Goal: Task Accomplishment & Management: Use online tool/utility

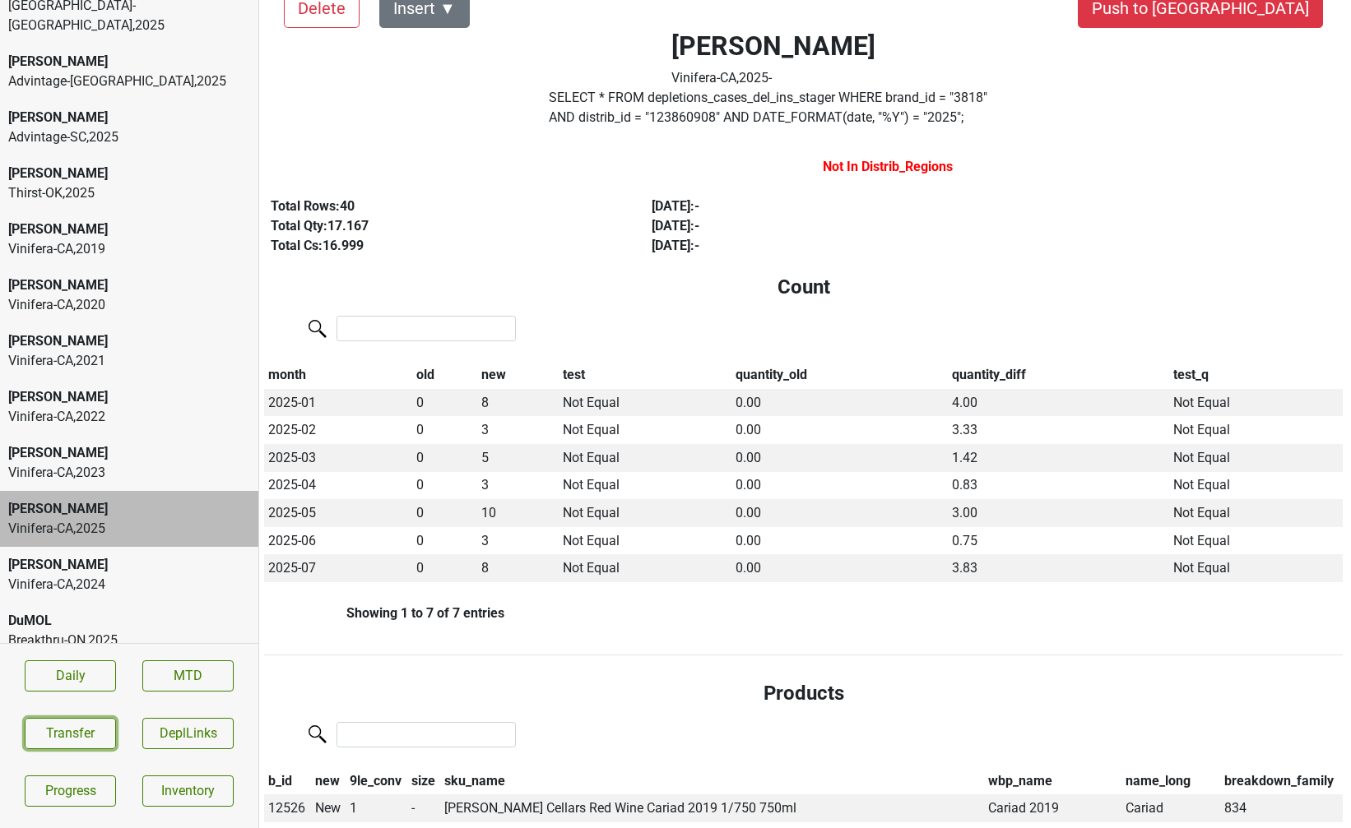
scroll to position [0, 2]
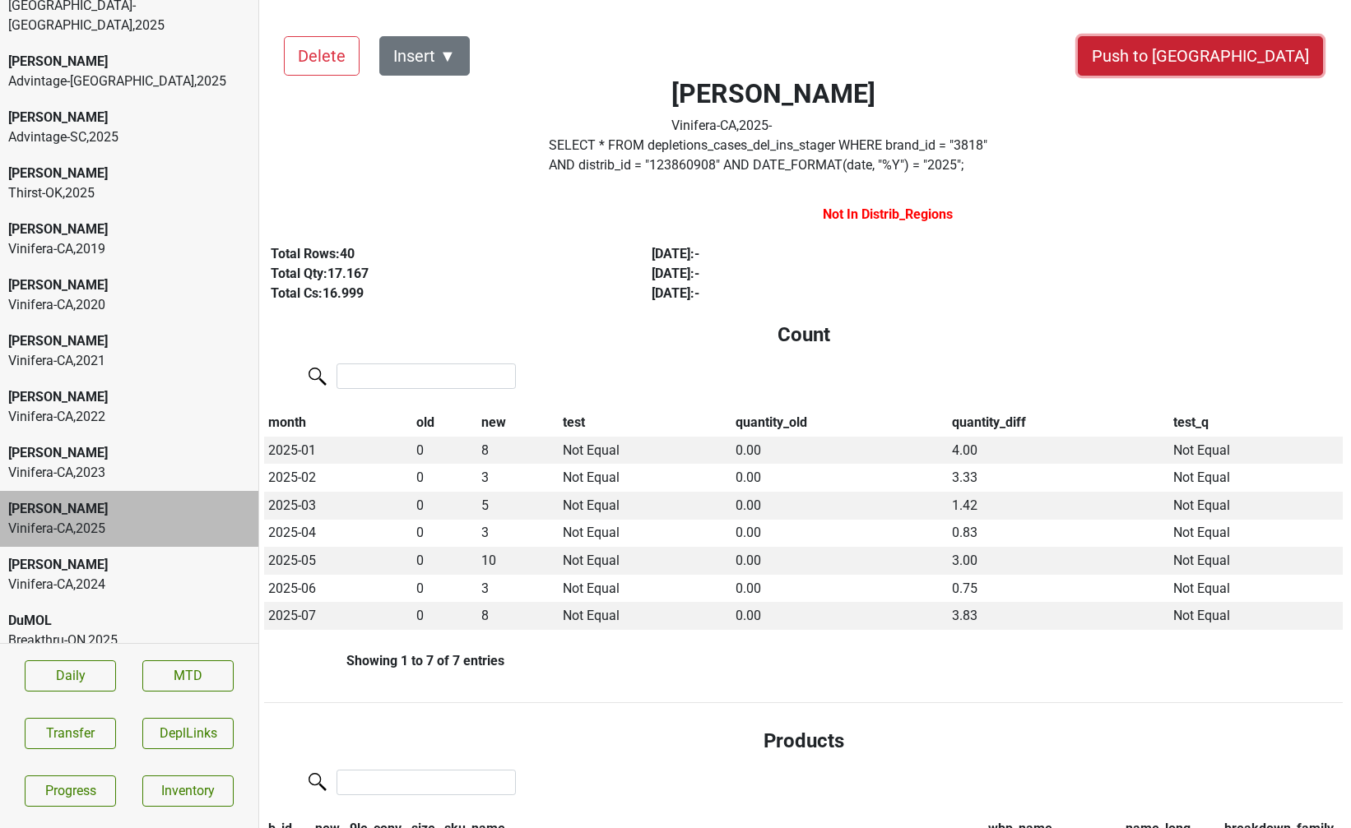
click at [1231, 65] on button "Push to DC" at bounding box center [1199, 55] width 245 height 39
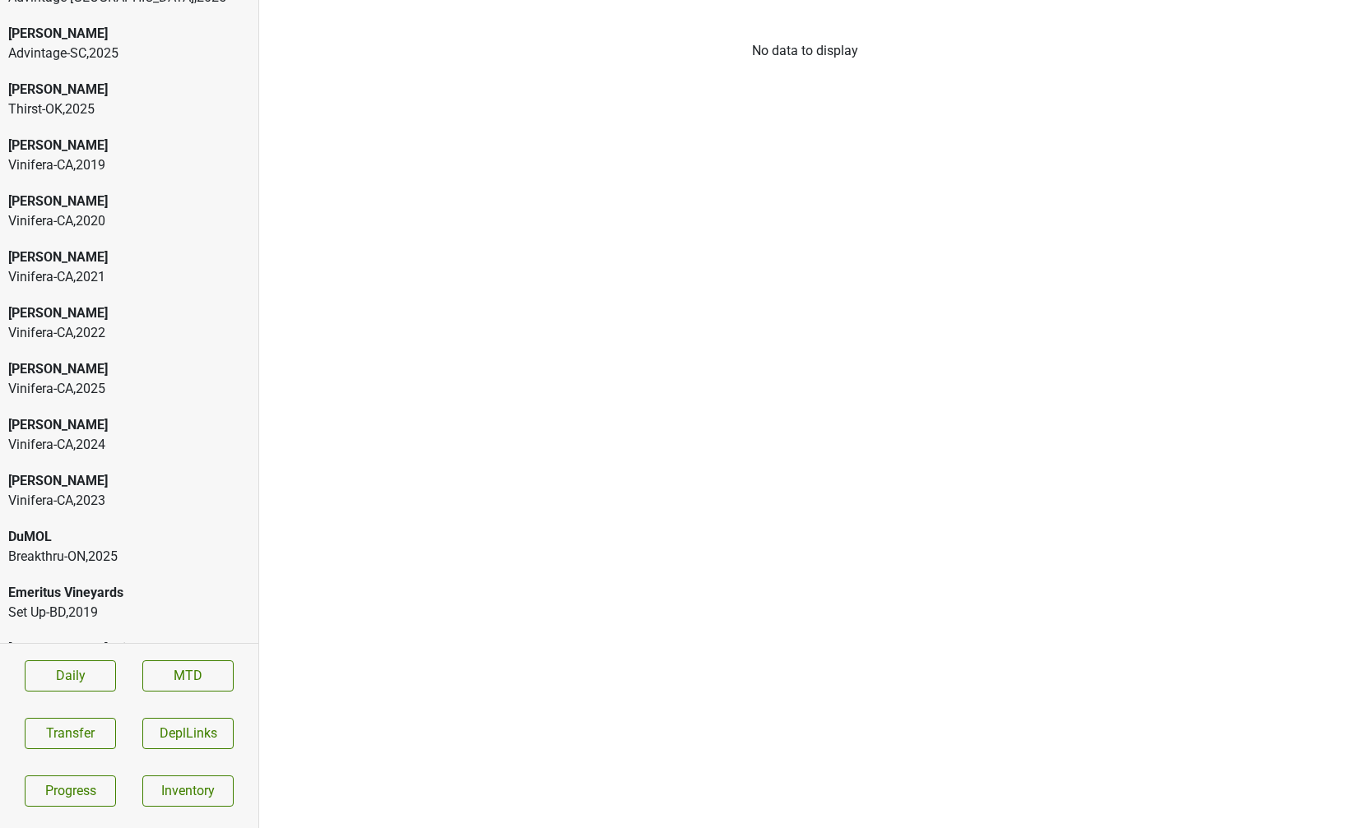
scroll to position [360, 0]
click at [123, 359] on div "[PERSON_NAME]" at bounding box center [129, 369] width 242 height 20
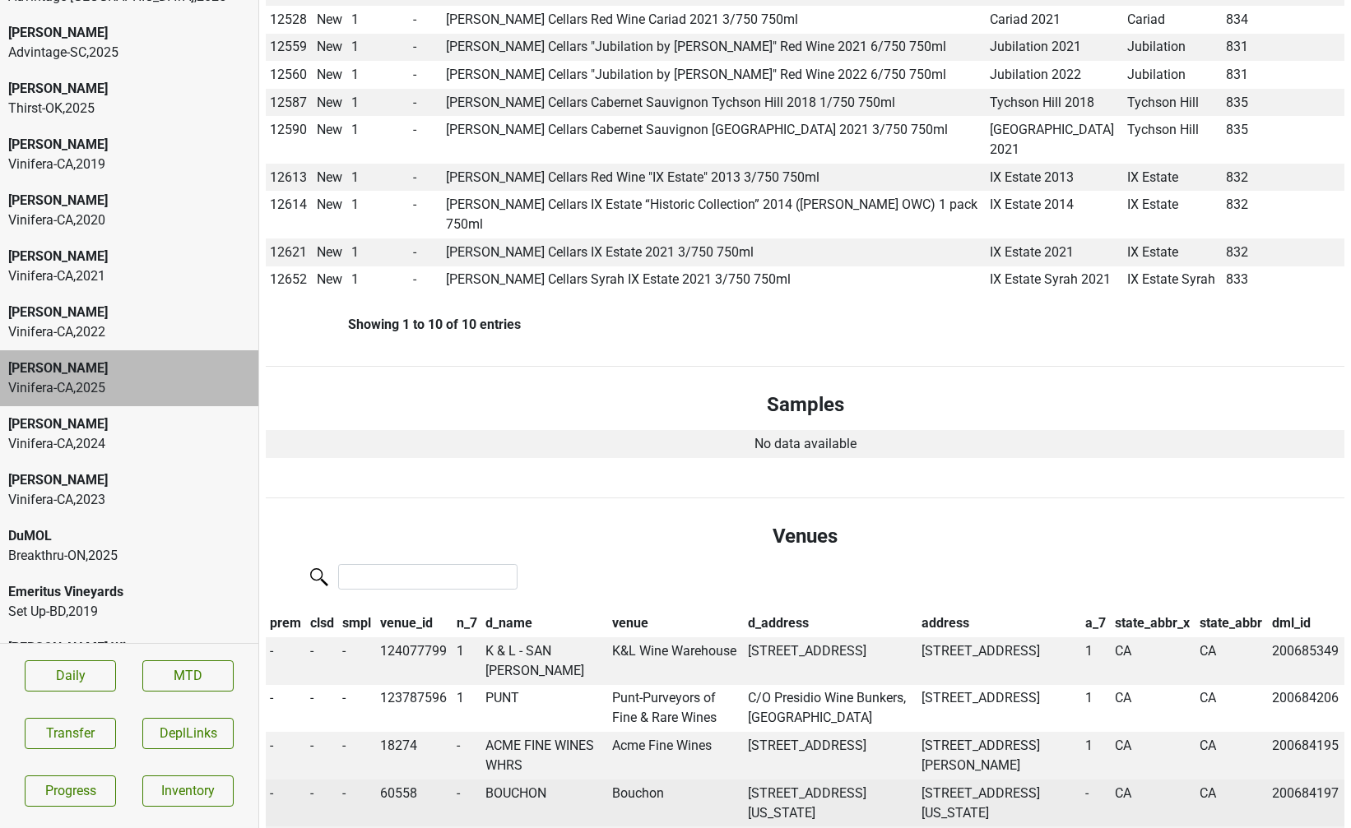
scroll to position [0, 0]
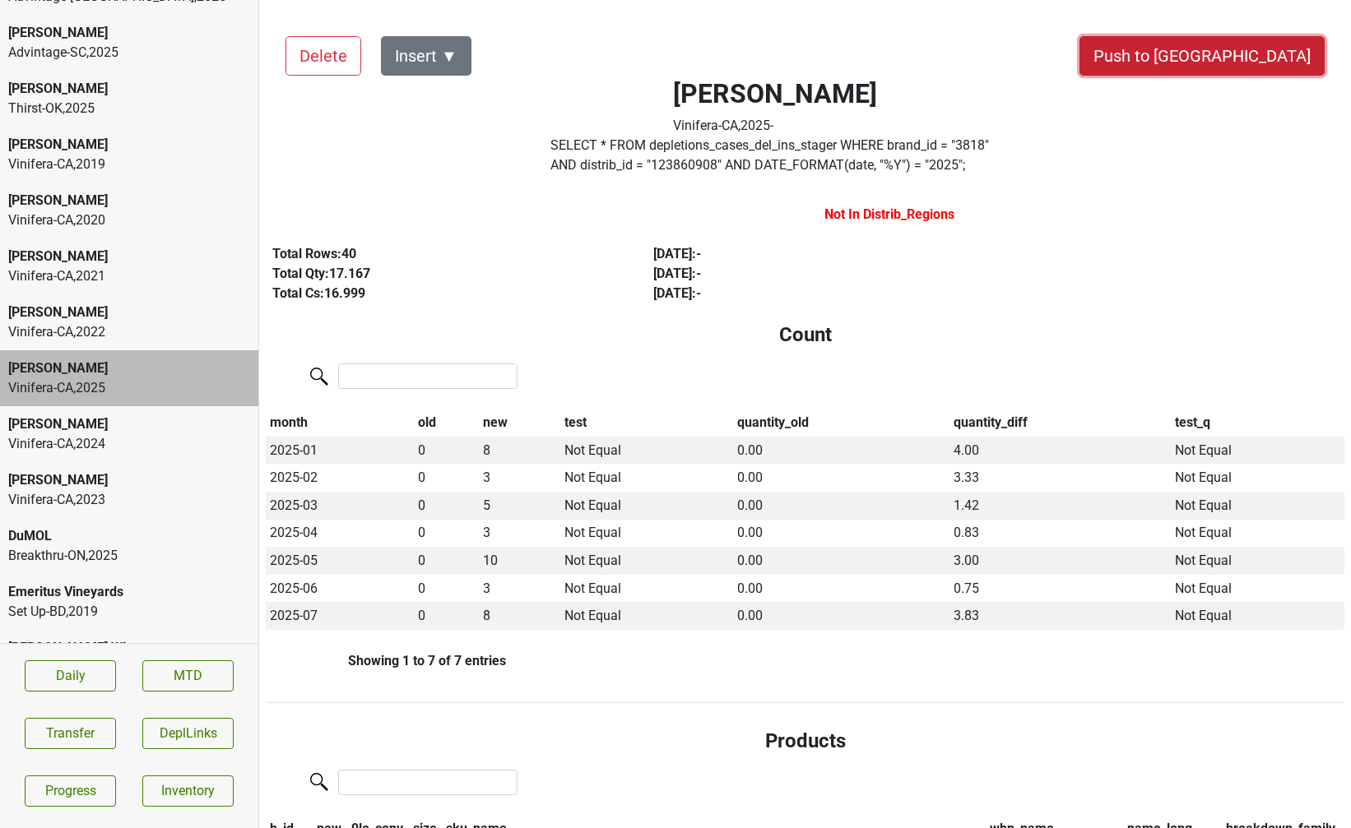
click at [1239, 65] on button "Push to DC" at bounding box center [1201, 55] width 245 height 39
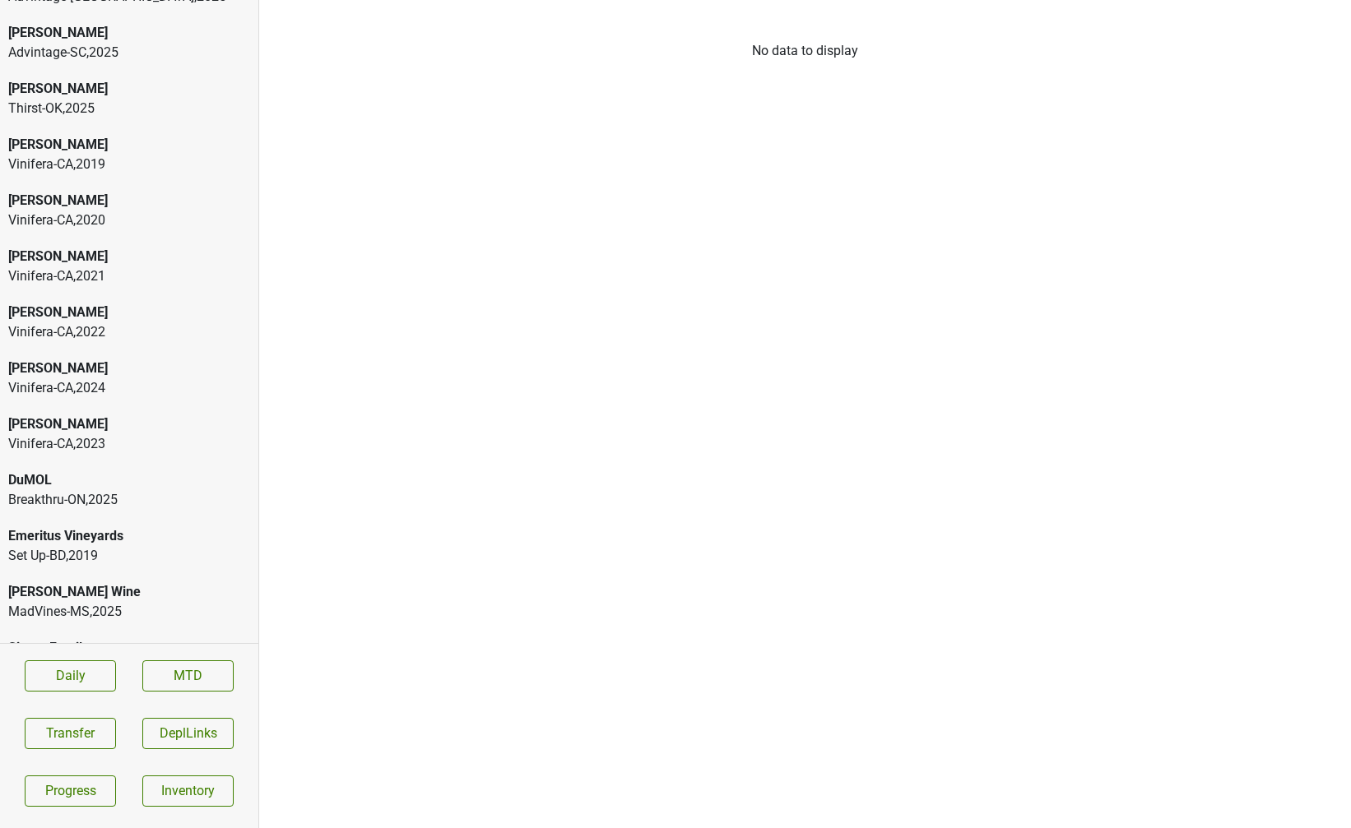
click at [152, 378] on div "Vinifera-CA , 2024" at bounding box center [129, 388] width 242 height 20
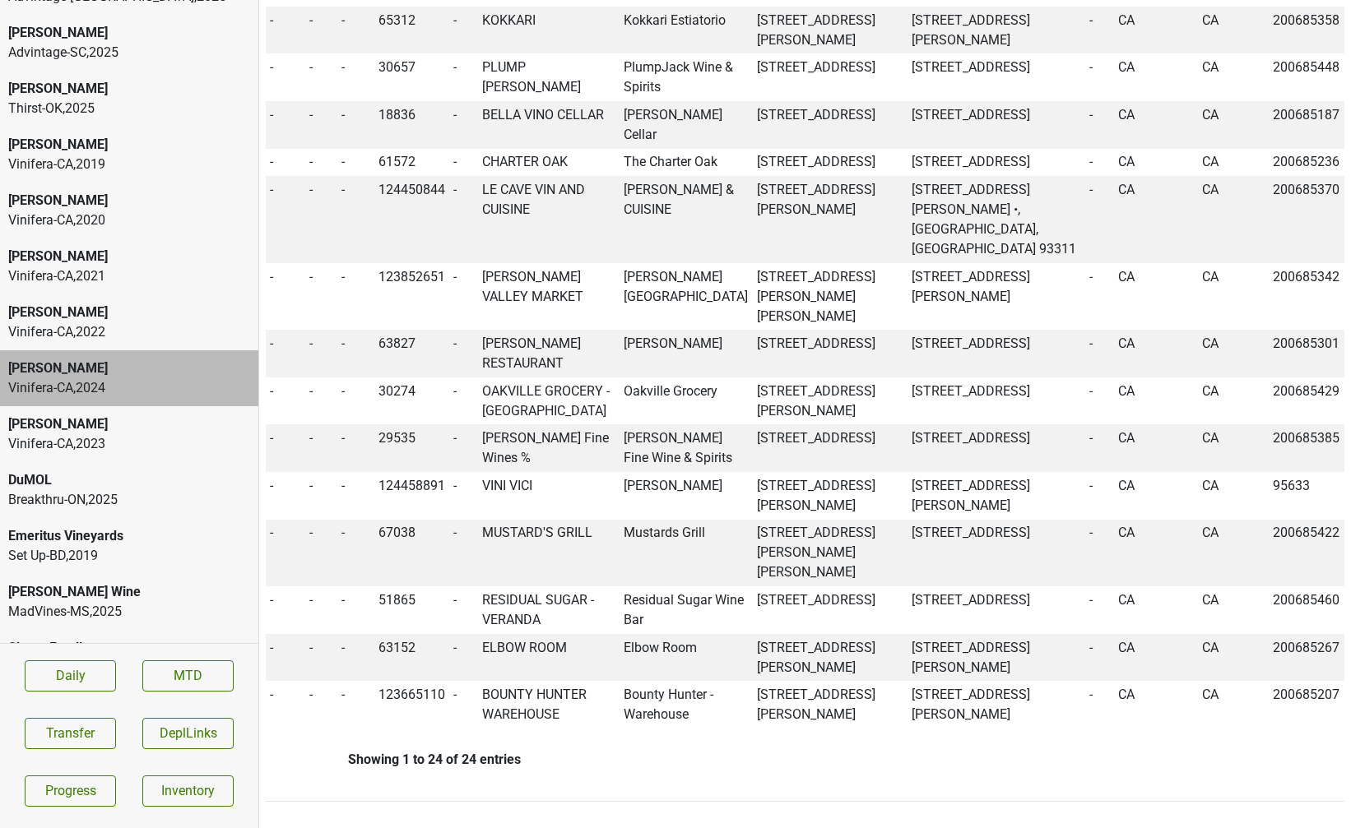
scroll to position [2790, 0]
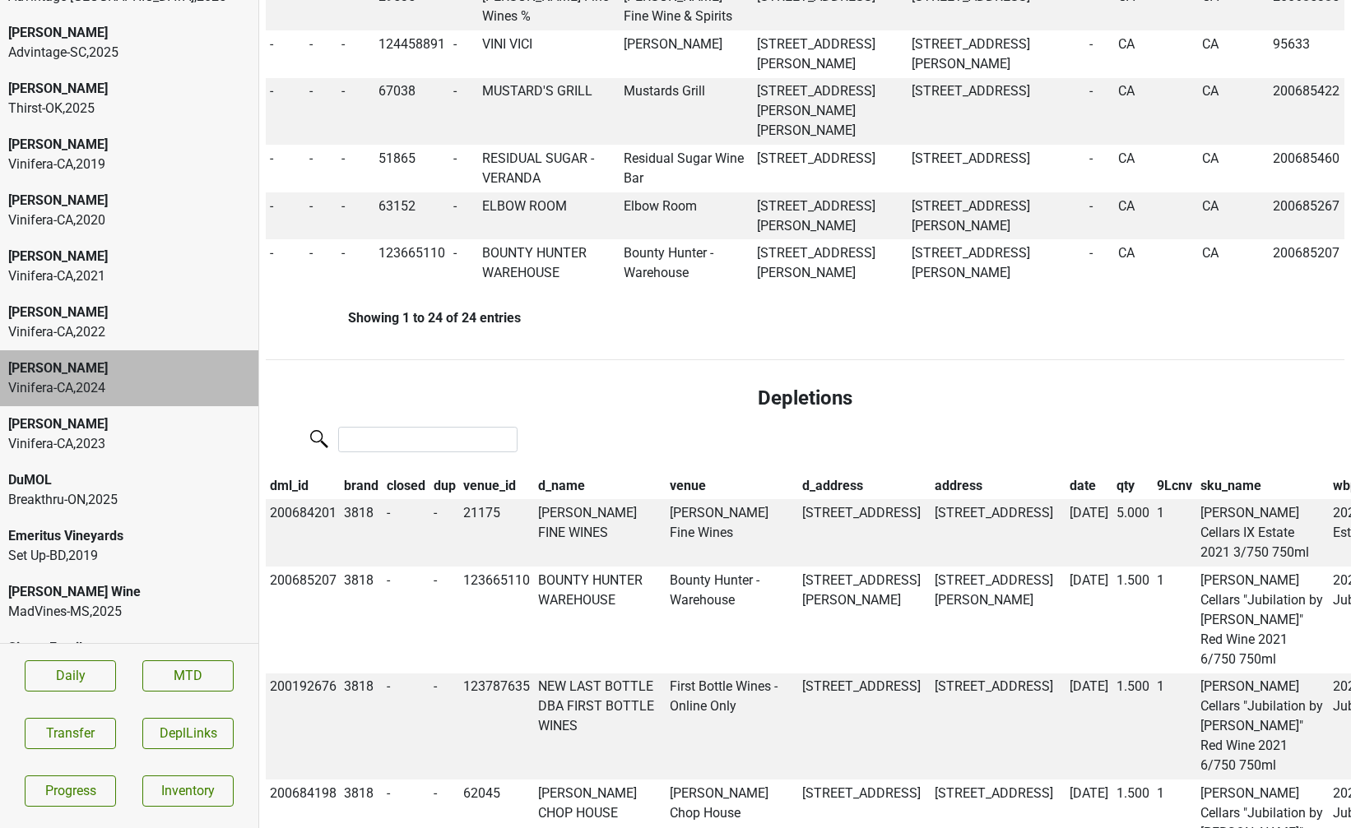
click at [1153, 472] on th "9Lcnv" at bounding box center [1175, 486] width 44 height 28
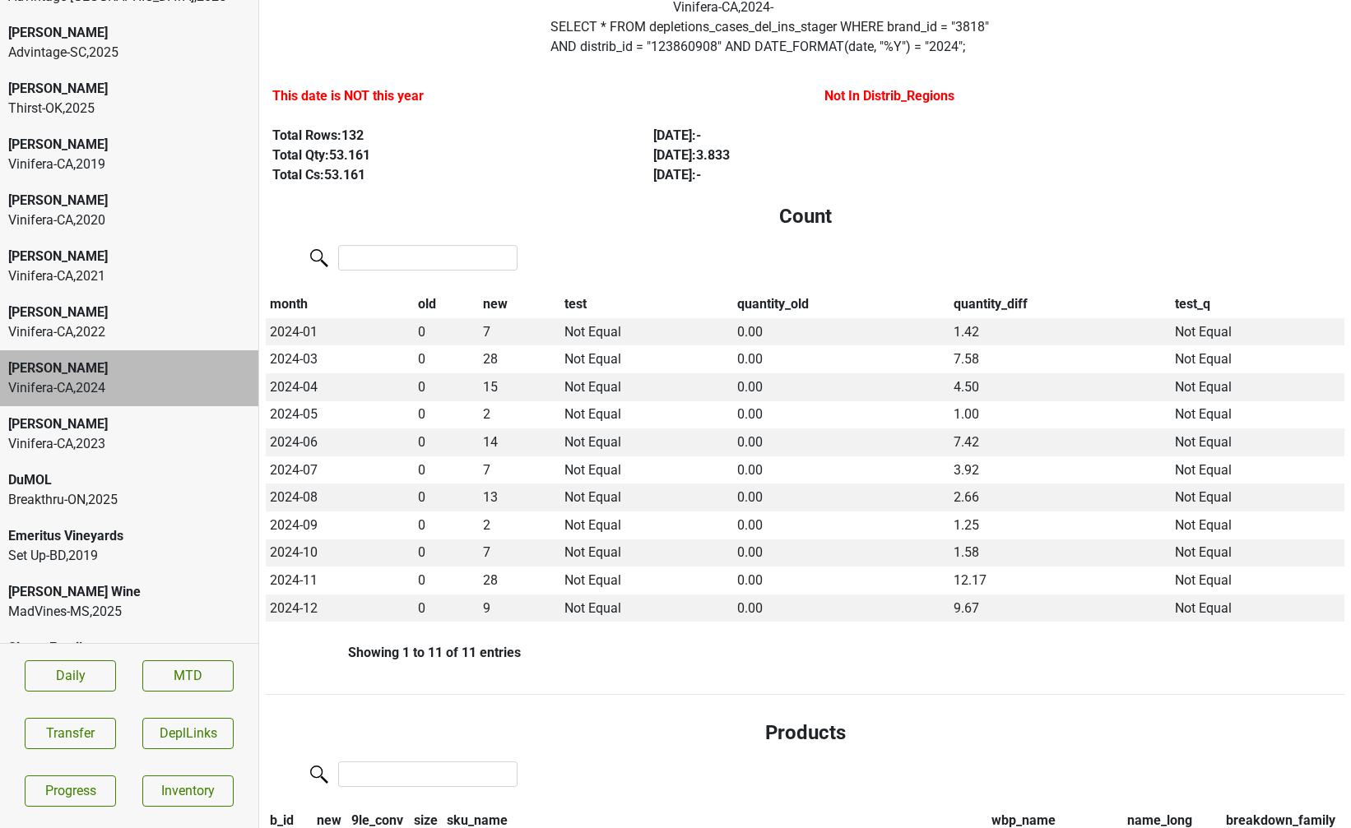
scroll to position [0, 0]
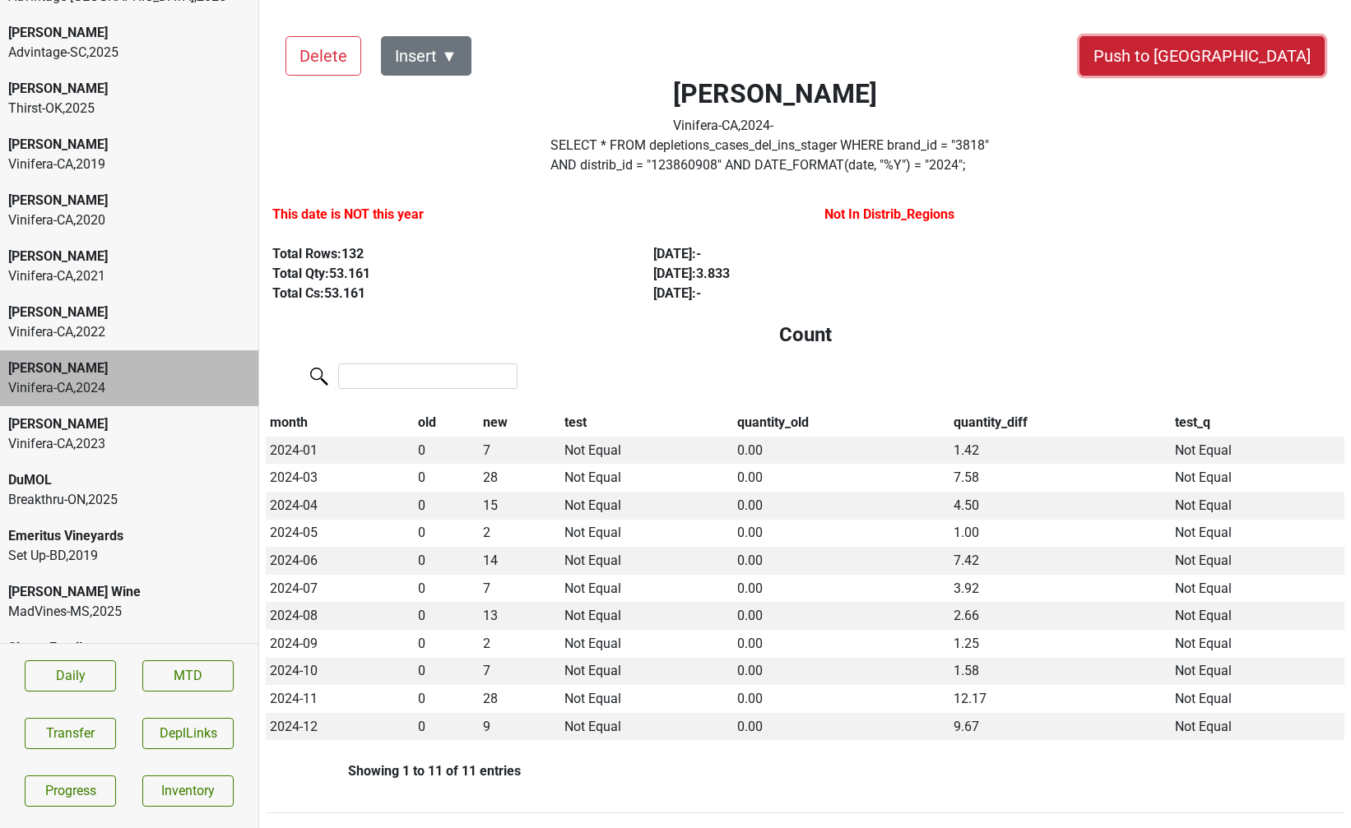
click at [1246, 57] on button "Push to DC" at bounding box center [1201, 55] width 245 height 39
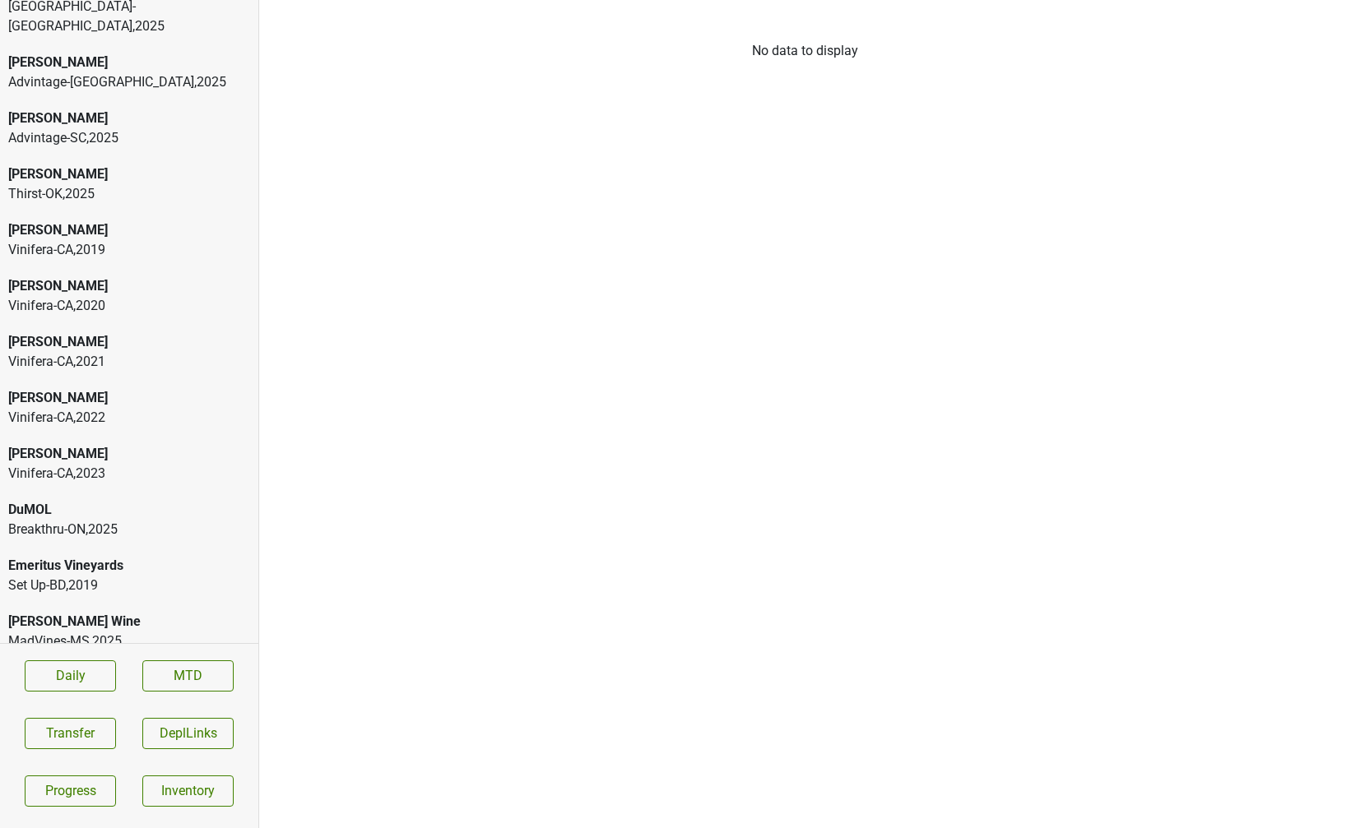
scroll to position [277, 0]
click at [133, 461] on div "Vinifera-CA , 2023" at bounding box center [129, 471] width 242 height 20
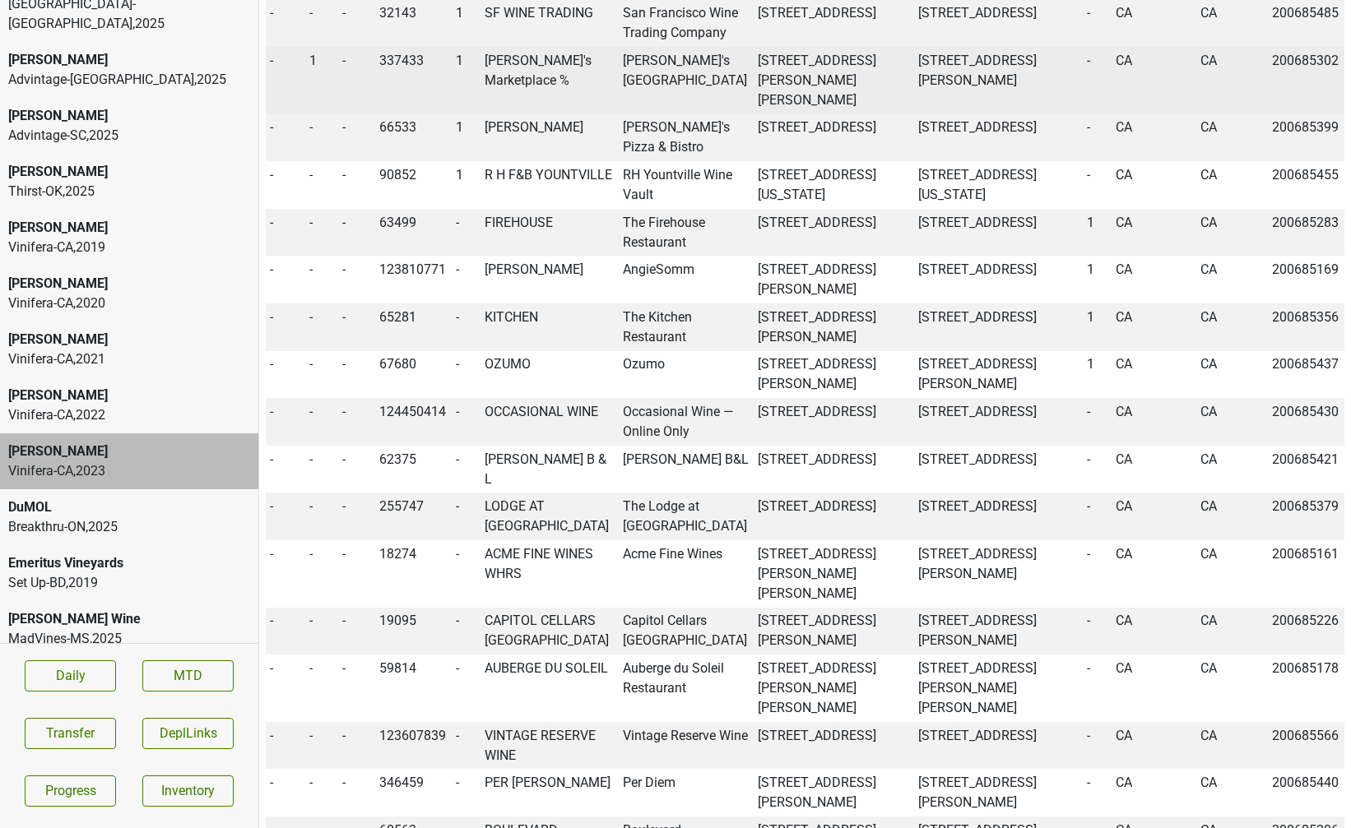
scroll to position [1763, 0]
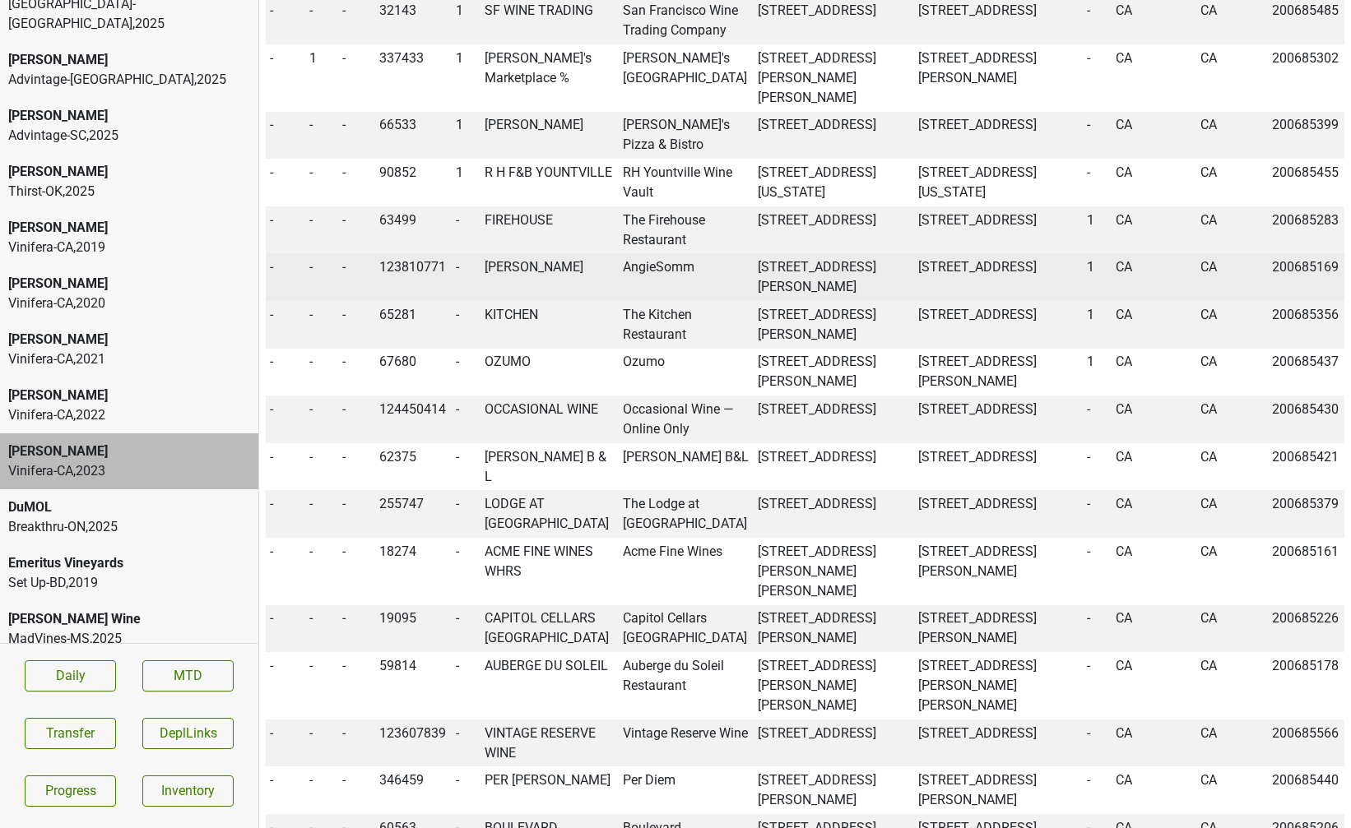
click at [545, 253] on td "ANGIE SOMM" at bounding box center [549, 277] width 138 height 48
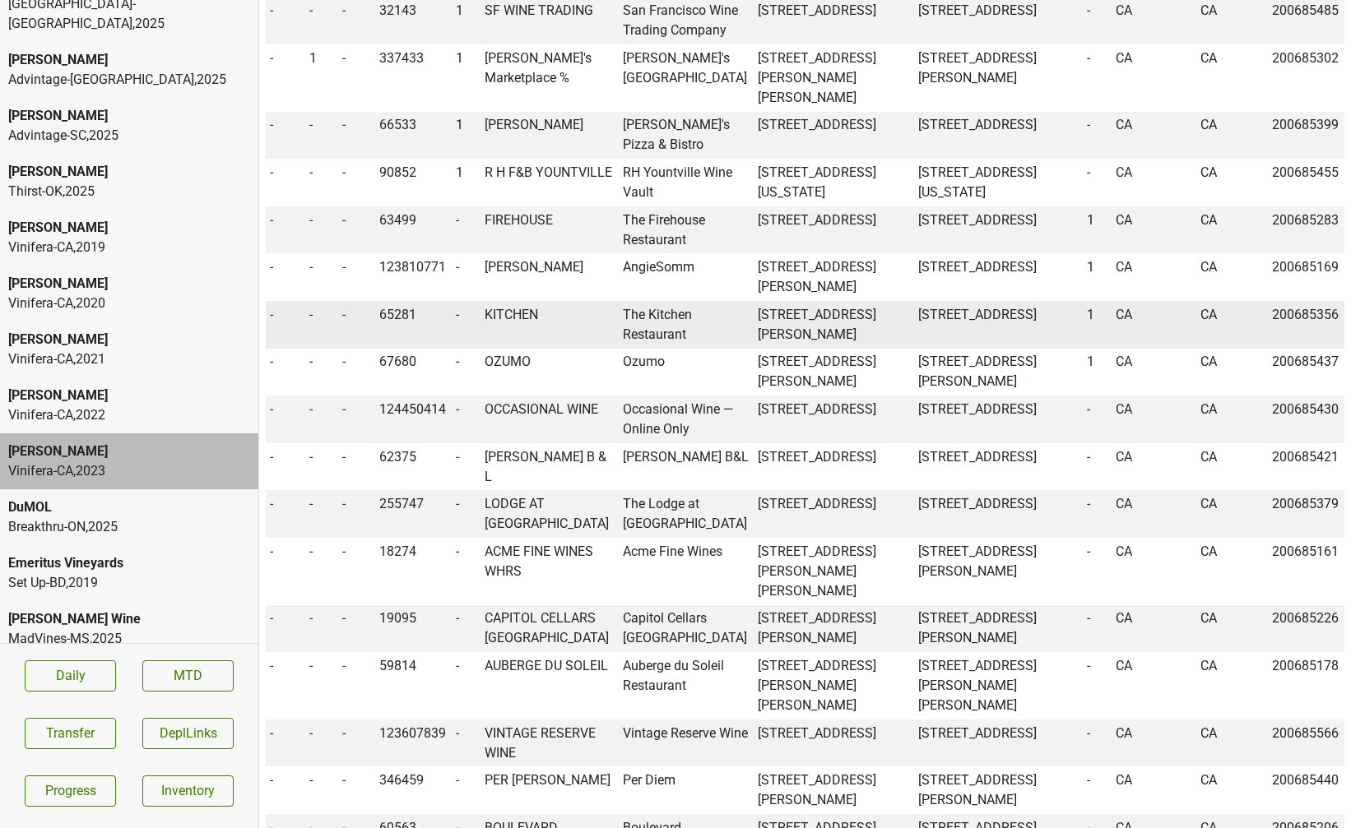
click at [516, 301] on td "KITCHEN" at bounding box center [549, 325] width 138 height 48
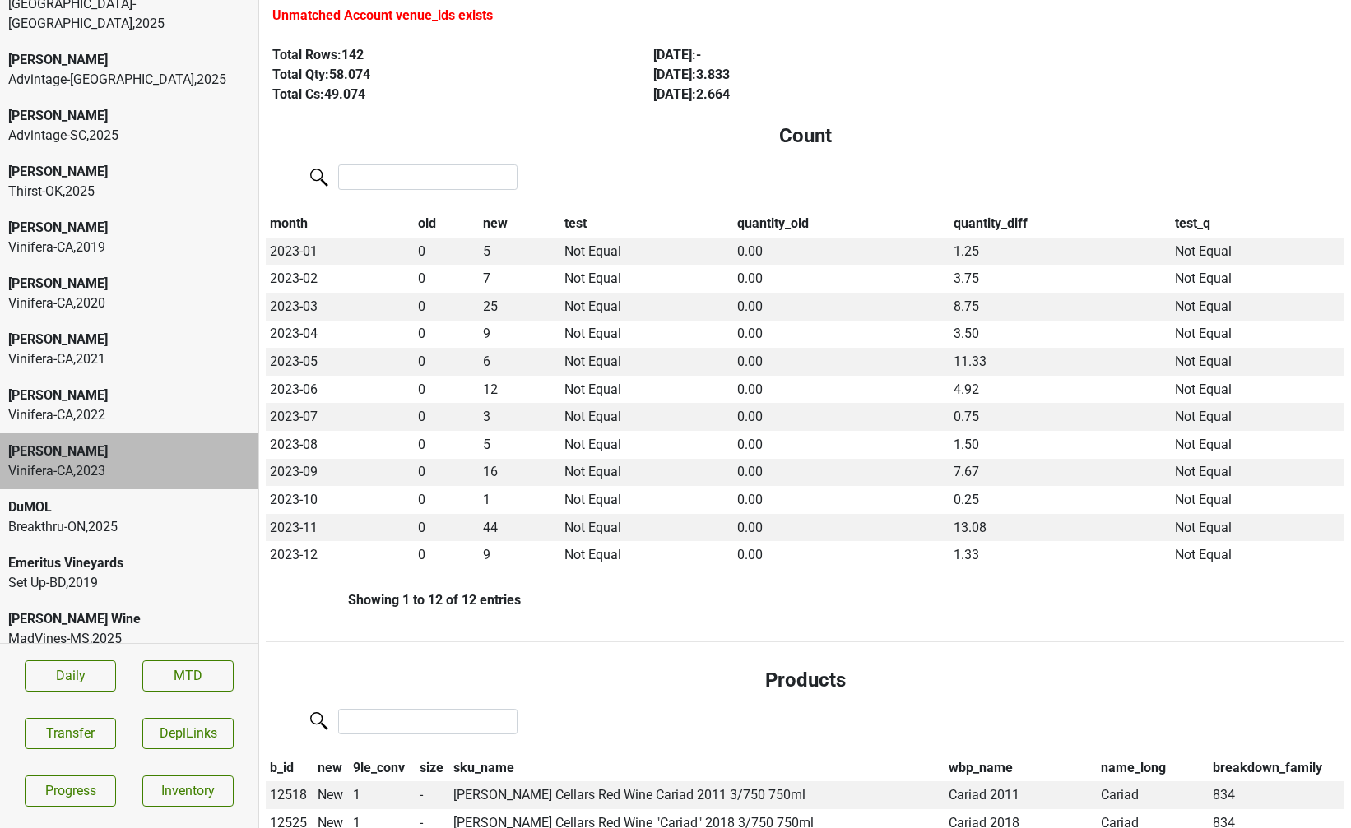
scroll to position [0, 0]
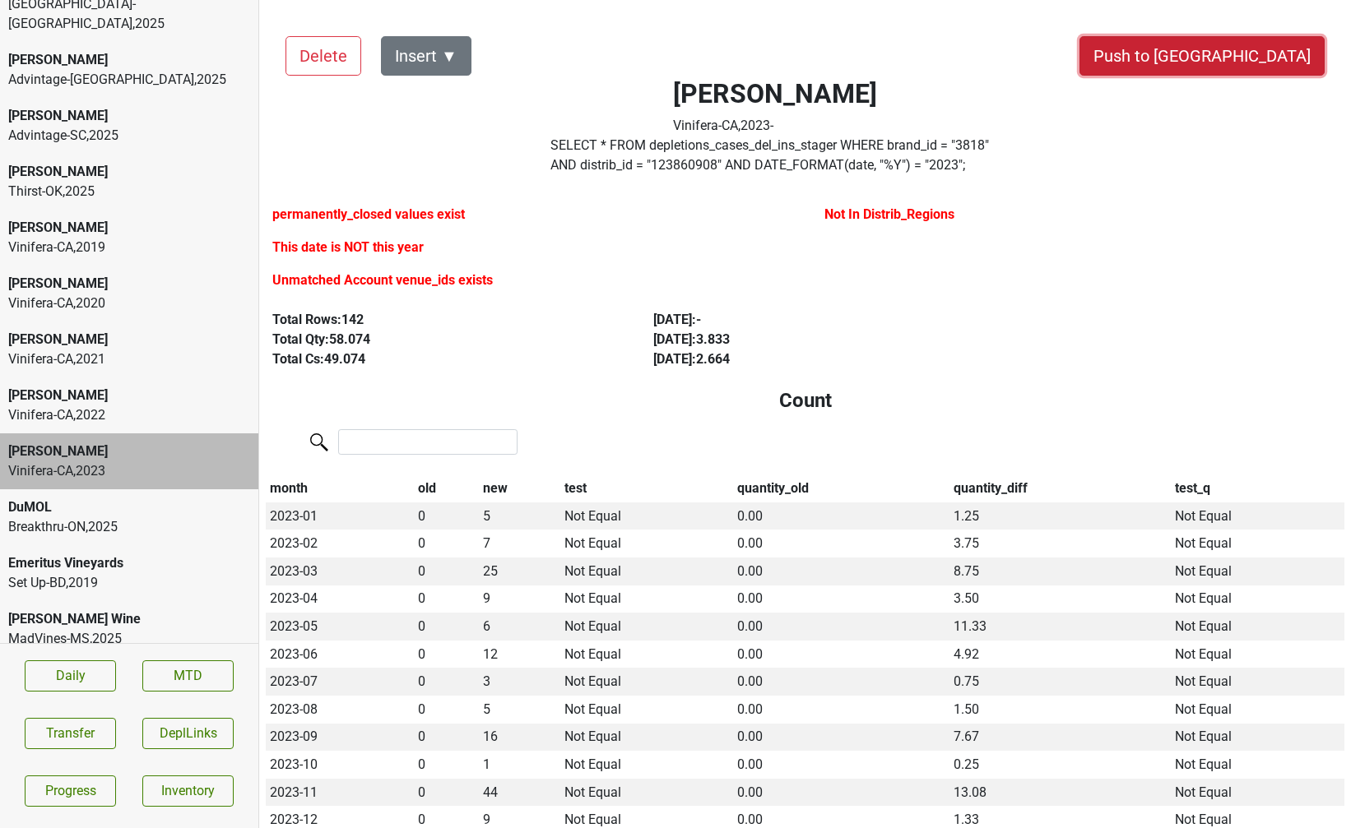
click at [1234, 59] on button "Push to DC" at bounding box center [1201, 55] width 245 height 39
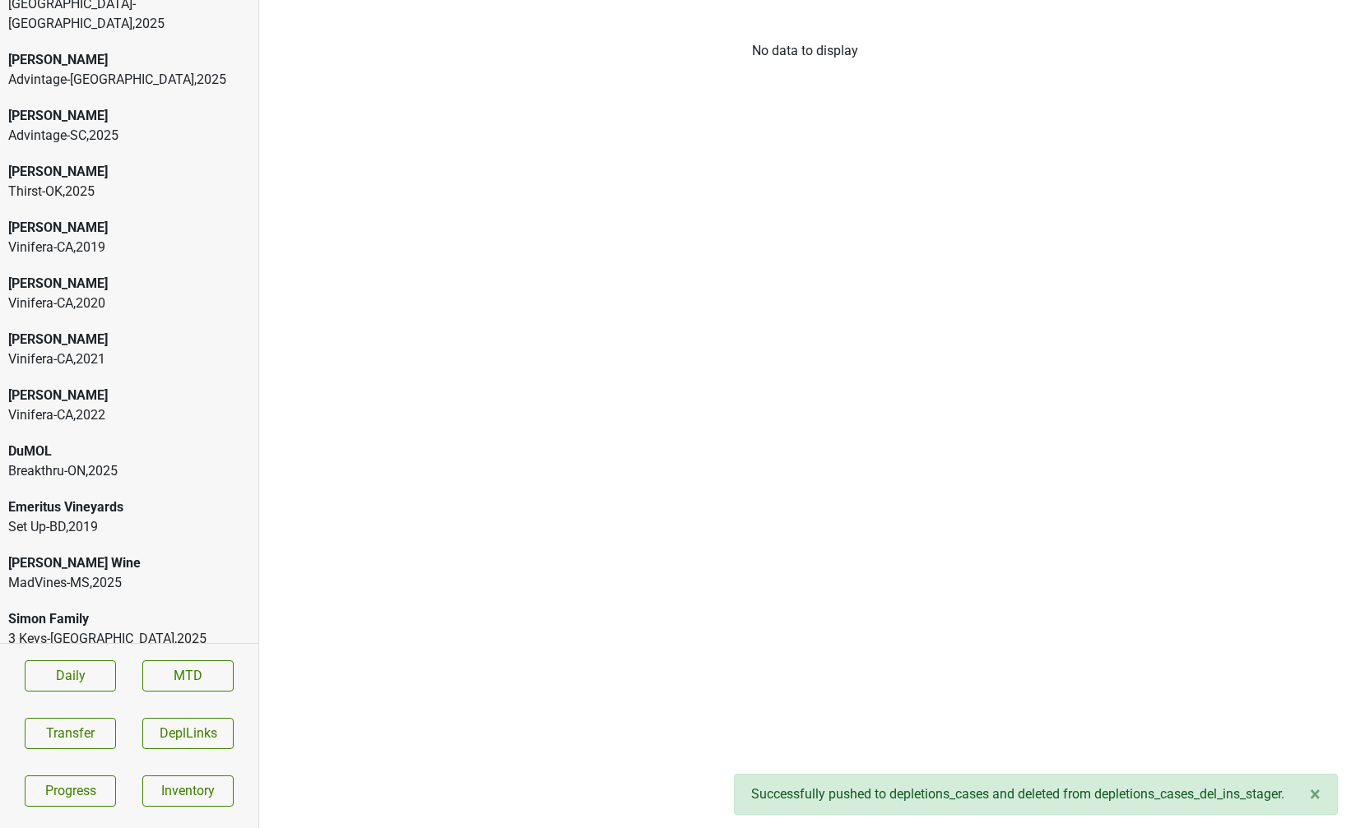
click at [154, 405] on div "Vinifera-CA , 2022" at bounding box center [129, 415] width 242 height 20
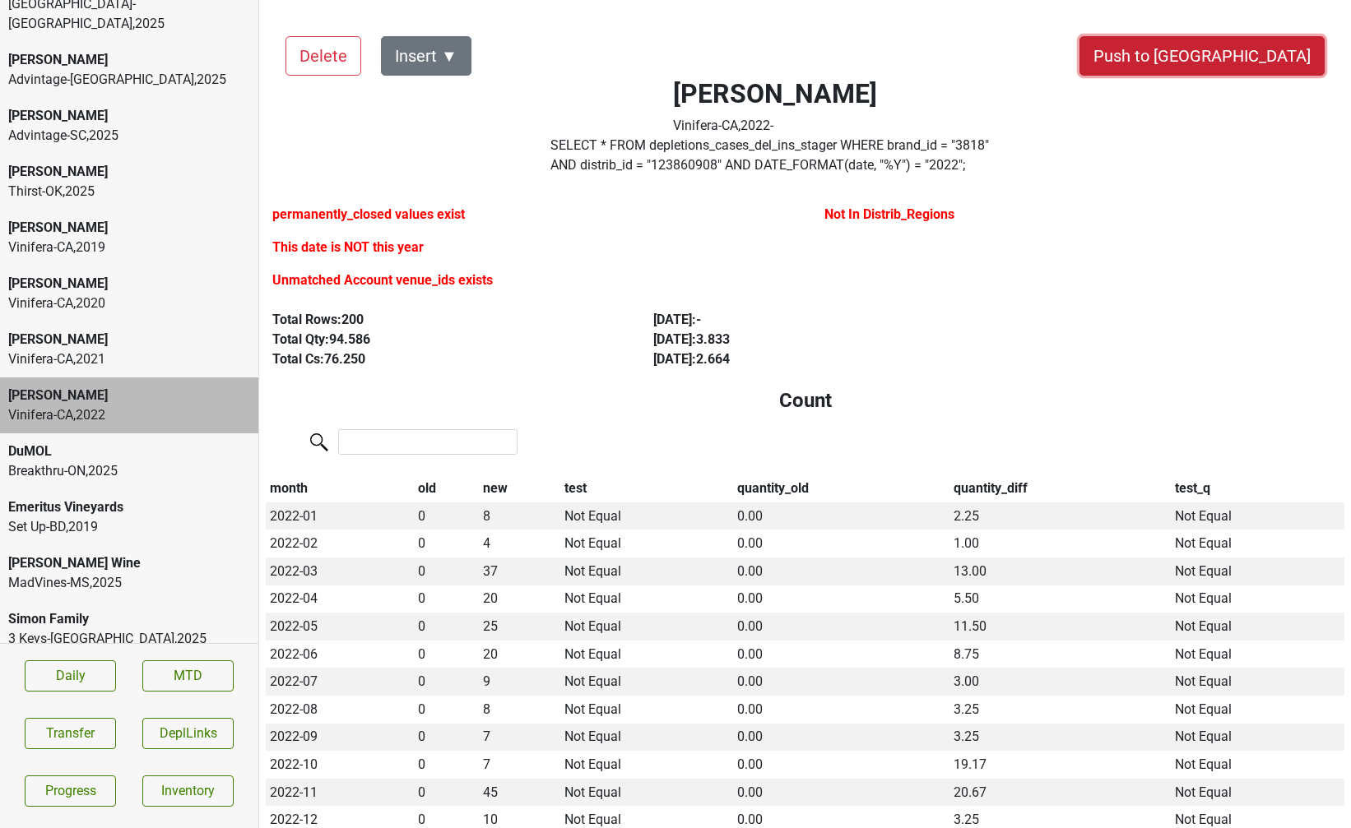
click at [1238, 62] on button "Push to DC" at bounding box center [1201, 55] width 245 height 39
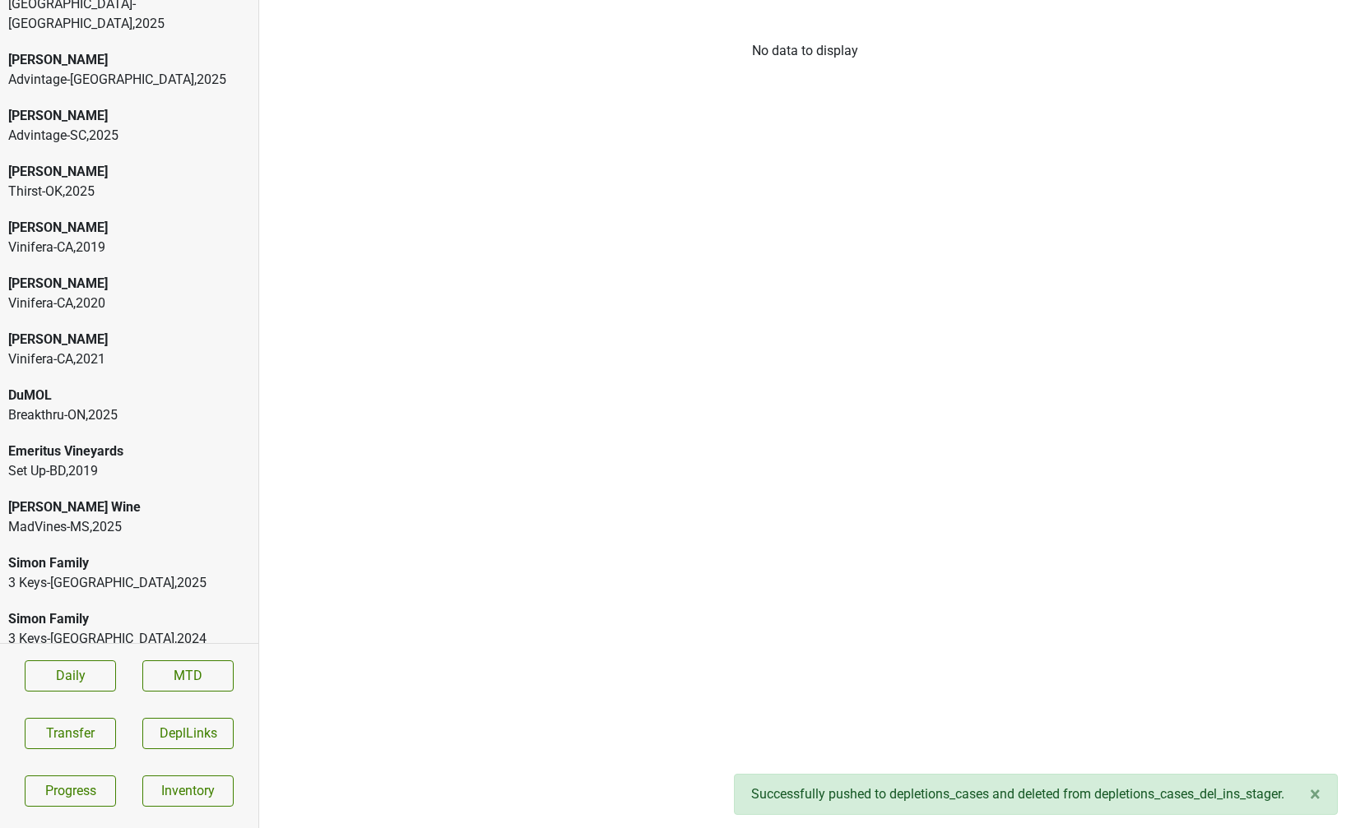
click at [56, 350] on div "Vinifera-CA , 2021" at bounding box center [129, 360] width 242 height 20
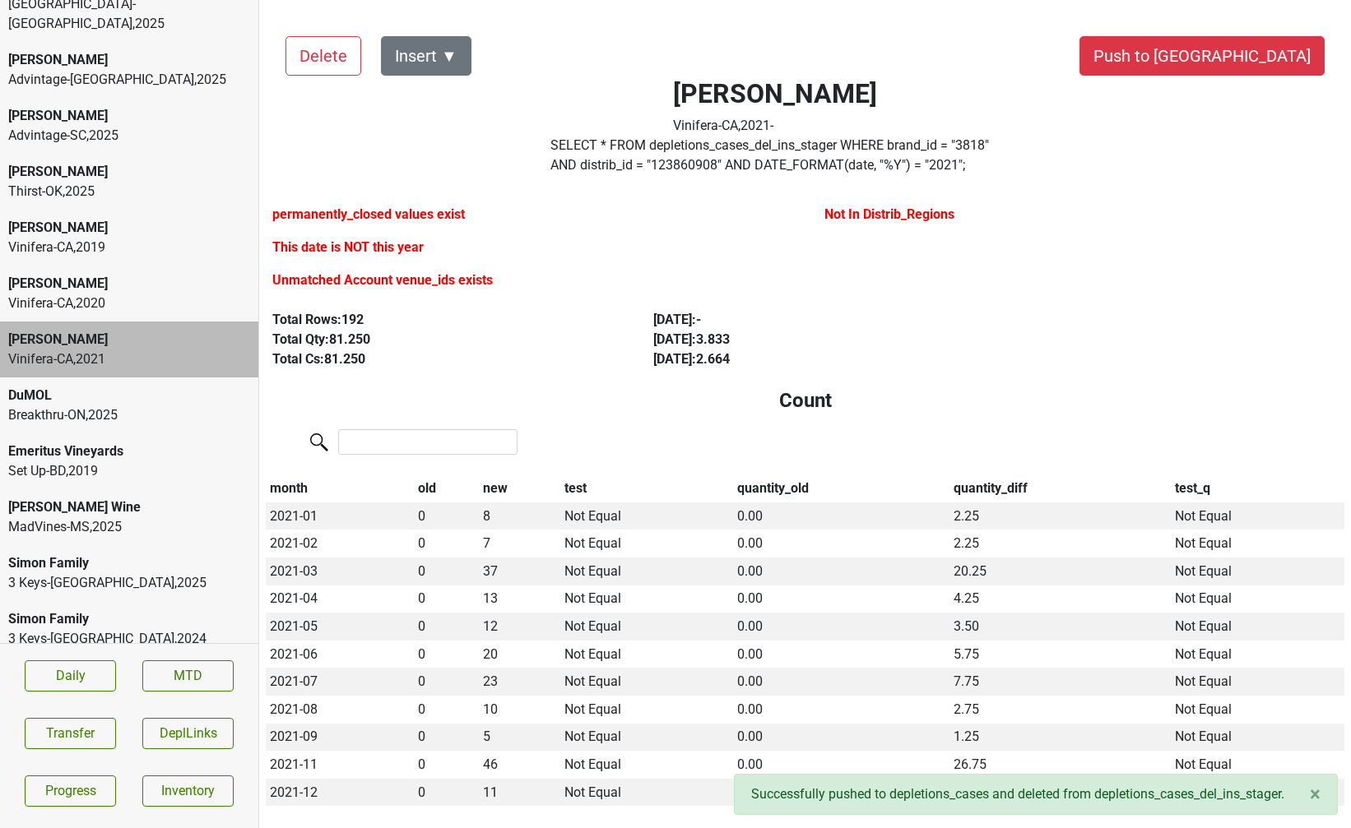
click at [111, 386] on div "DuMOL" at bounding box center [129, 396] width 242 height 20
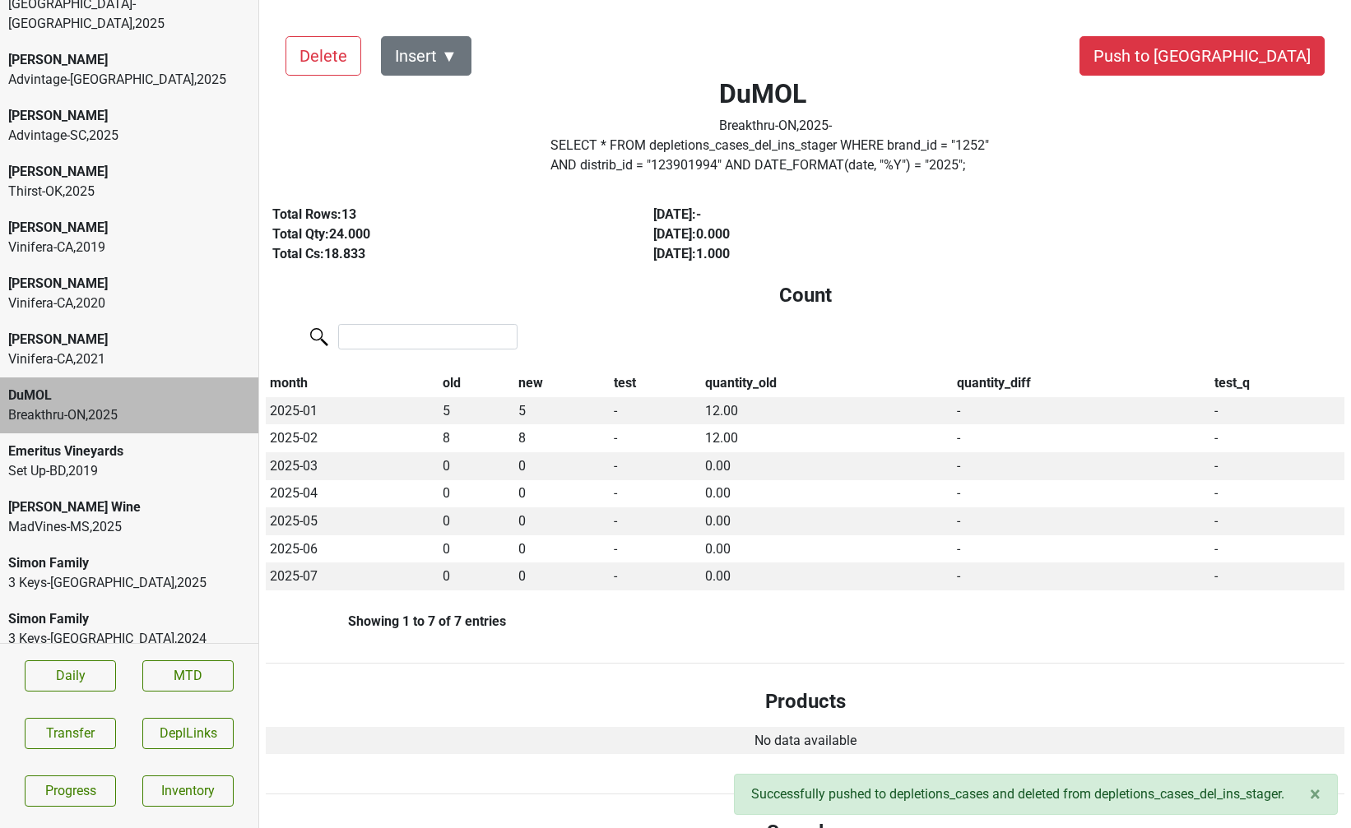
click at [99, 350] on div "Vinifera-CA , 2021" at bounding box center [129, 360] width 242 height 20
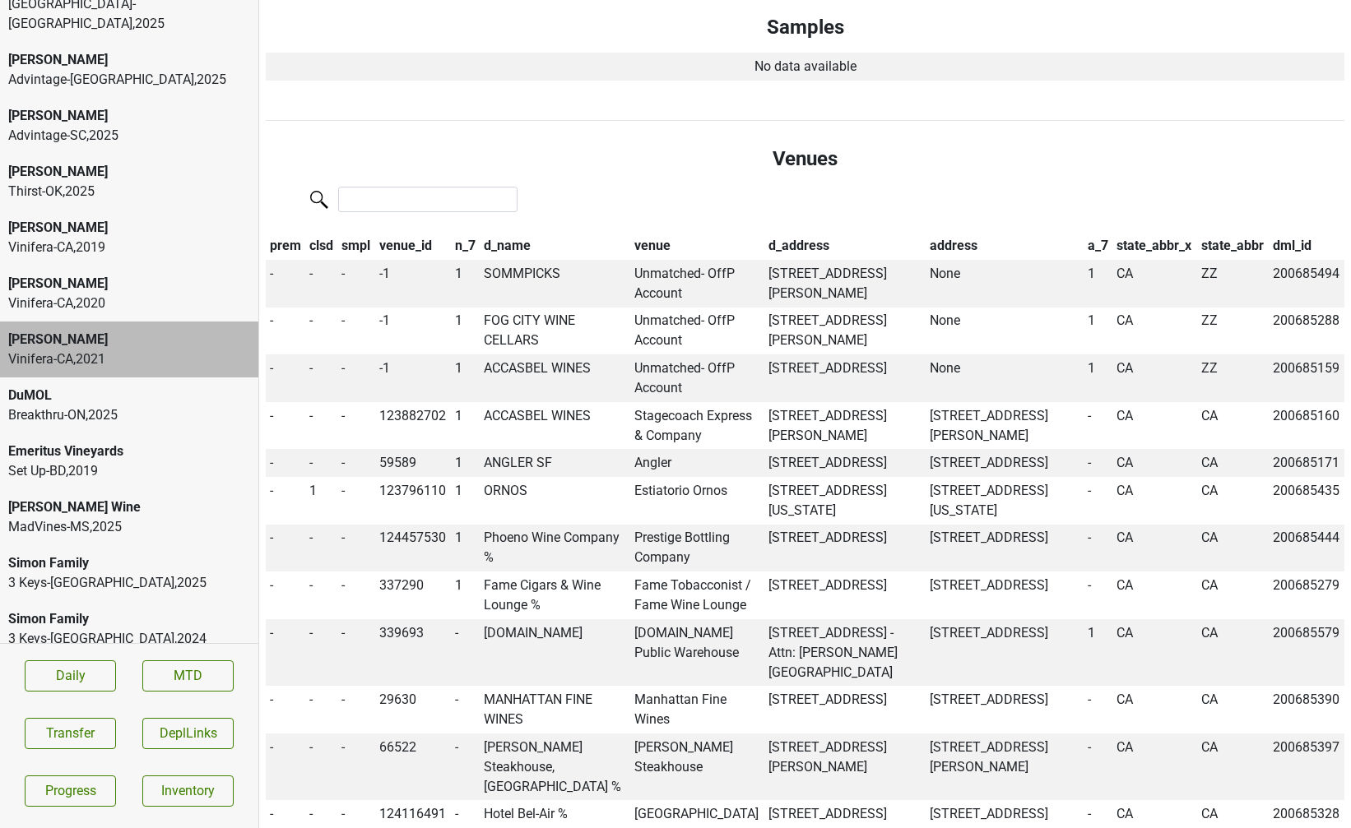
scroll to position [1723, 0]
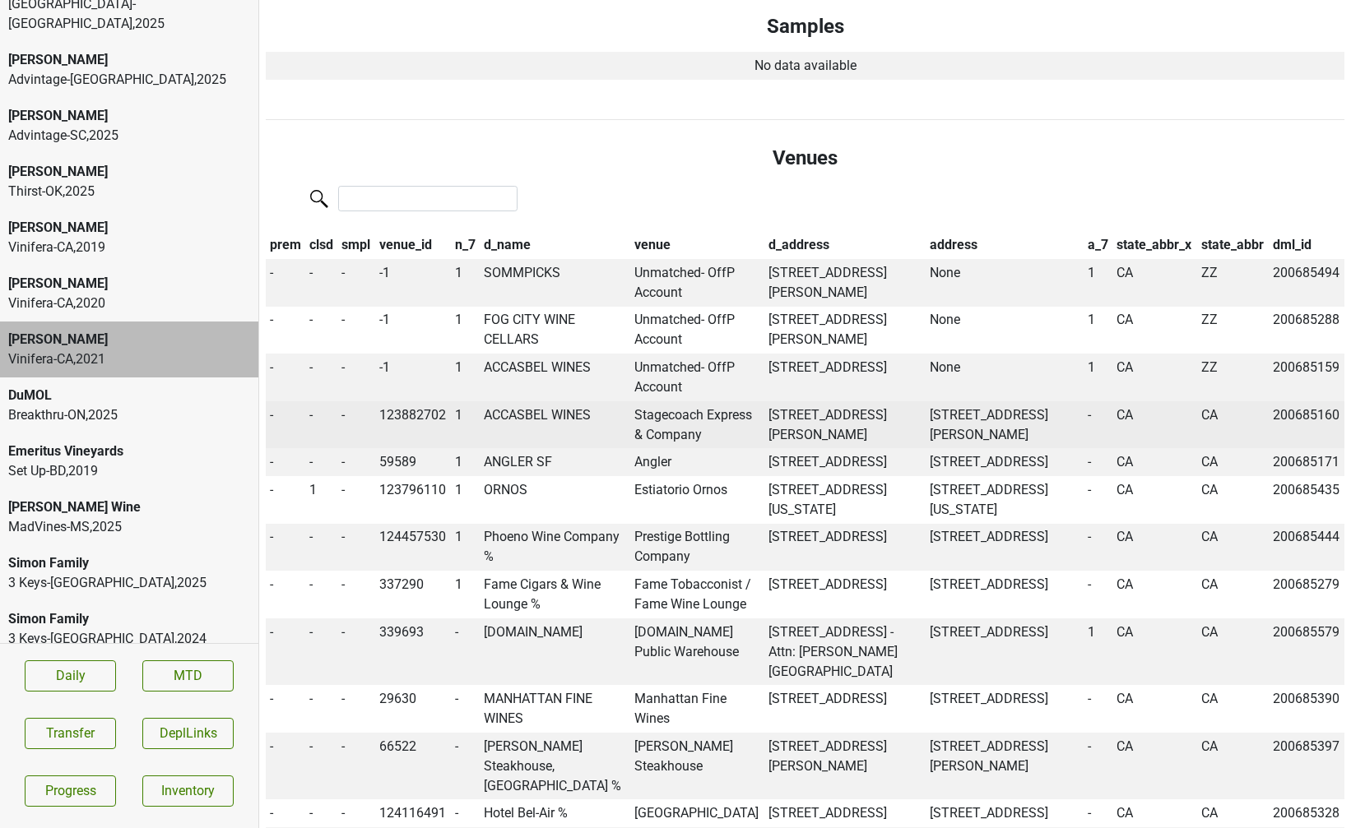
click at [432, 401] on td "123882702" at bounding box center [413, 425] width 76 height 48
copy td "123882702"
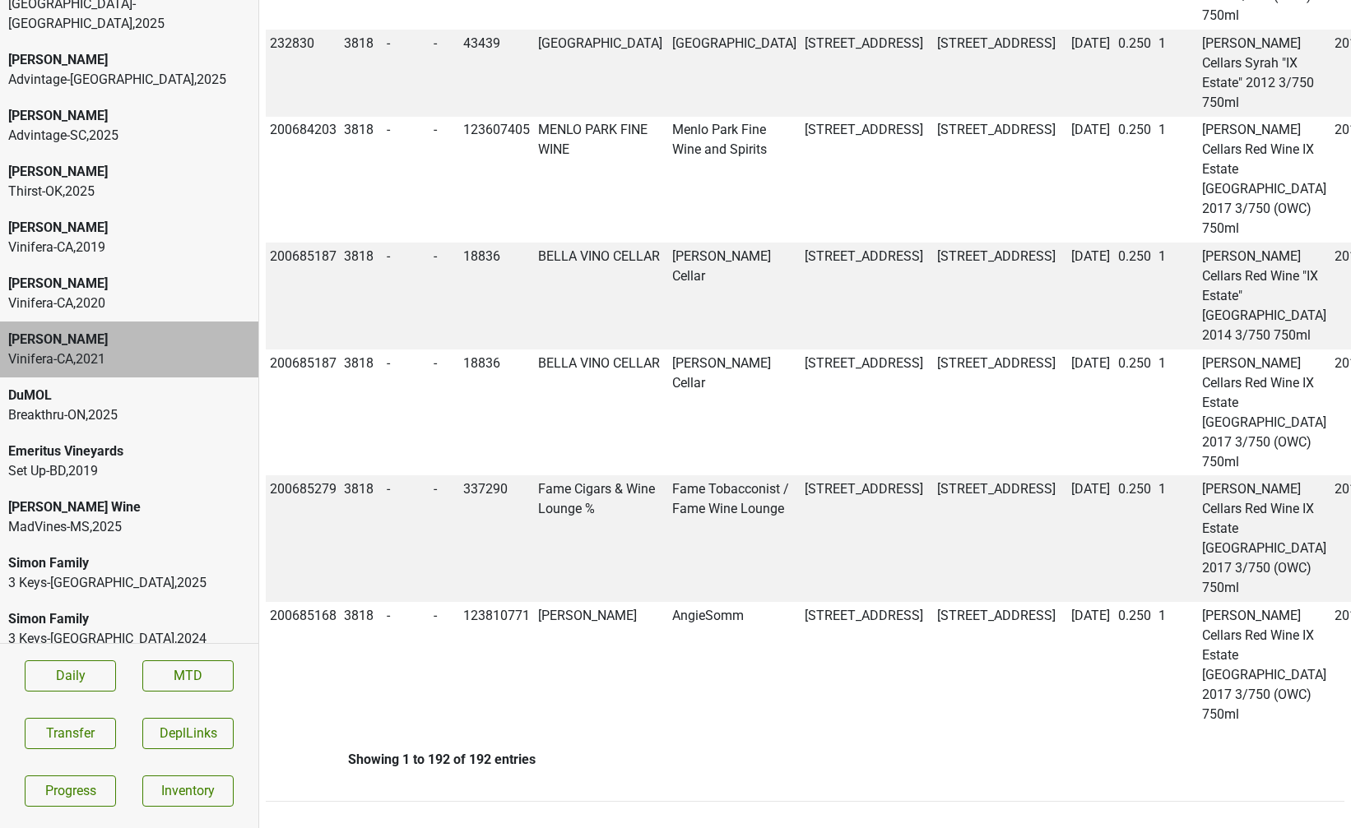
copy td "200685160"
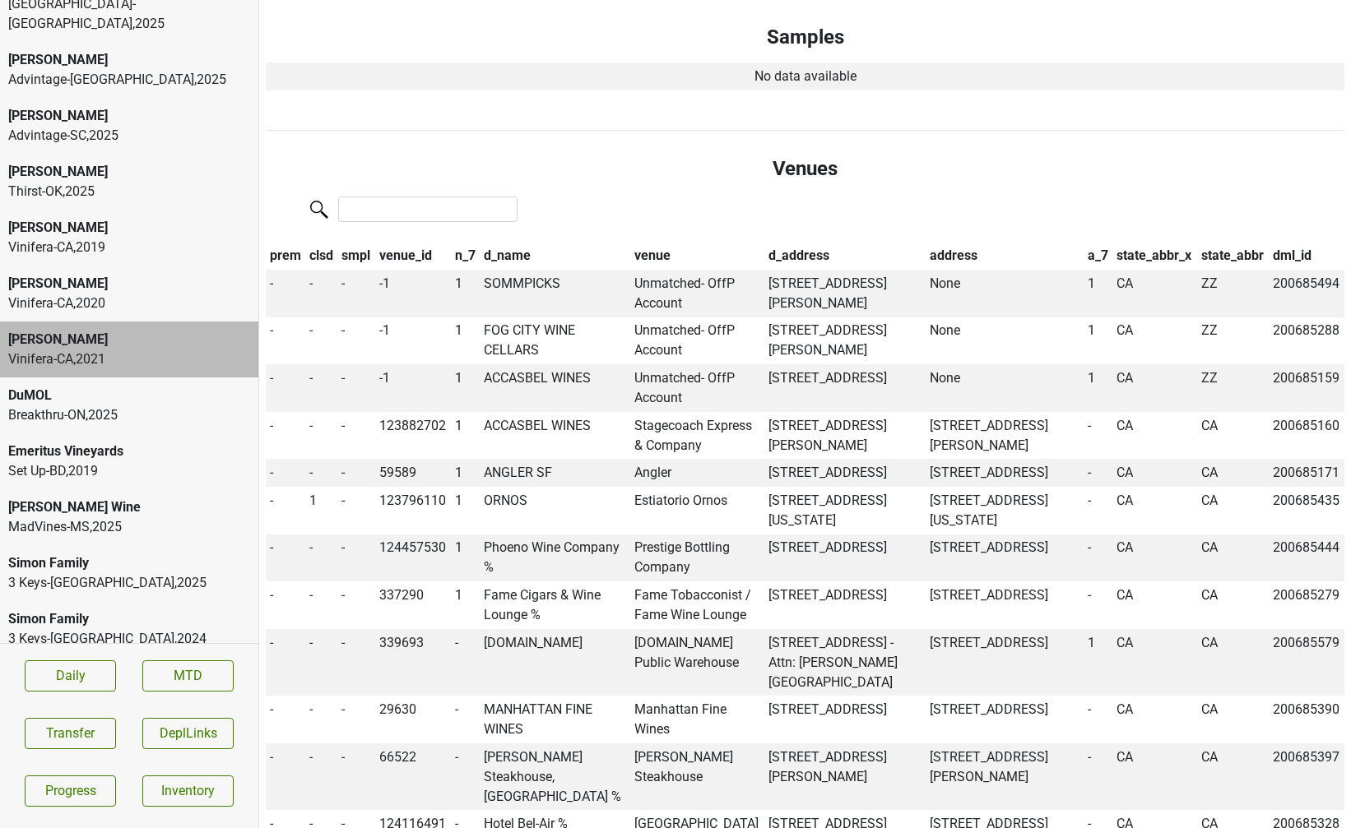
scroll to position [1718, 0]
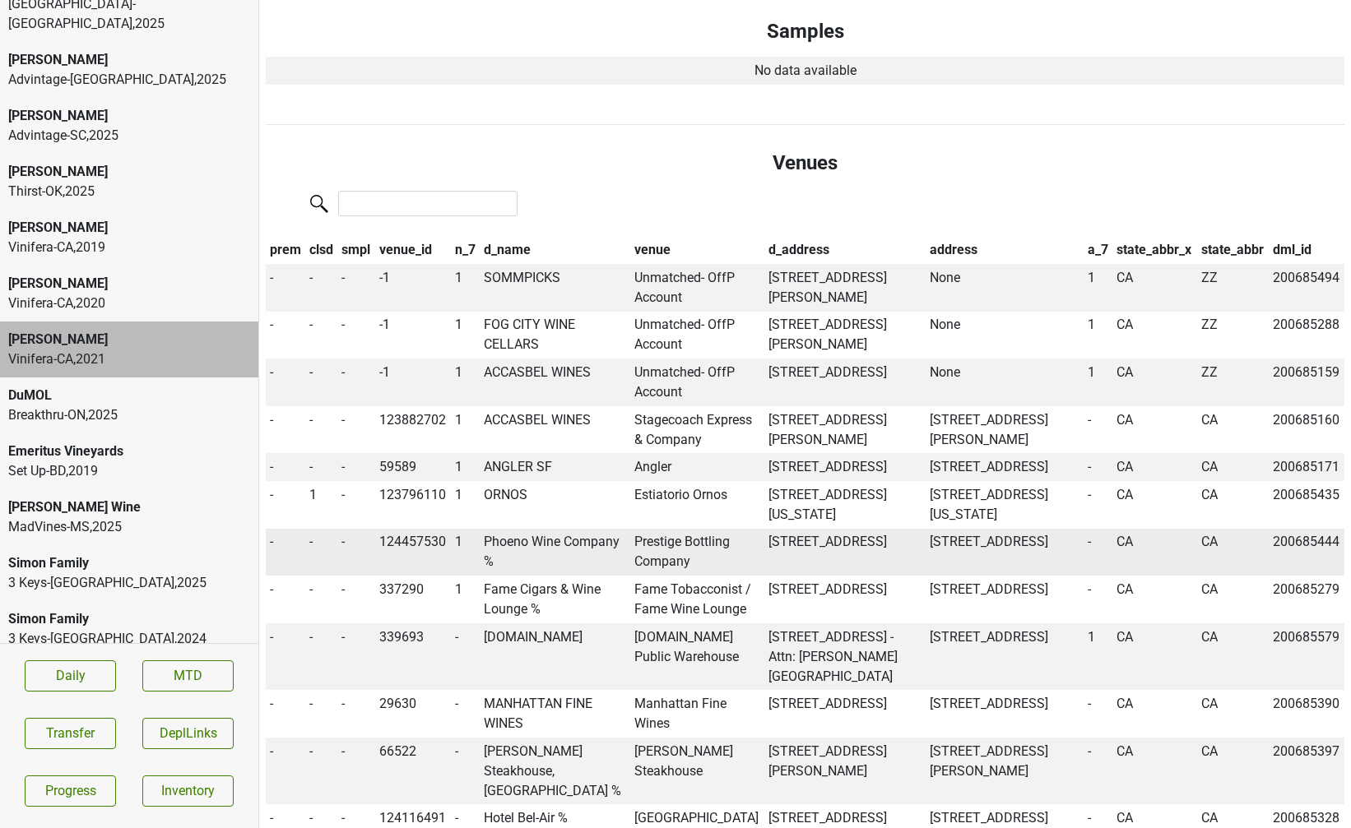
click at [434, 545] on td "124457530" at bounding box center [413, 553] width 76 height 48
copy td "124457530"
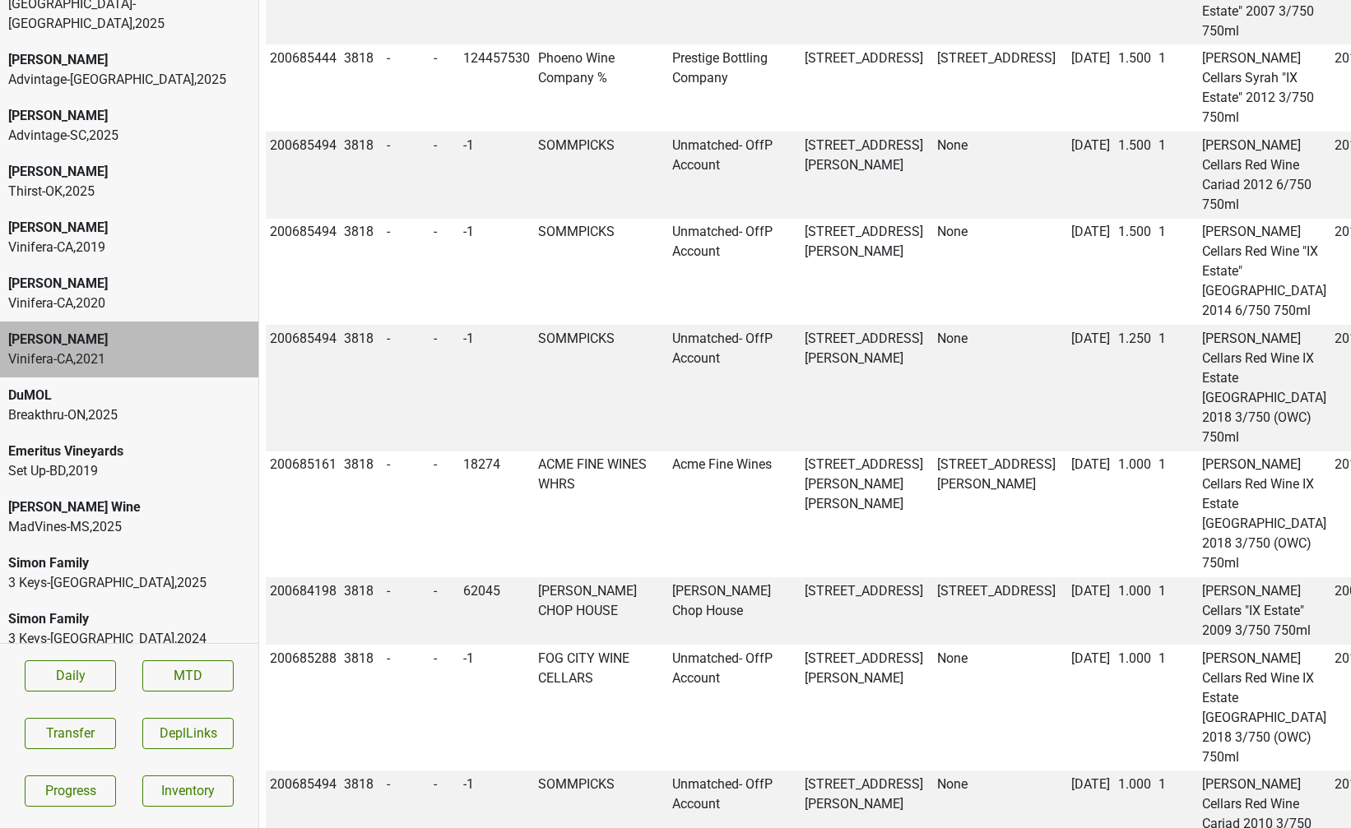
scroll to position [24616, 0]
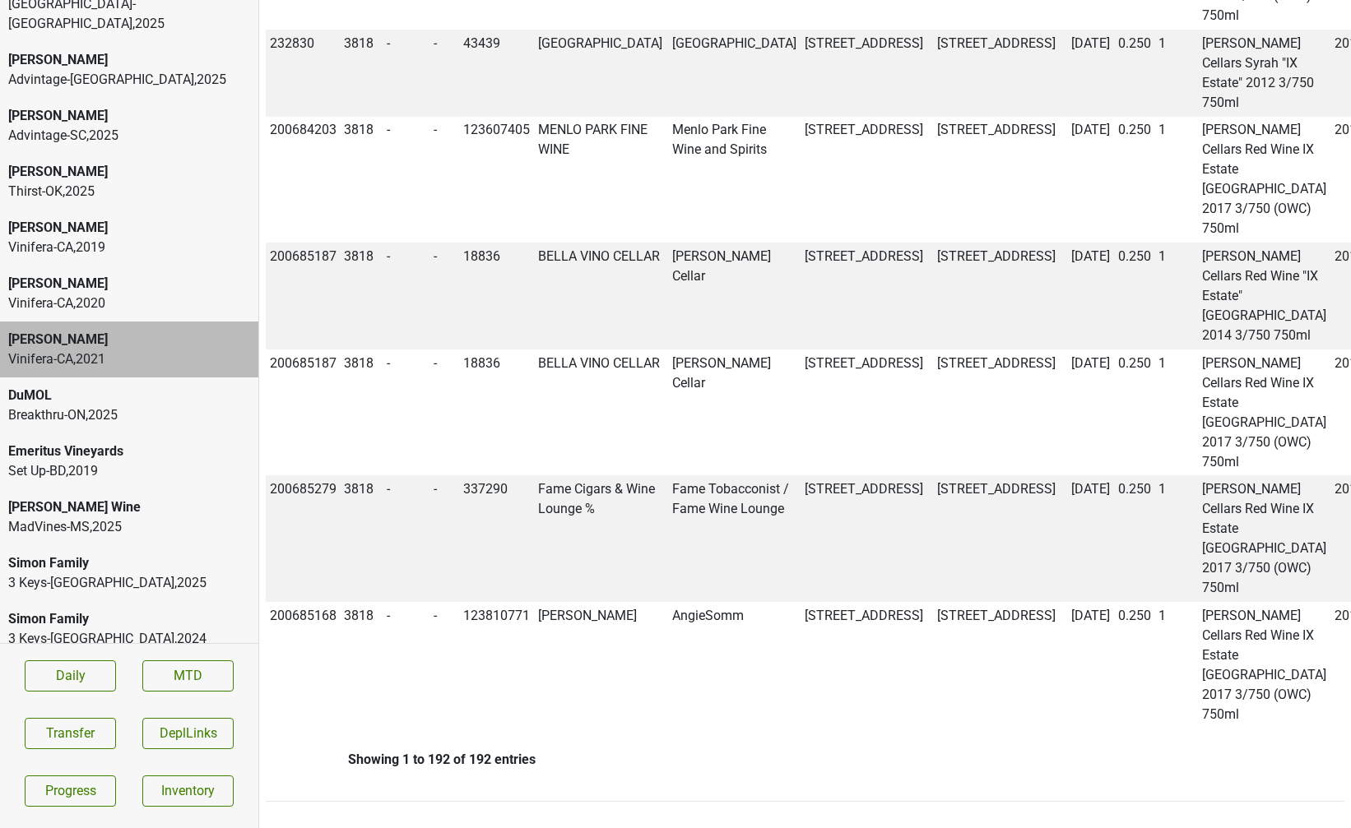
copy td "200685444"
click at [79, 731] on button "Transfer" at bounding box center [70, 733] width 91 height 31
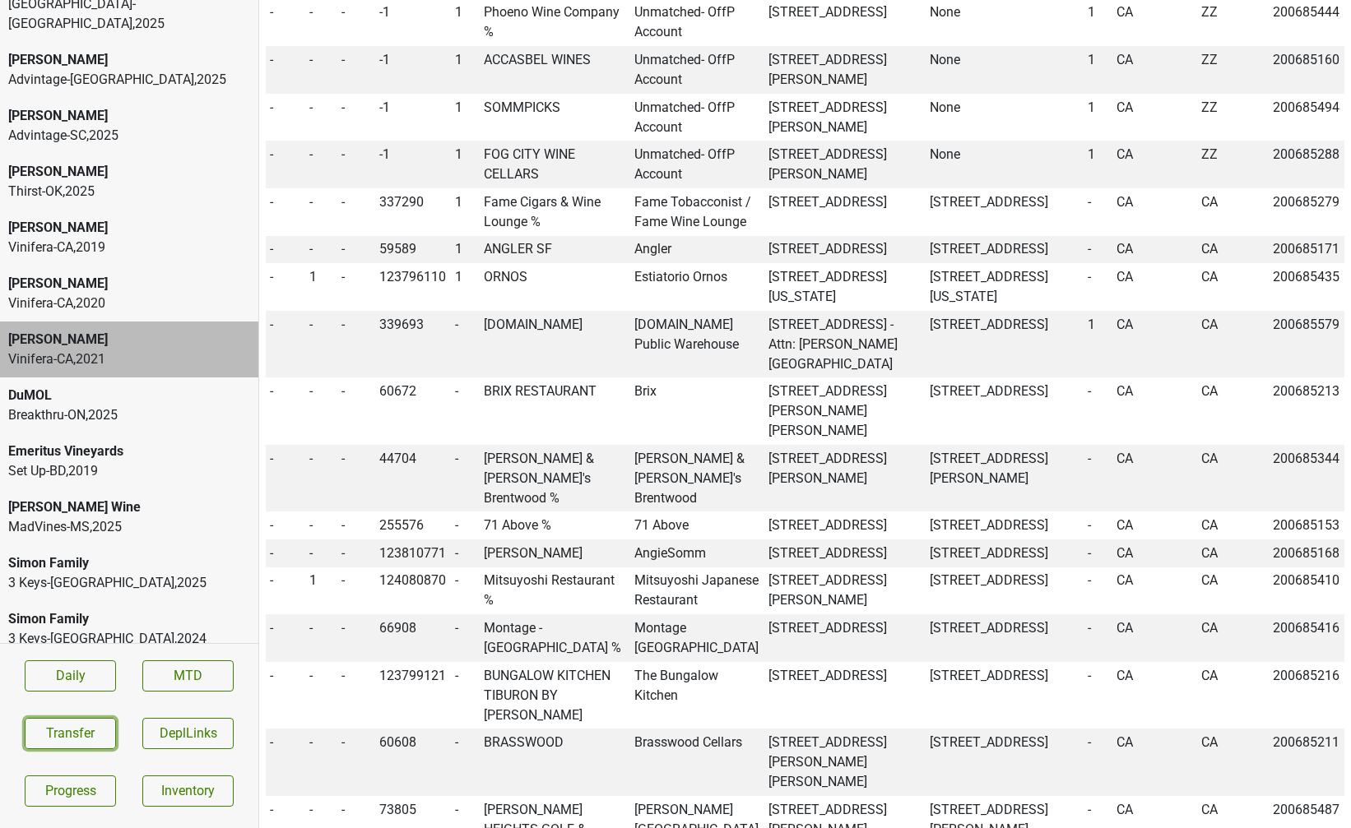
scroll to position [2032, 0]
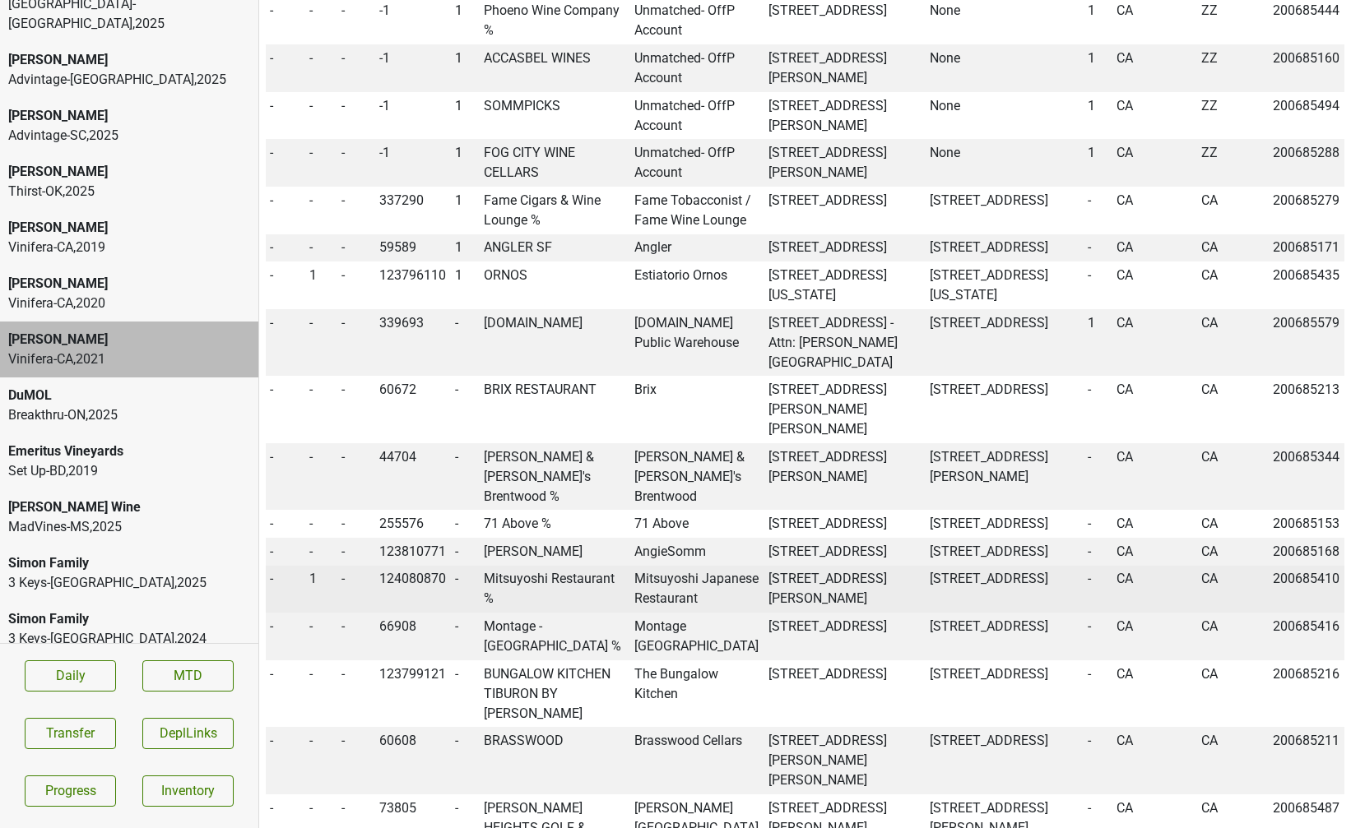
click at [501, 589] on td "Mitsuyoshi Restaurant %" at bounding box center [555, 590] width 151 height 48
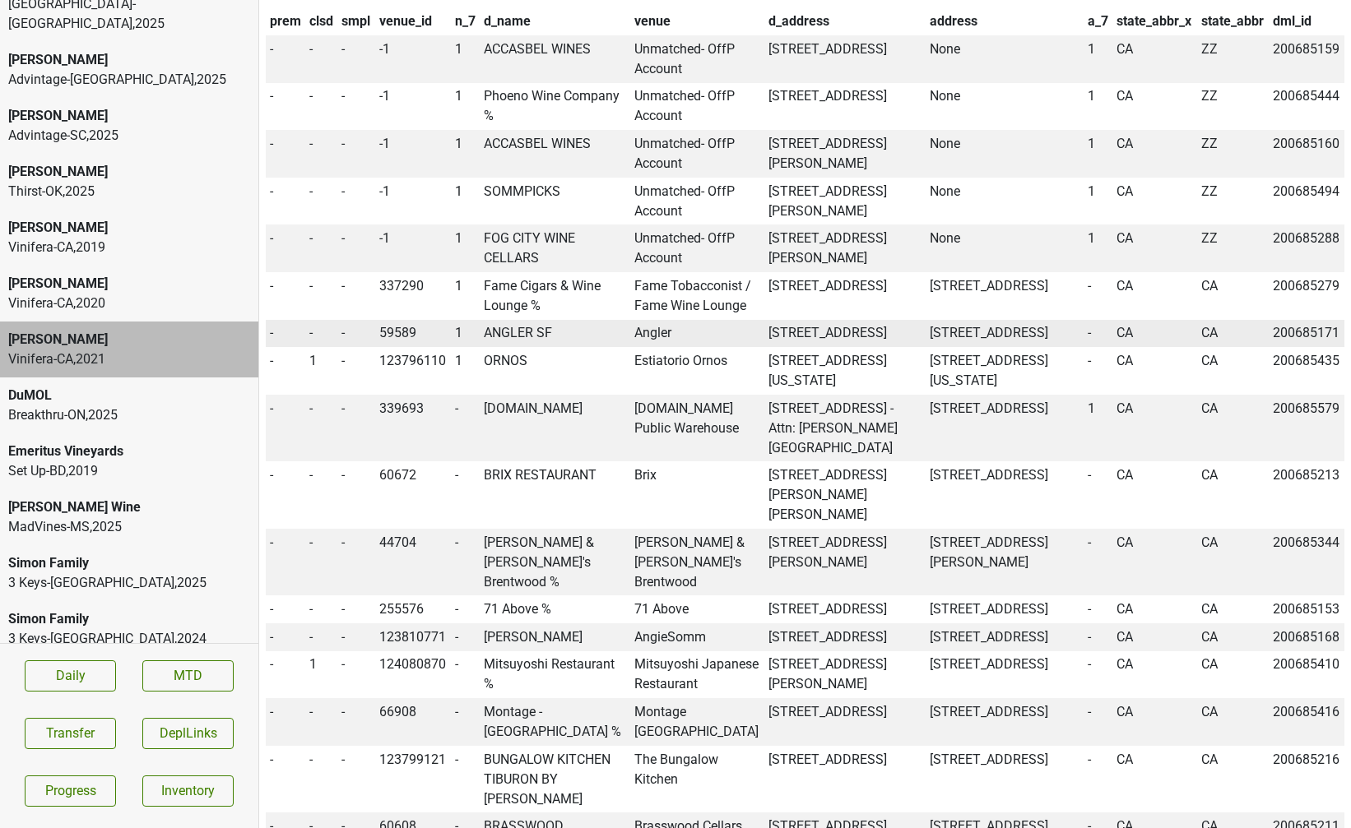
scroll to position [1946, 0]
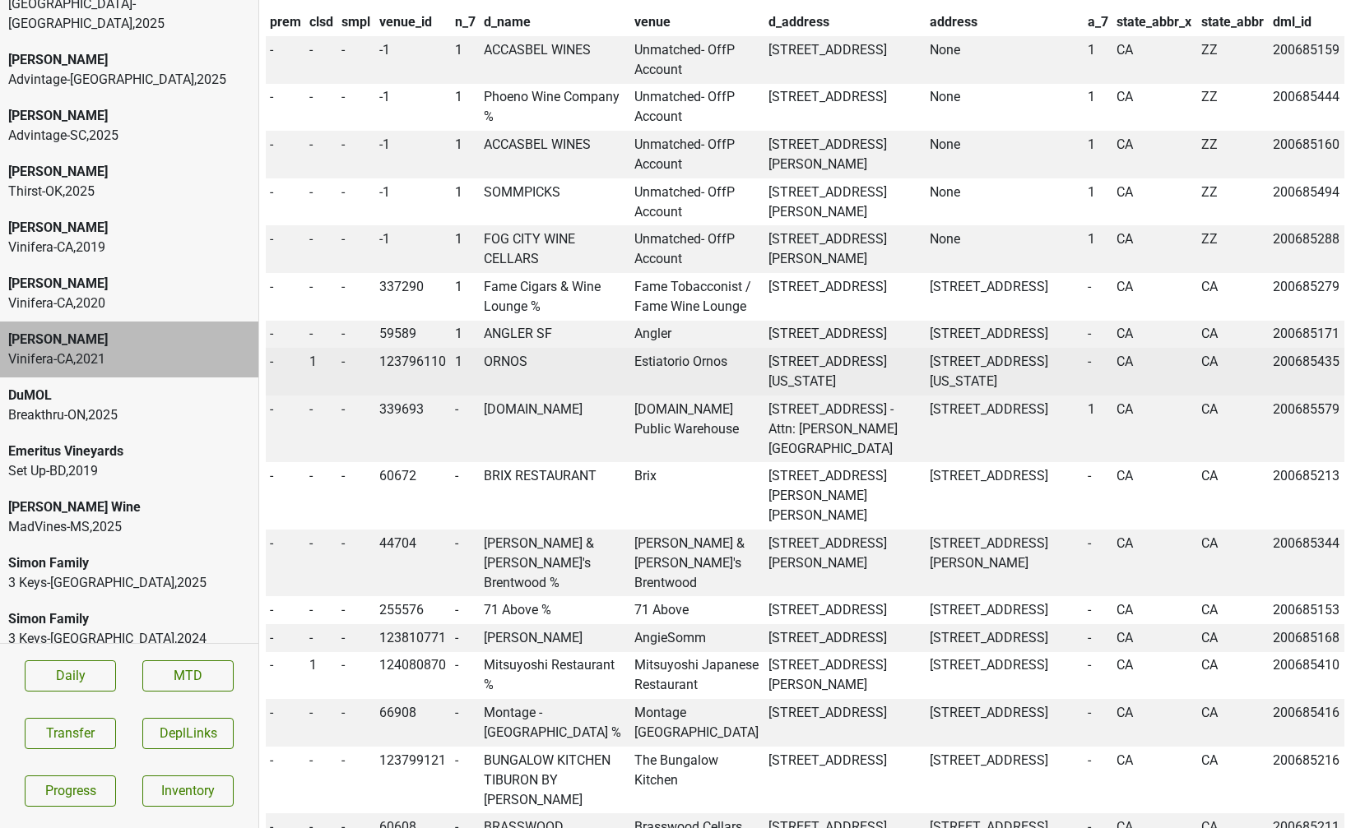
click at [509, 363] on td "ORNOS" at bounding box center [555, 372] width 151 height 48
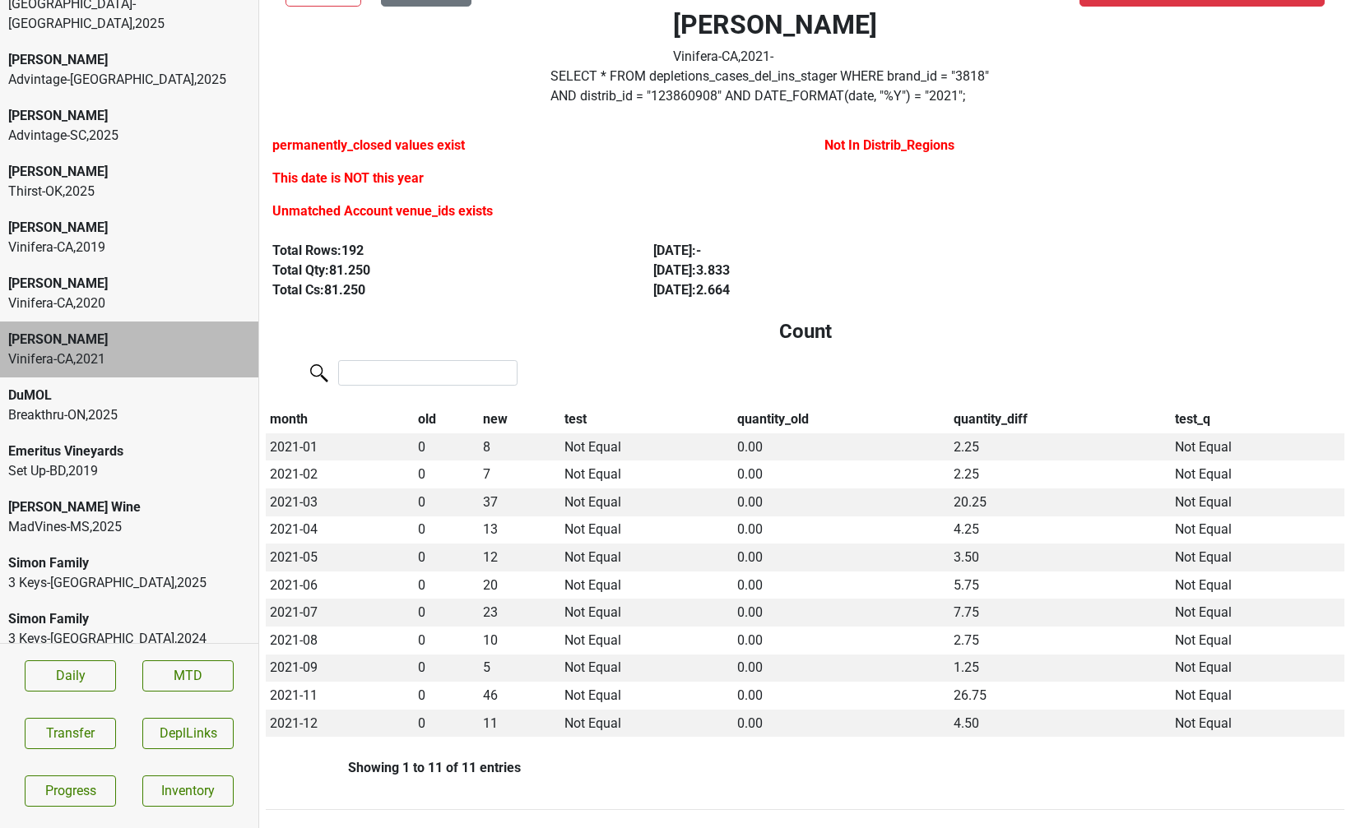
scroll to position [0, 0]
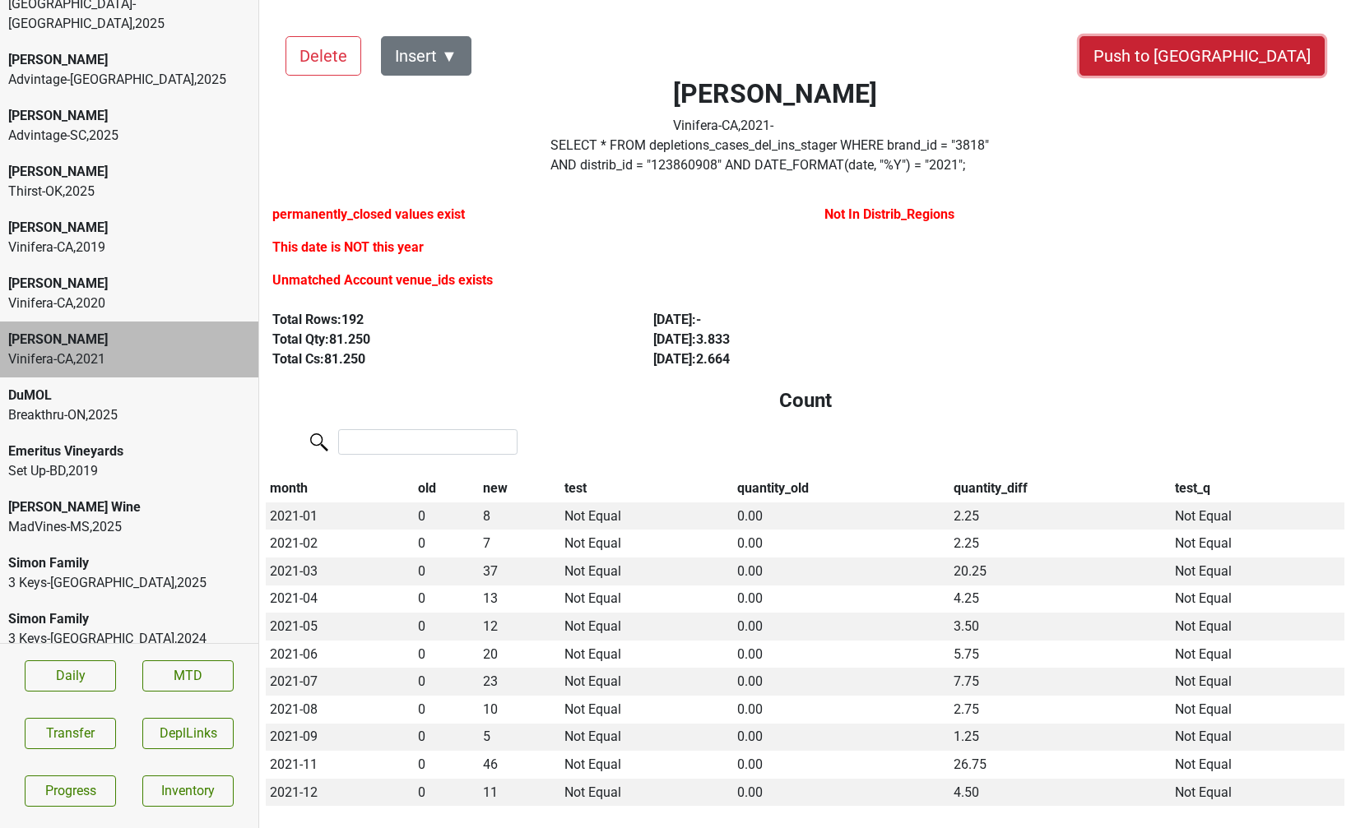
click at [1281, 47] on button "Push to DC" at bounding box center [1201, 55] width 245 height 39
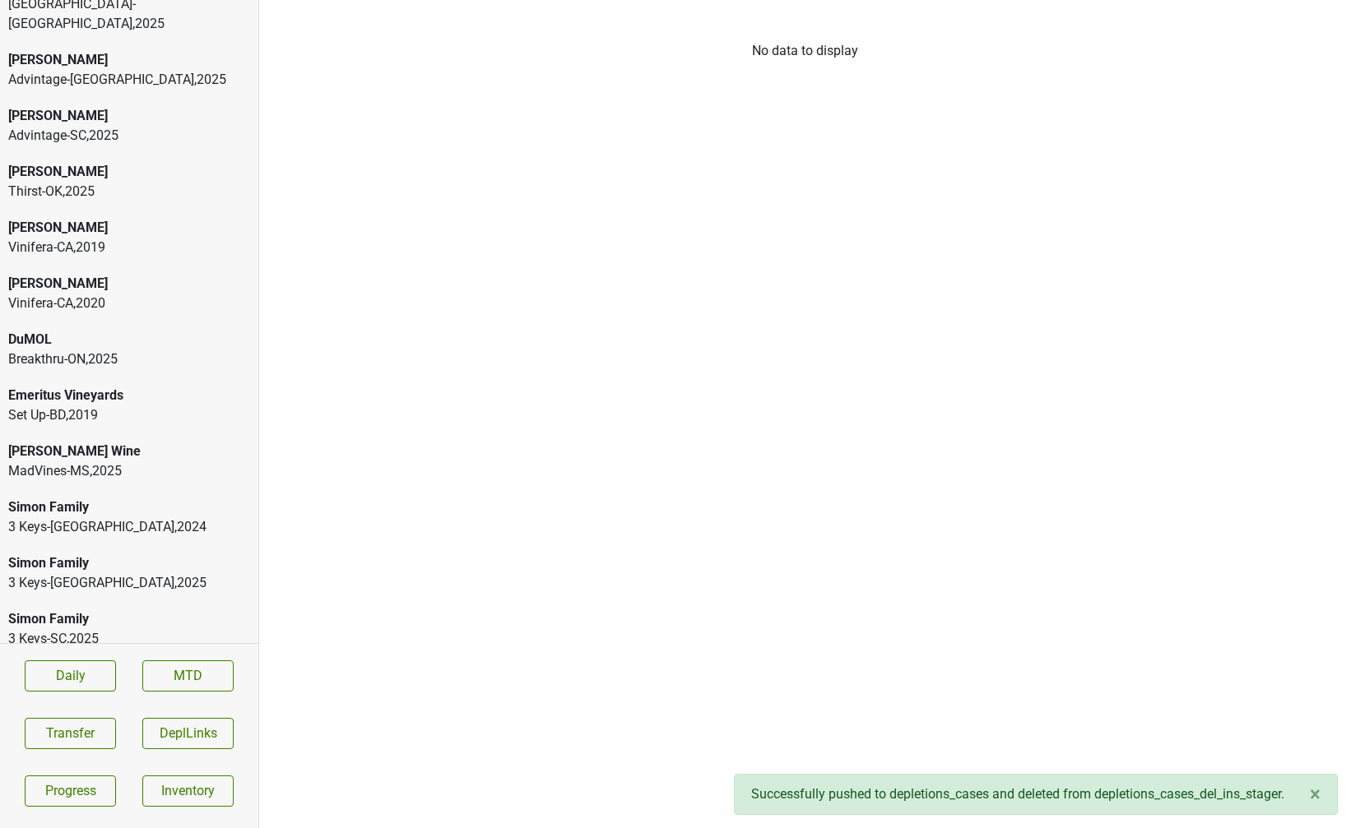
click at [115, 294] on div "Vinifera-CA , 2020" at bounding box center [129, 304] width 242 height 20
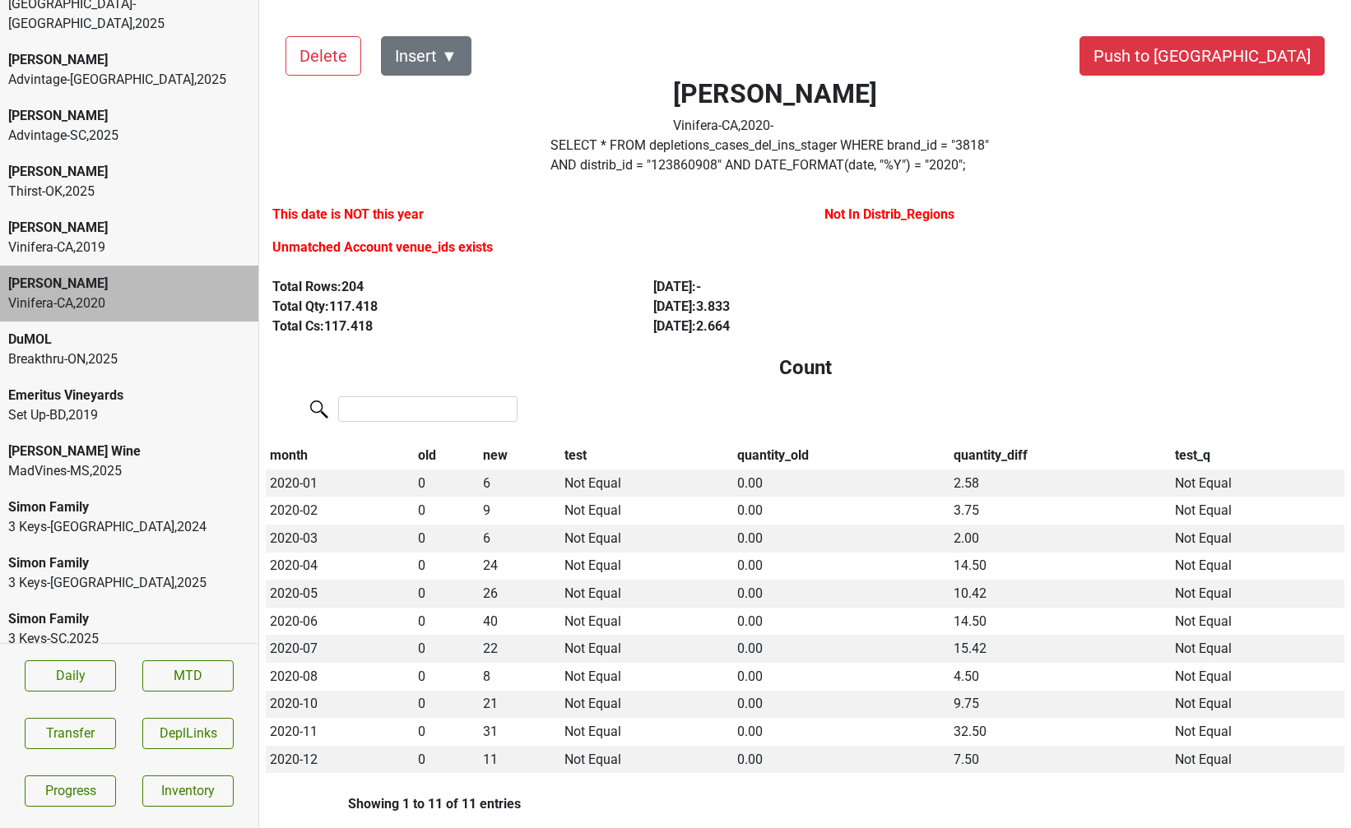
click at [468, 252] on label "Unmatched Account venue_ids exists" at bounding box center [382, 248] width 220 height 20
click at [376, 215] on label "This date is NOT this year" at bounding box center [347, 215] width 151 height 20
click at [720, 160] on label "SELECT * FROM depletions_cases_del_ins_stager WHERE brand_id = " 3818 " AND dis…" at bounding box center [774, 155] width 449 height 39
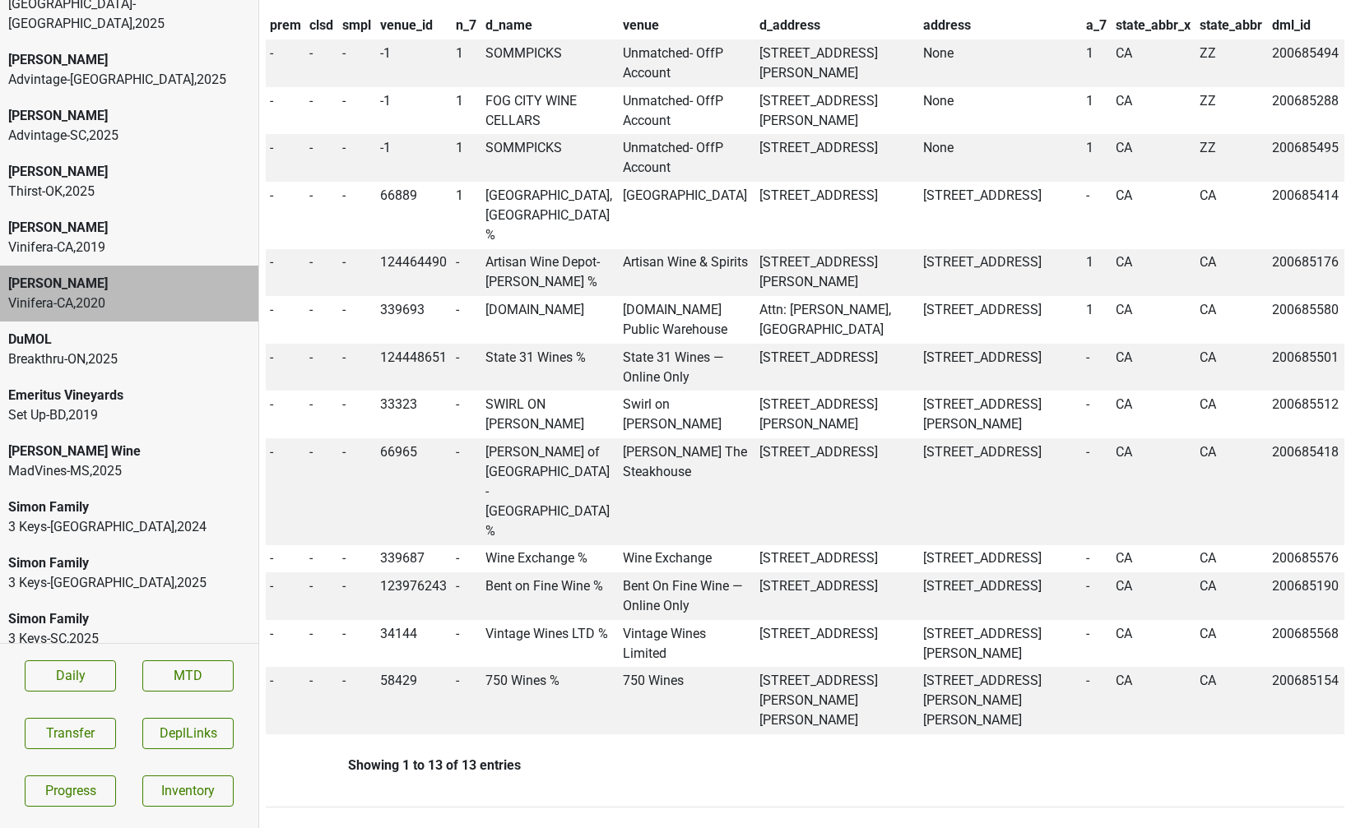
scroll to position [1814, 0]
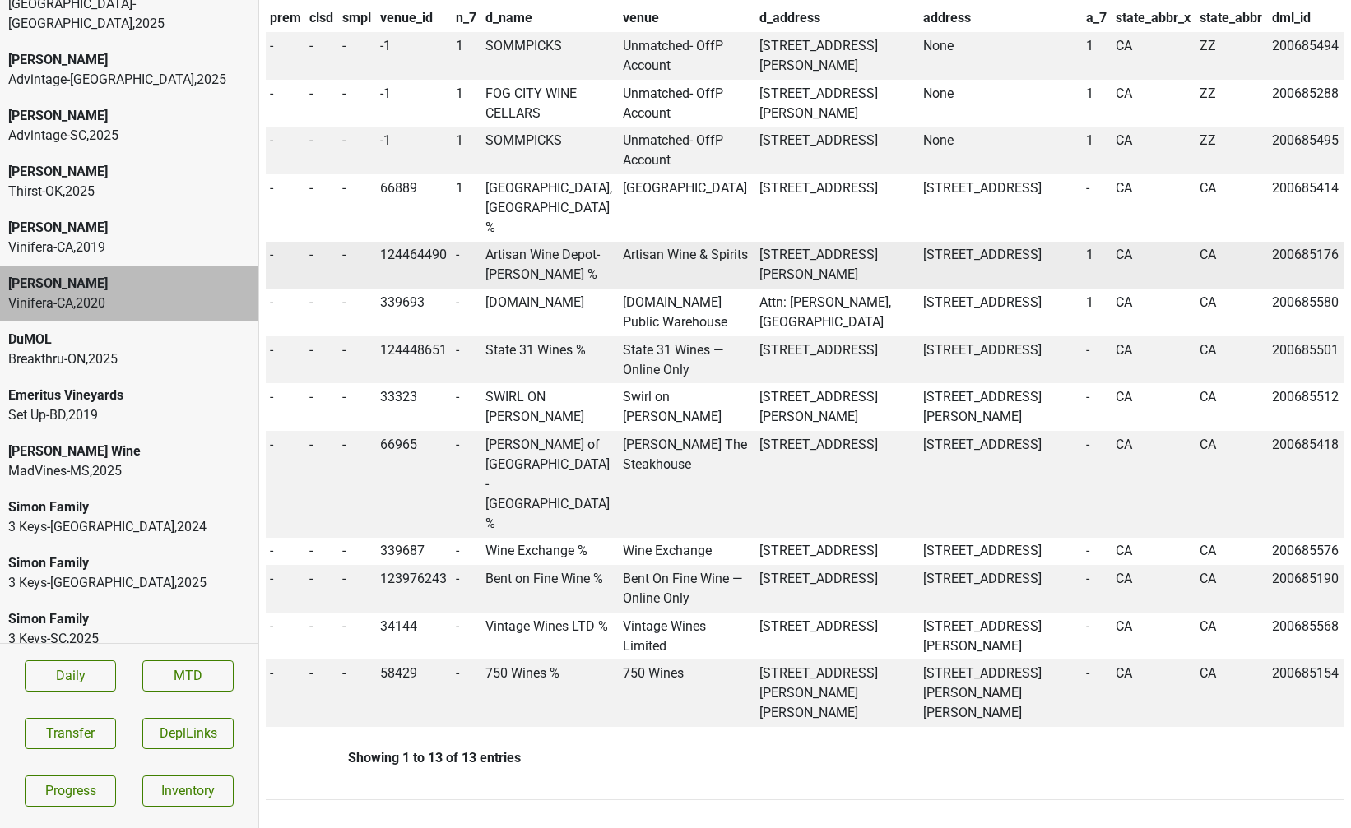
click at [506, 242] on td "Artisan Wine Depot- Whisman %" at bounding box center [549, 266] width 137 height 48
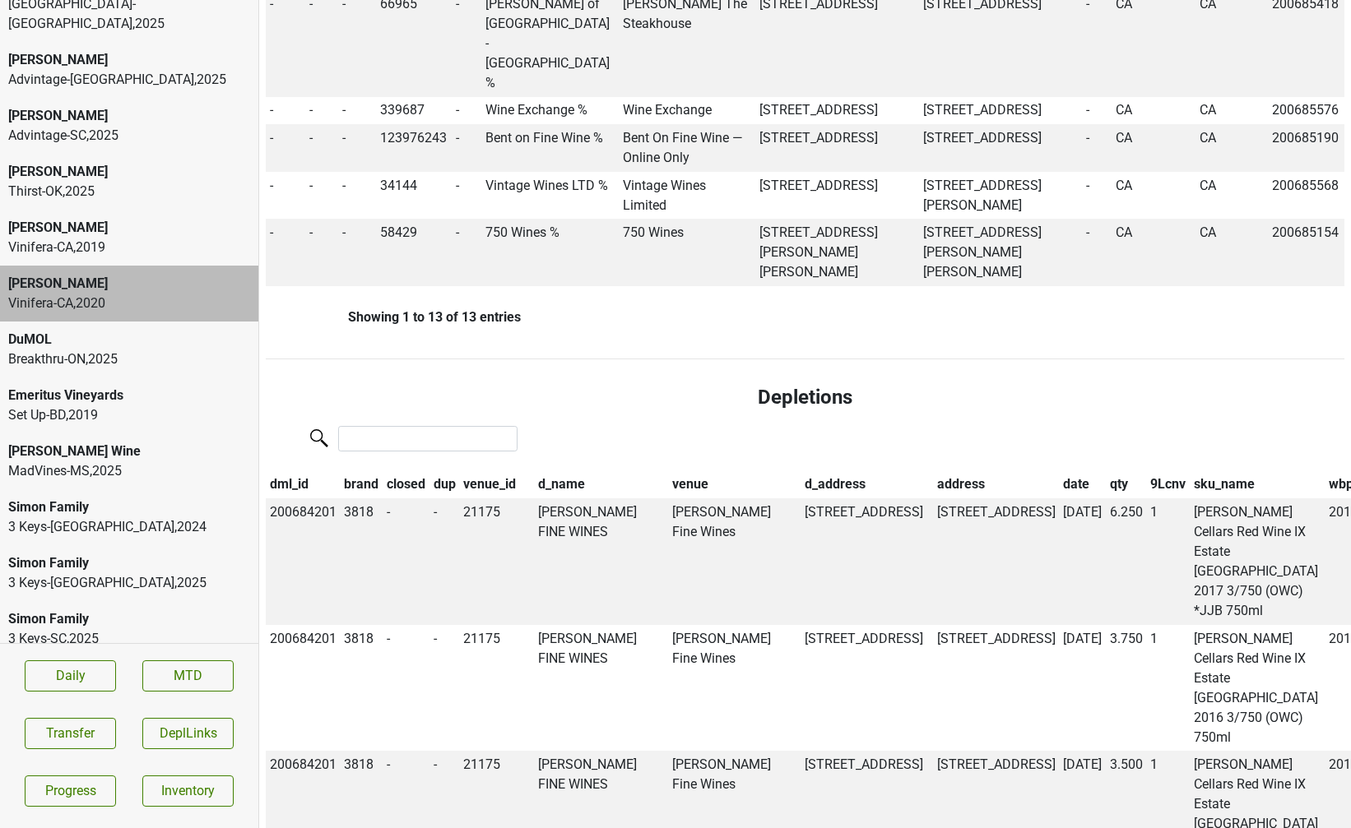
scroll to position [2265, 0]
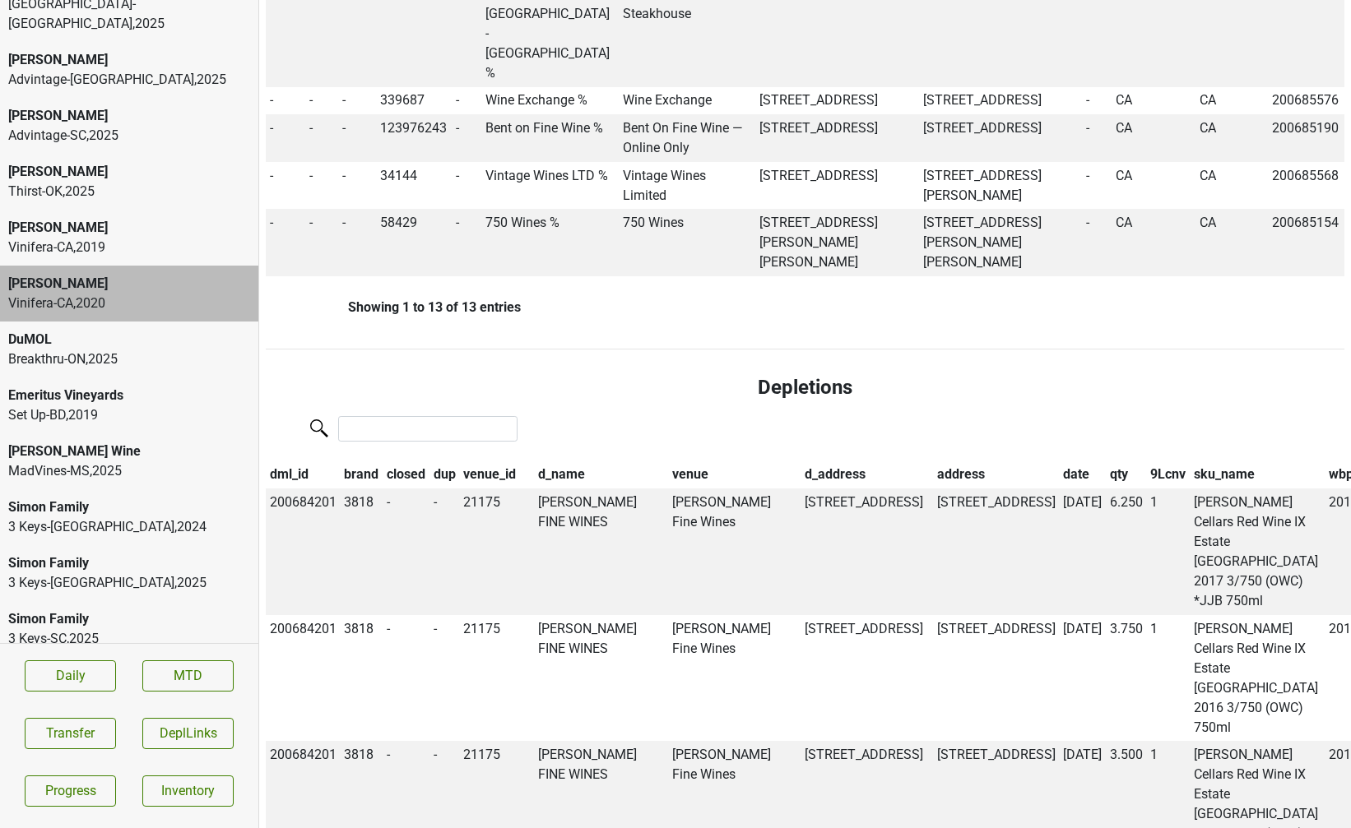
click at [1059, 461] on th "date" at bounding box center [1082, 475] width 47 height 28
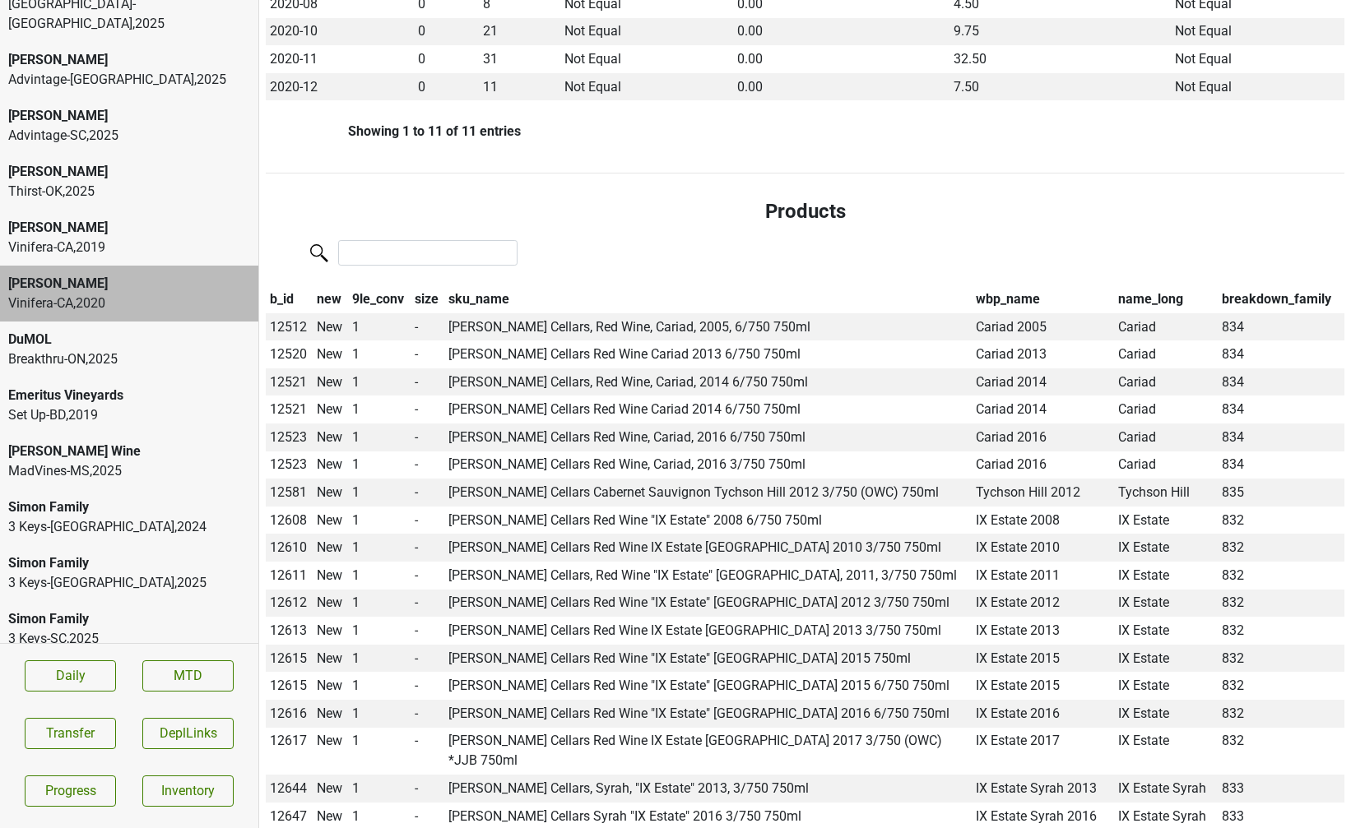
scroll to position [0, 0]
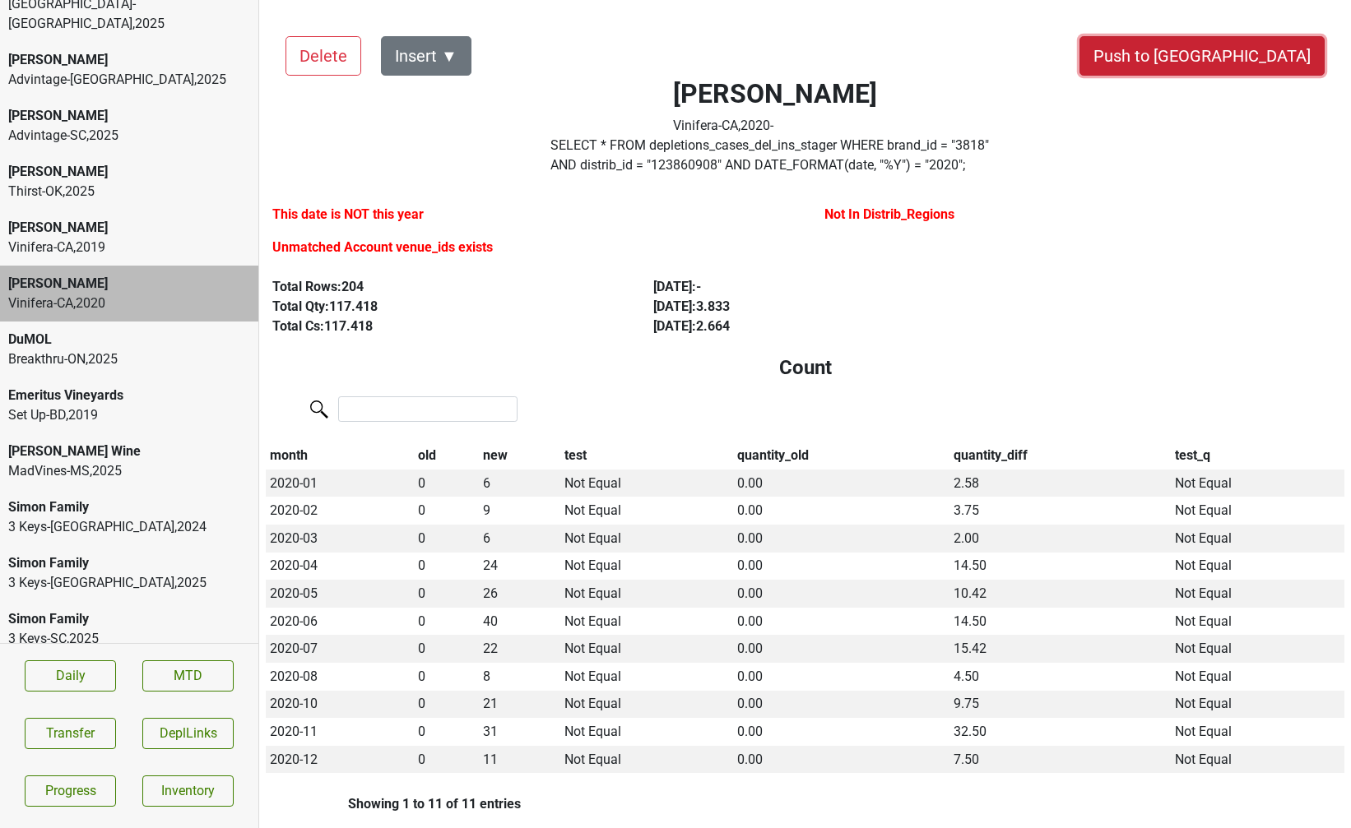
click at [1265, 60] on button "Push to DC" at bounding box center [1201, 55] width 245 height 39
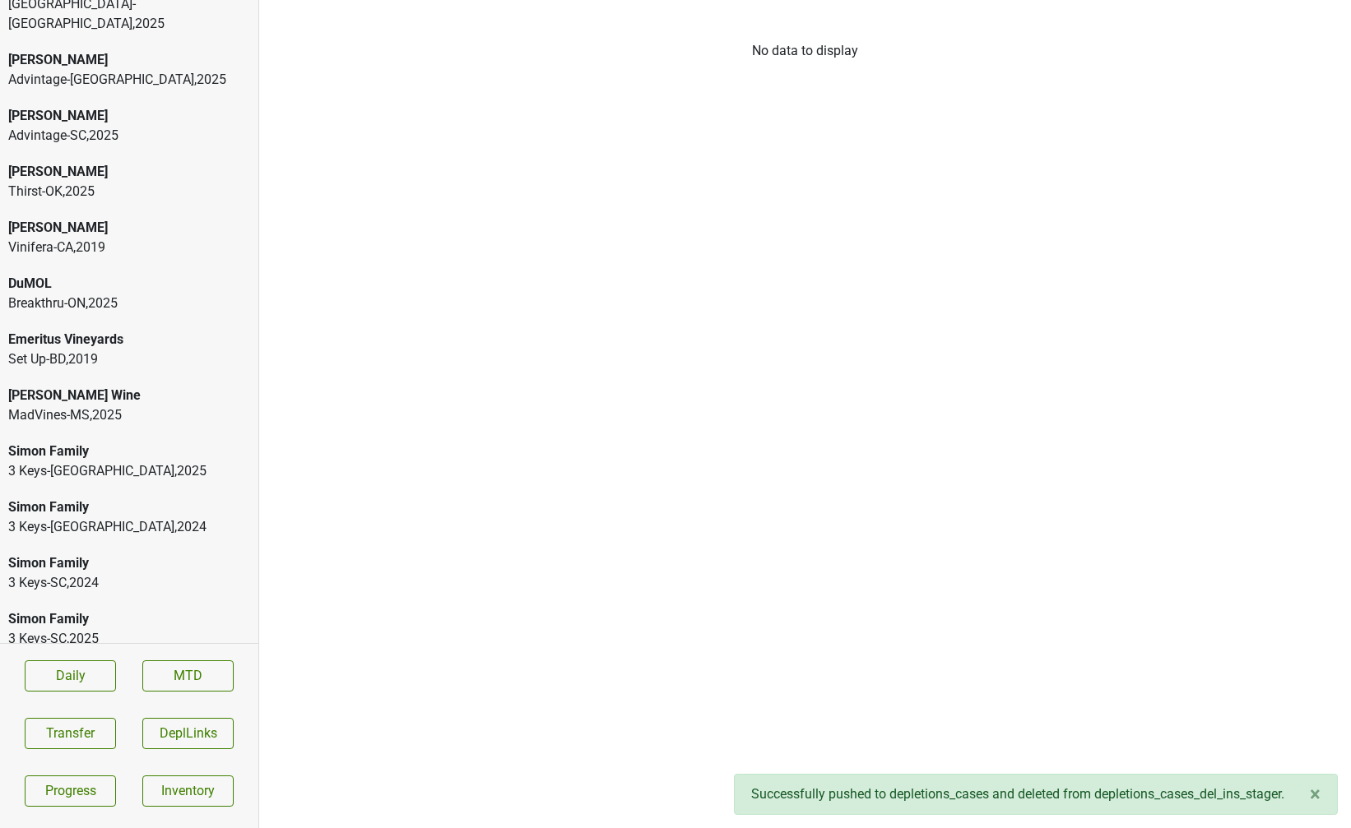
click at [144, 238] on div "Vinifera-CA , 2019" at bounding box center [129, 248] width 242 height 20
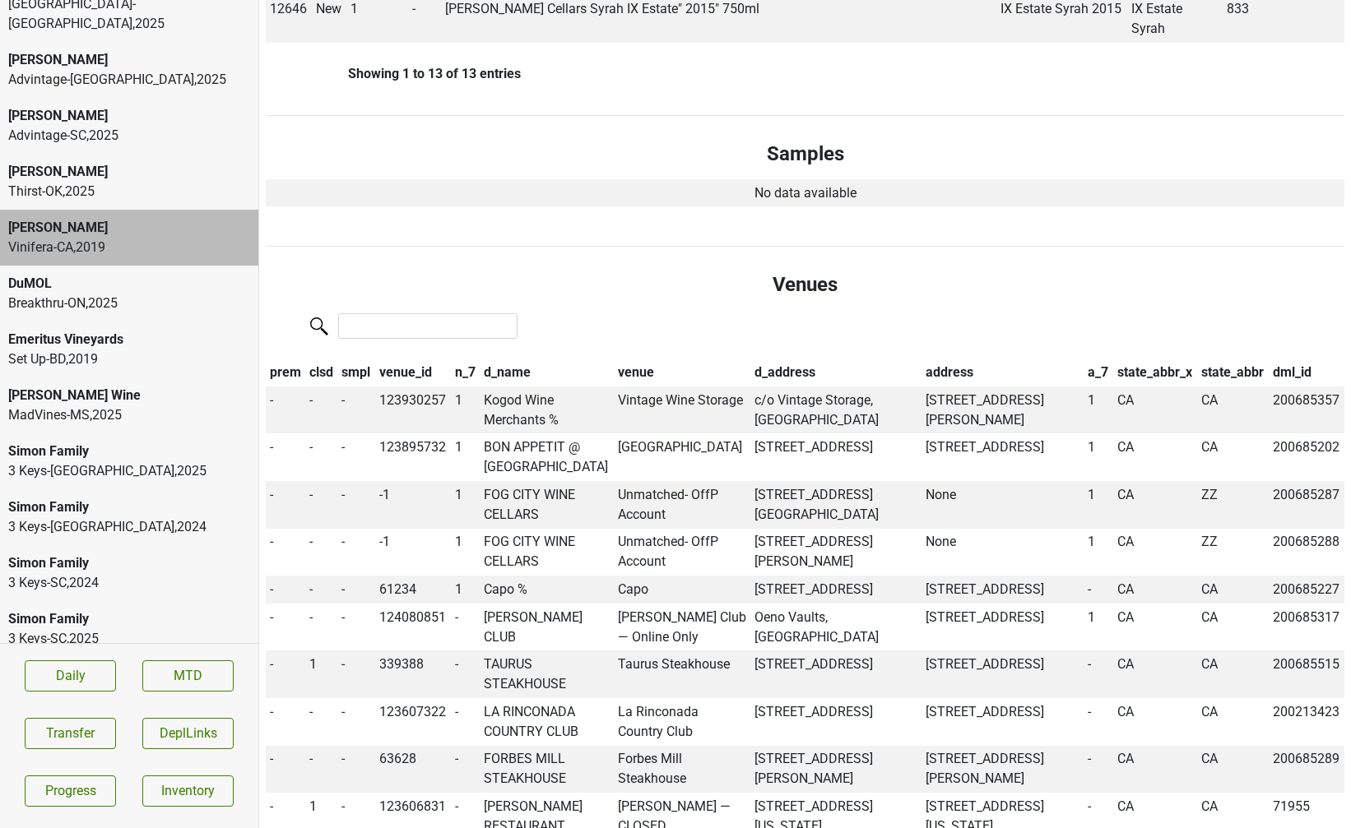
scroll to position [1574, 0]
click at [511, 386] on td "Kogod Wine Merchants %" at bounding box center [547, 410] width 134 height 48
click at [764, 386] on td "c/o Vintage Storage, Carlsbad, CA 92011" at bounding box center [835, 410] width 171 height 48
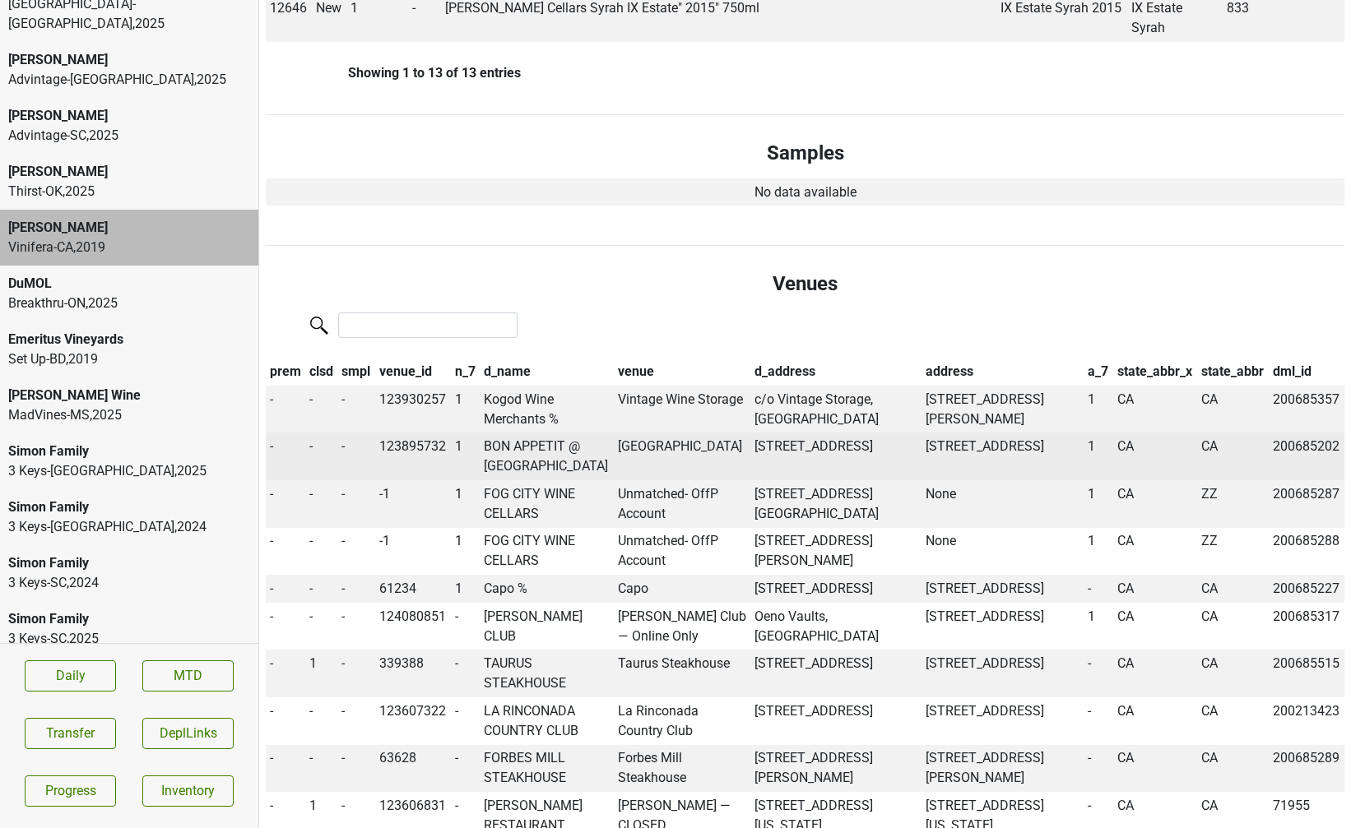
click at [763, 433] on td "400 16th St., San Francisco, CA 94158" at bounding box center [835, 457] width 171 height 48
click at [762, 433] on td "400 16th St., San Francisco, CA 94158" at bounding box center [835, 457] width 171 height 48
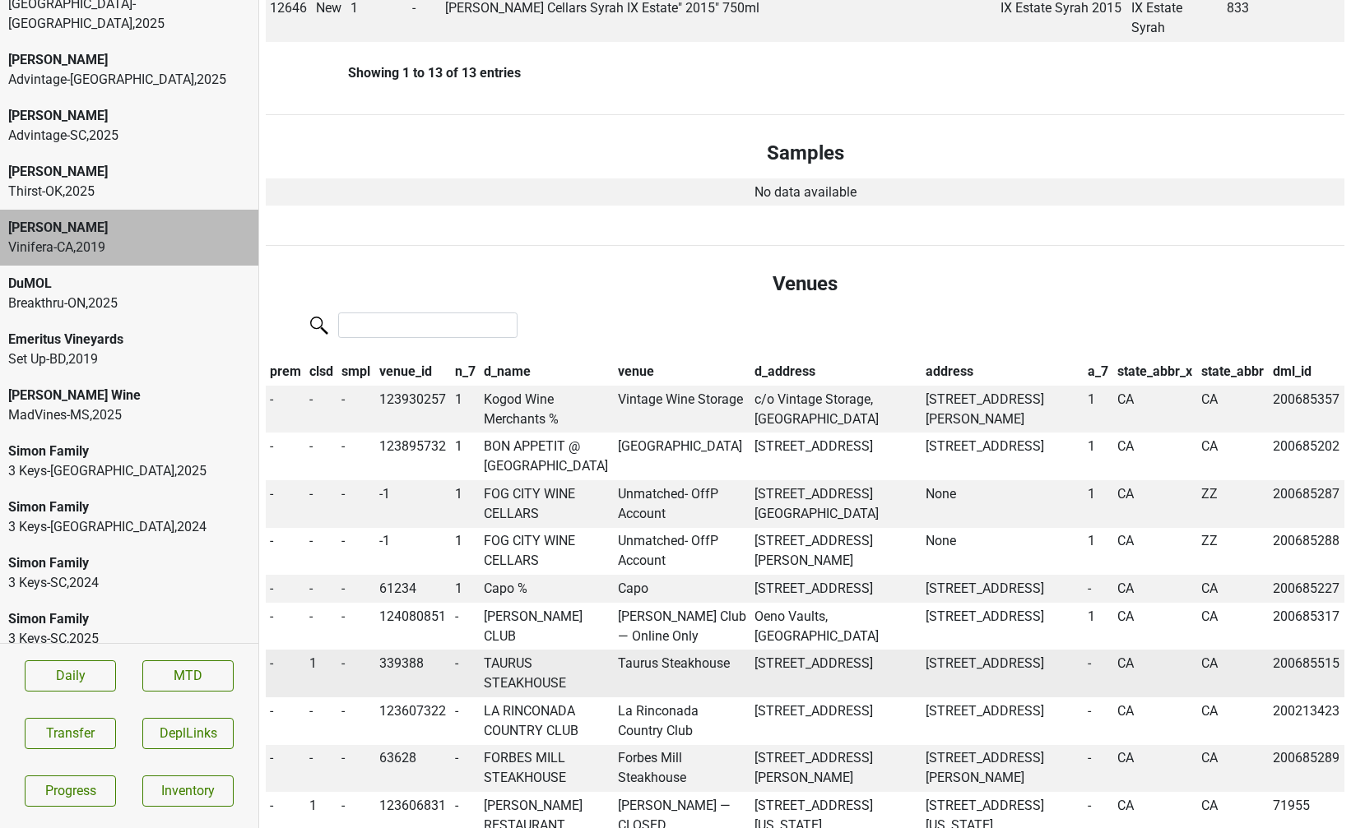
click at [560, 650] on td "TAURUS STEAKHOUSE" at bounding box center [547, 674] width 134 height 48
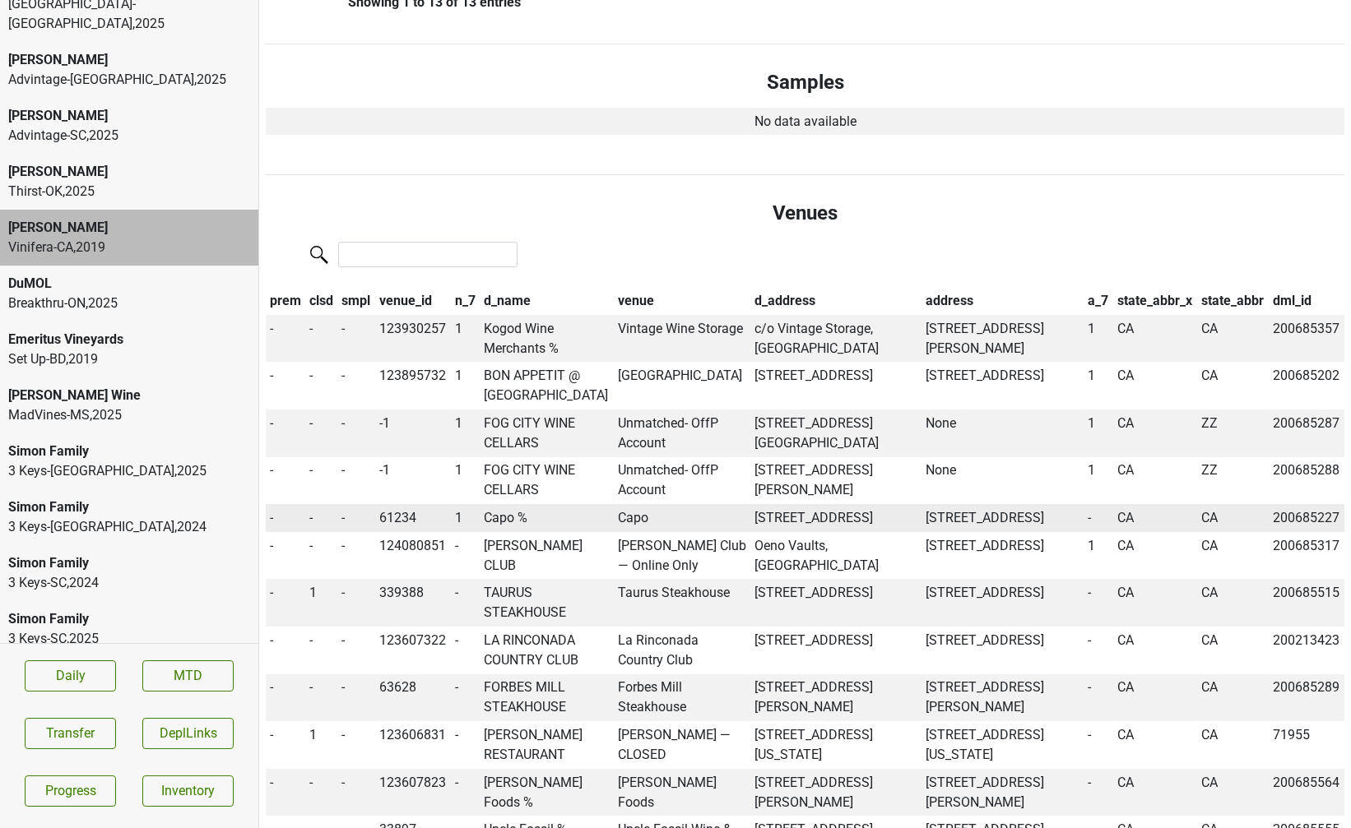
scroll to position [1670, 0]
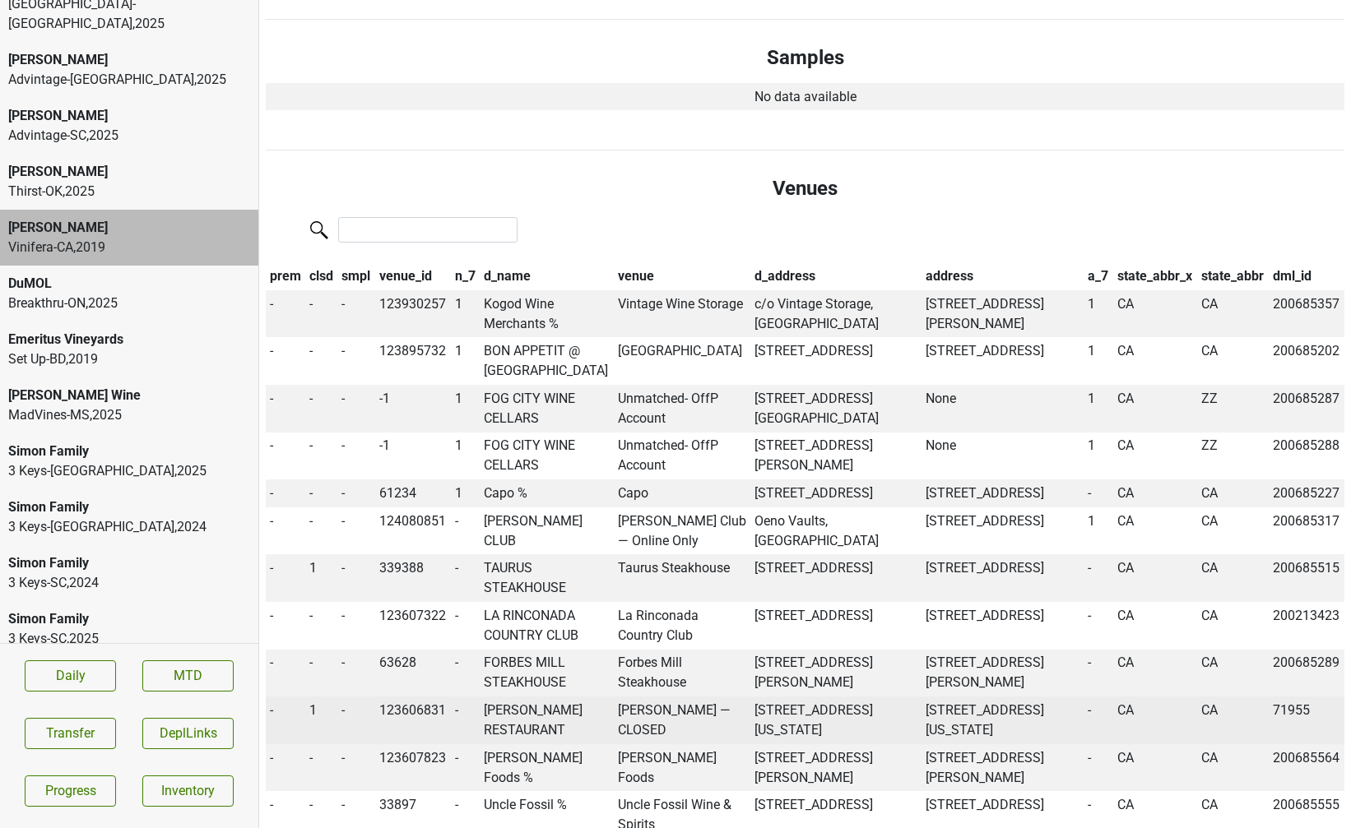
click at [539, 697] on td "PERRY LANG'S RESTAURANT" at bounding box center [547, 721] width 134 height 48
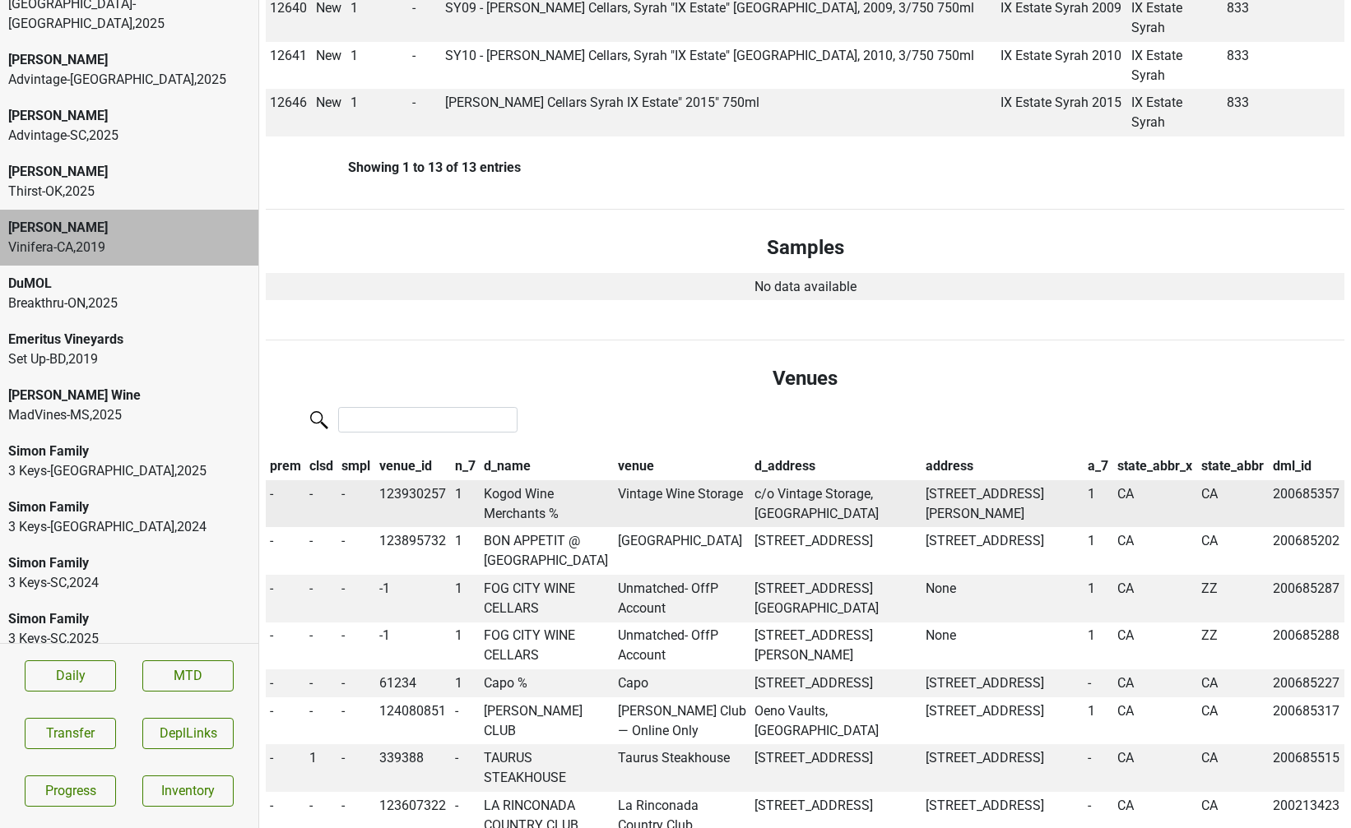
scroll to position [14464, 0]
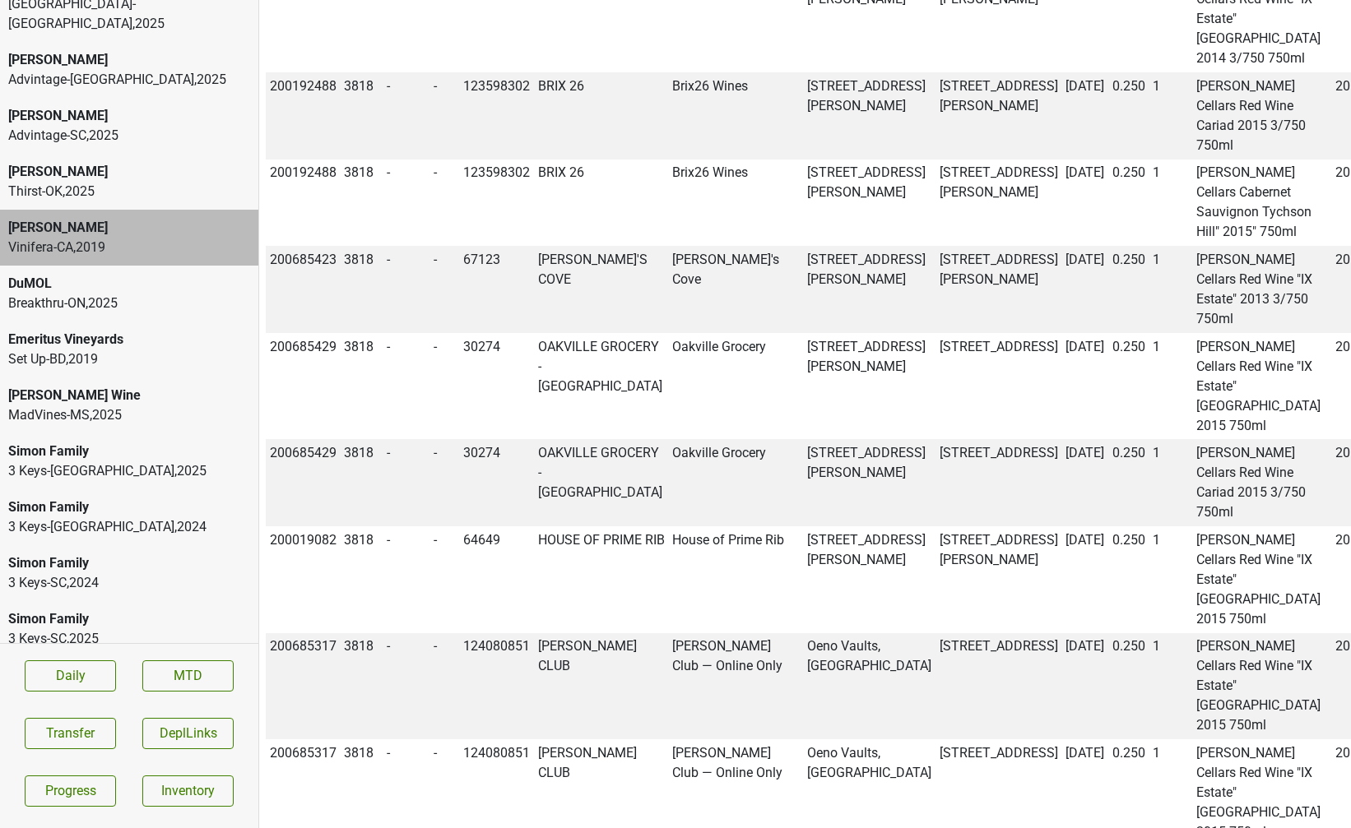
copy td "200685357"
click at [31, 729] on button "Transfer" at bounding box center [70, 733] width 91 height 31
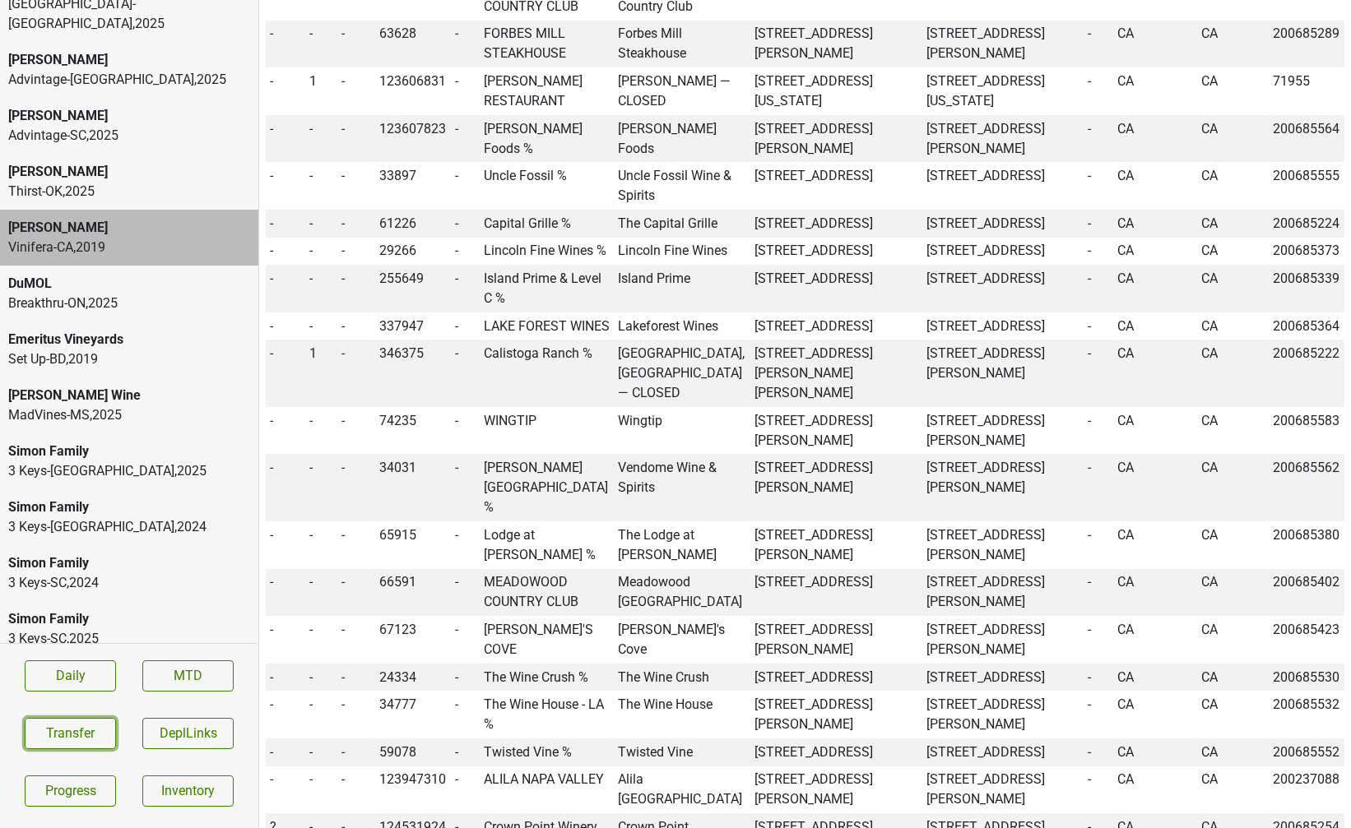
scroll to position [2301, 0]
click at [526, 350] on td "Calistoga Ranch %" at bounding box center [547, 371] width 134 height 67
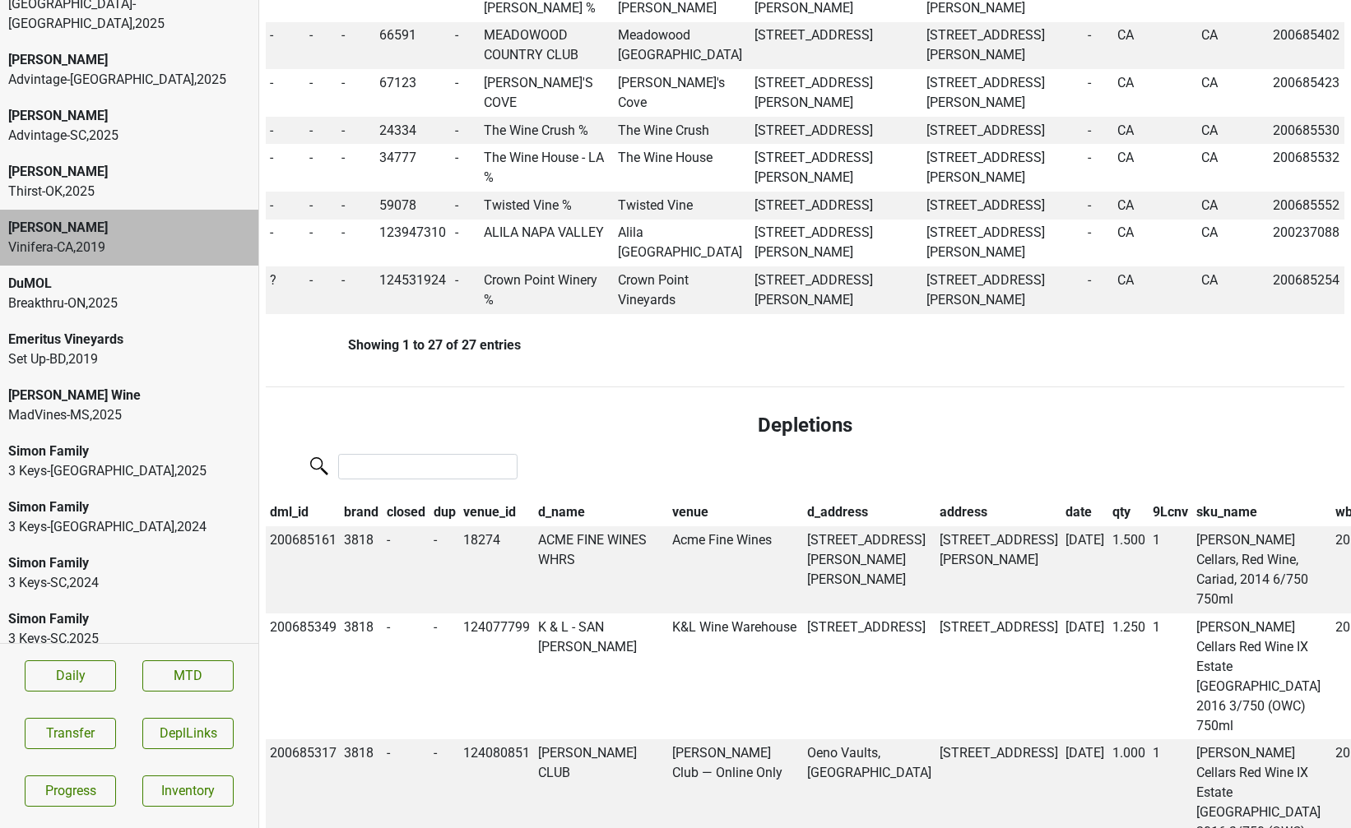
scroll to position [2852, 0]
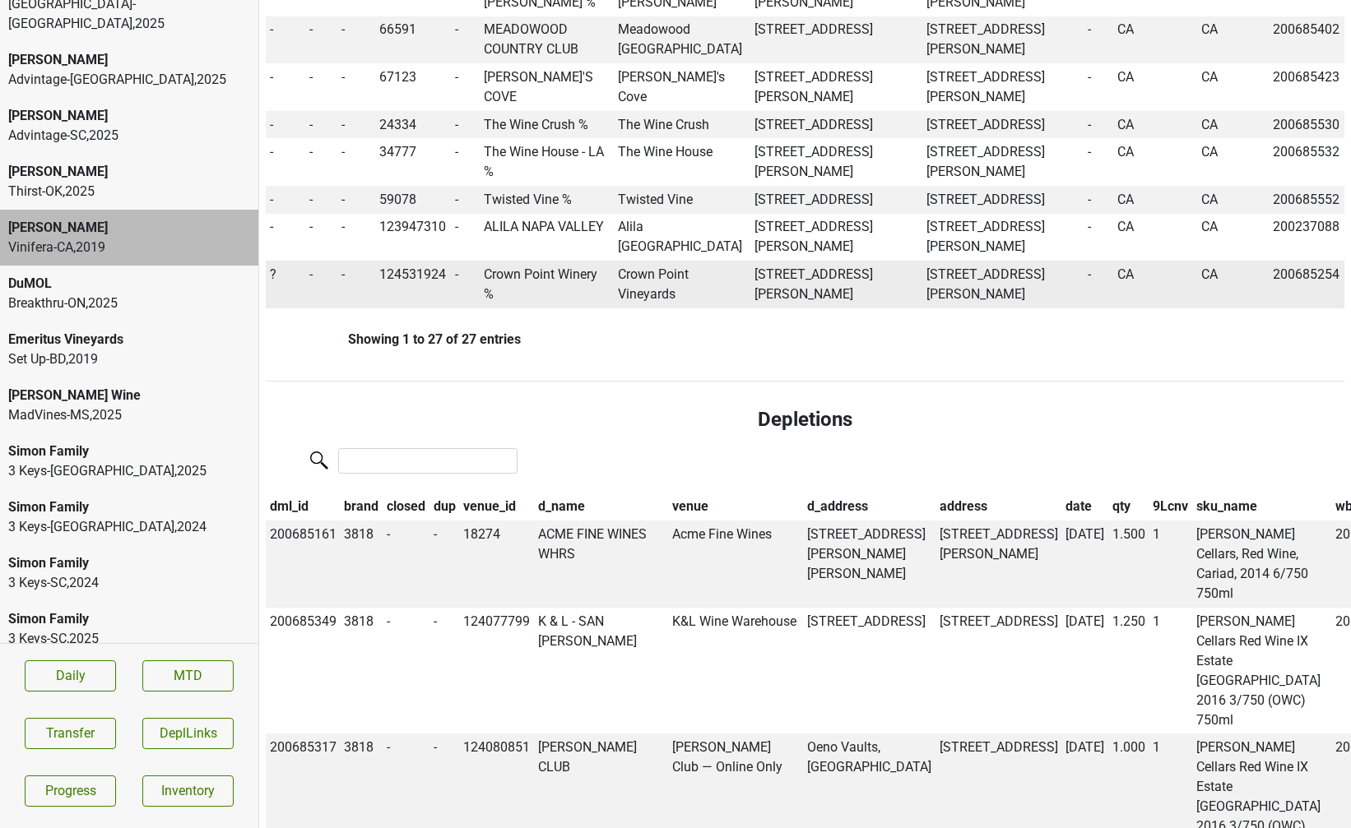
click at [276, 308] on td "?" at bounding box center [285, 285] width 39 height 48
click at [272, 282] on span "?" at bounding box center [273, 274] width 7 height 16
click at [308, 327] on div "On" at bounding box center [332, 306] width 130 height 42
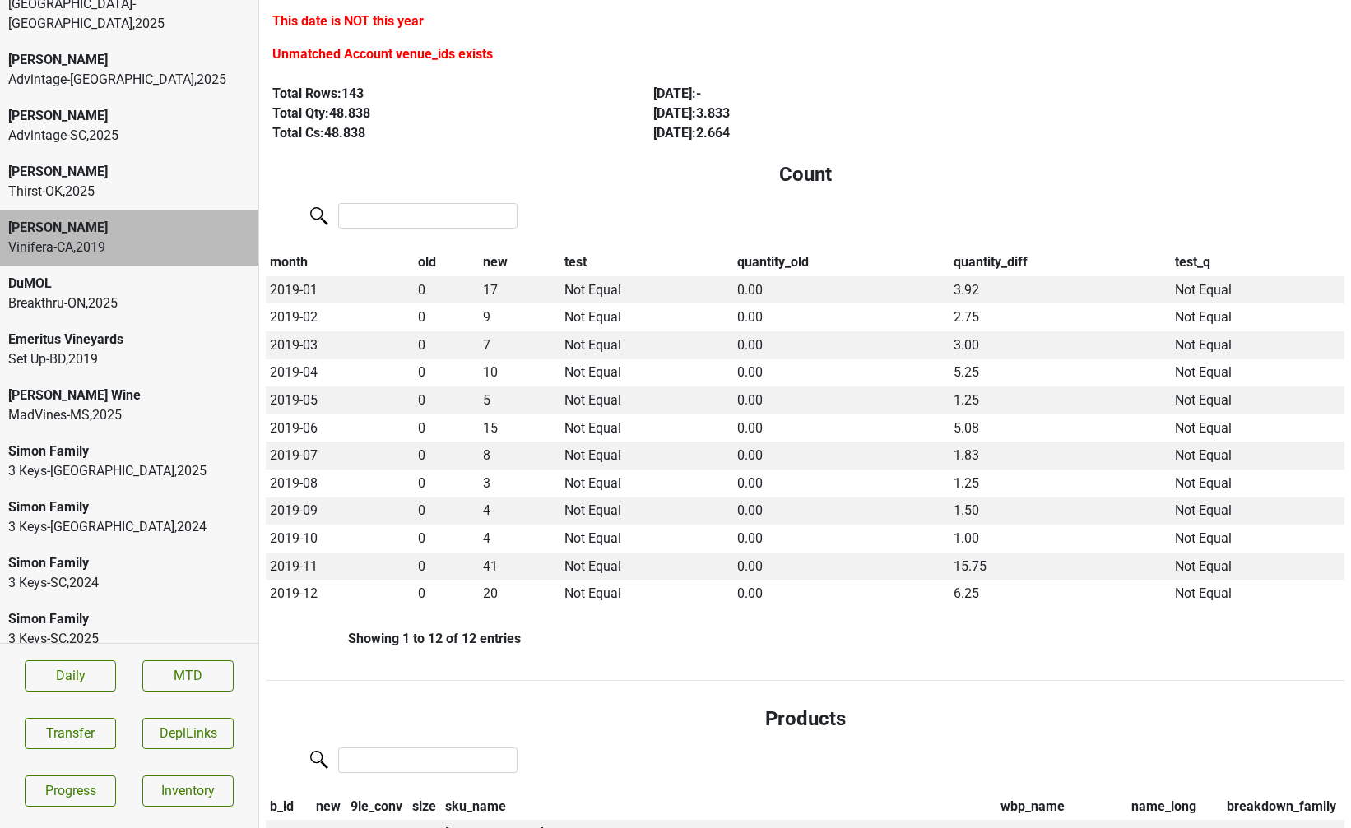
scroll to position [0, 0]
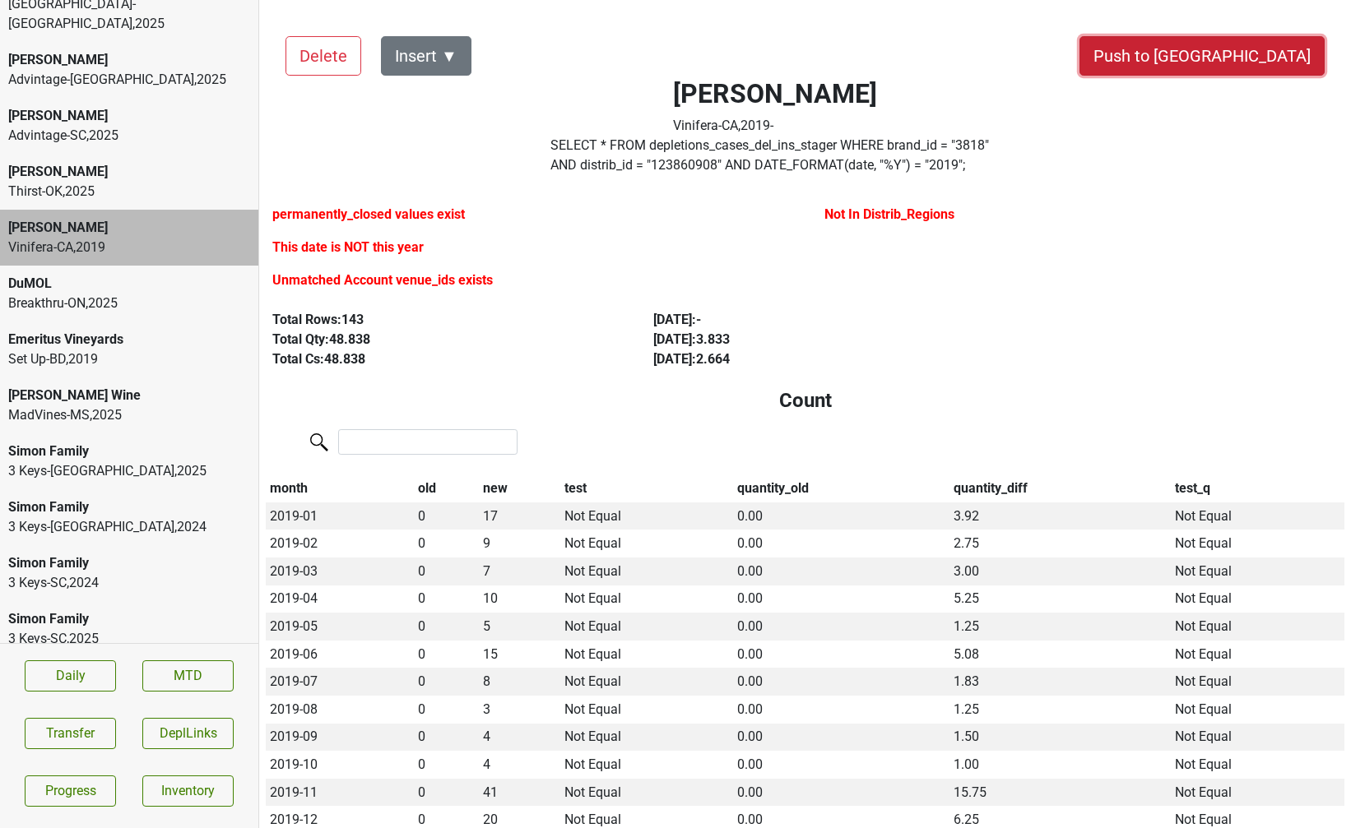
click at [1284, 58] on button "Push to DC" at bounding box center [1201, 55] width 245 height 39
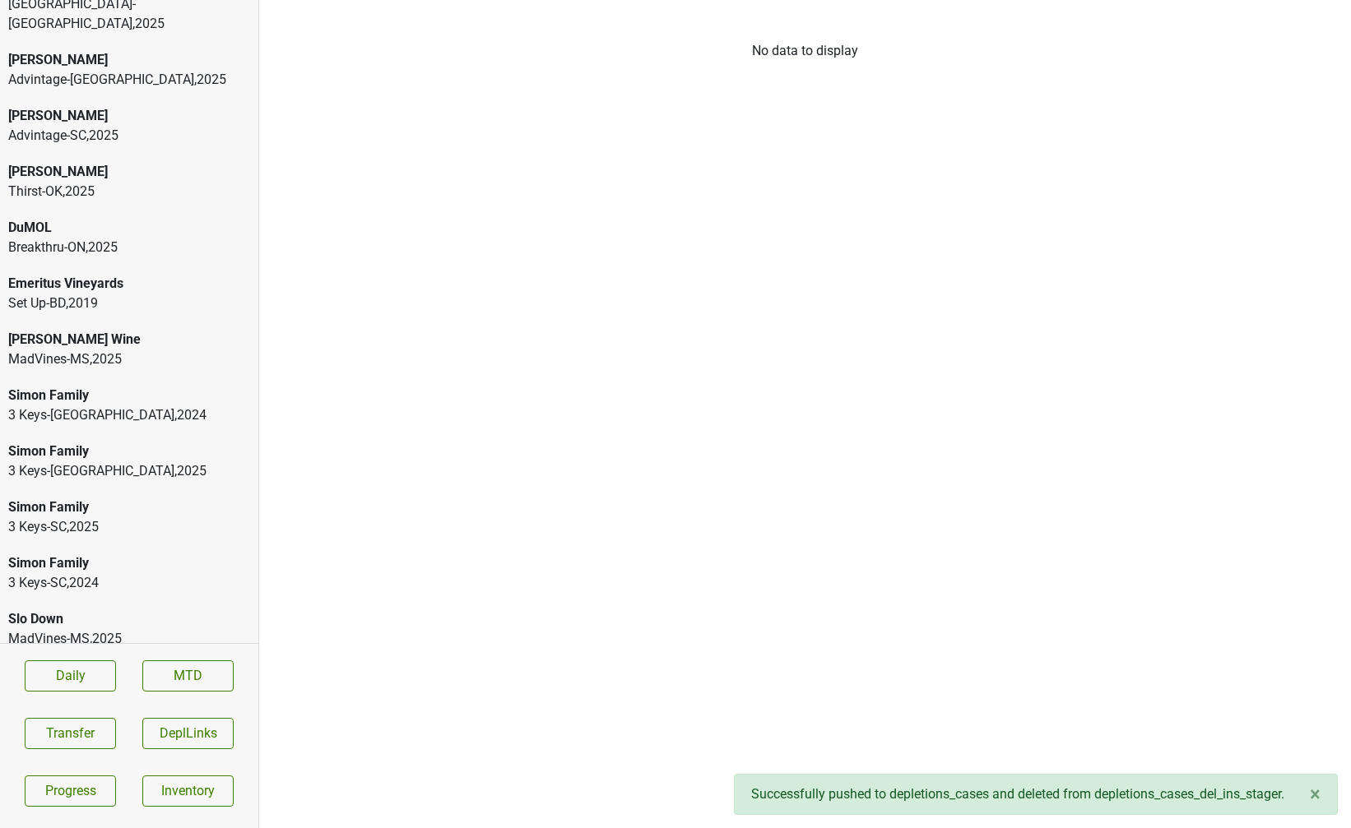
click at [87, 554] on div "Simon Family" at bounding box center [129, 564] width 242 height 20
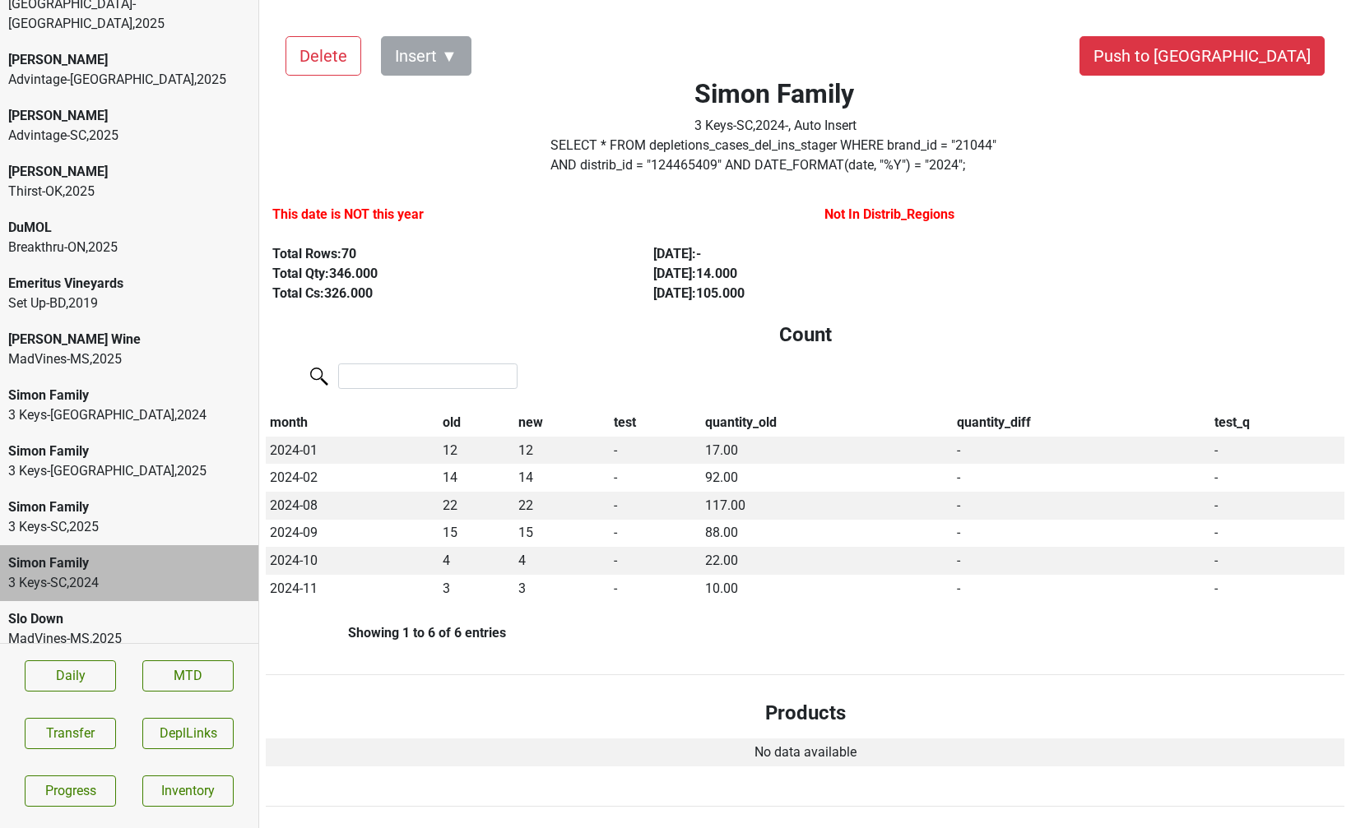
click at [117, 390] on div "Simon Family 3 Keys-NC , 2024" at bounding box center [129, 406] width 258 height 56
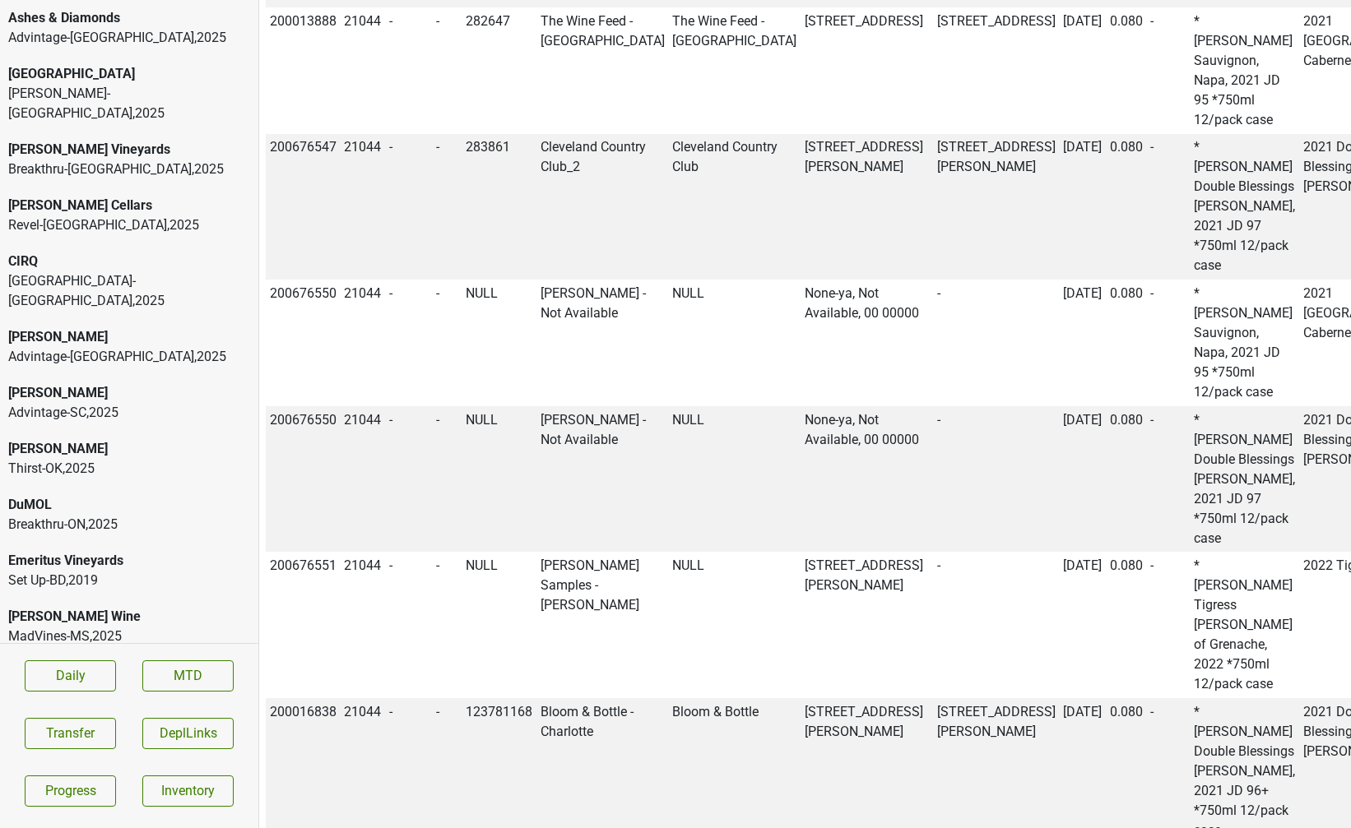
scroll to position [308, 0]
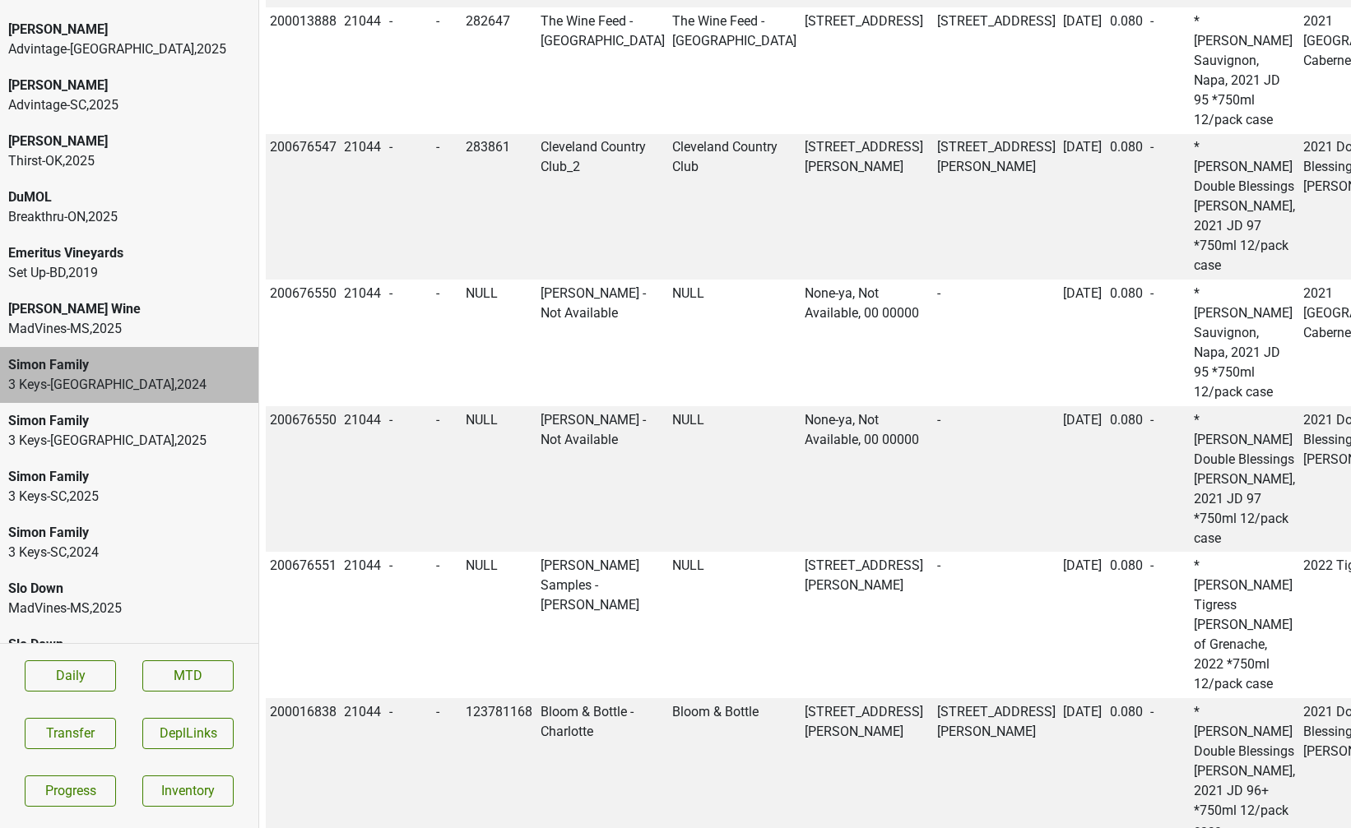
click at [74, 579] on div "Slo Down" at bounding box center [129, 589] width 242 height 20
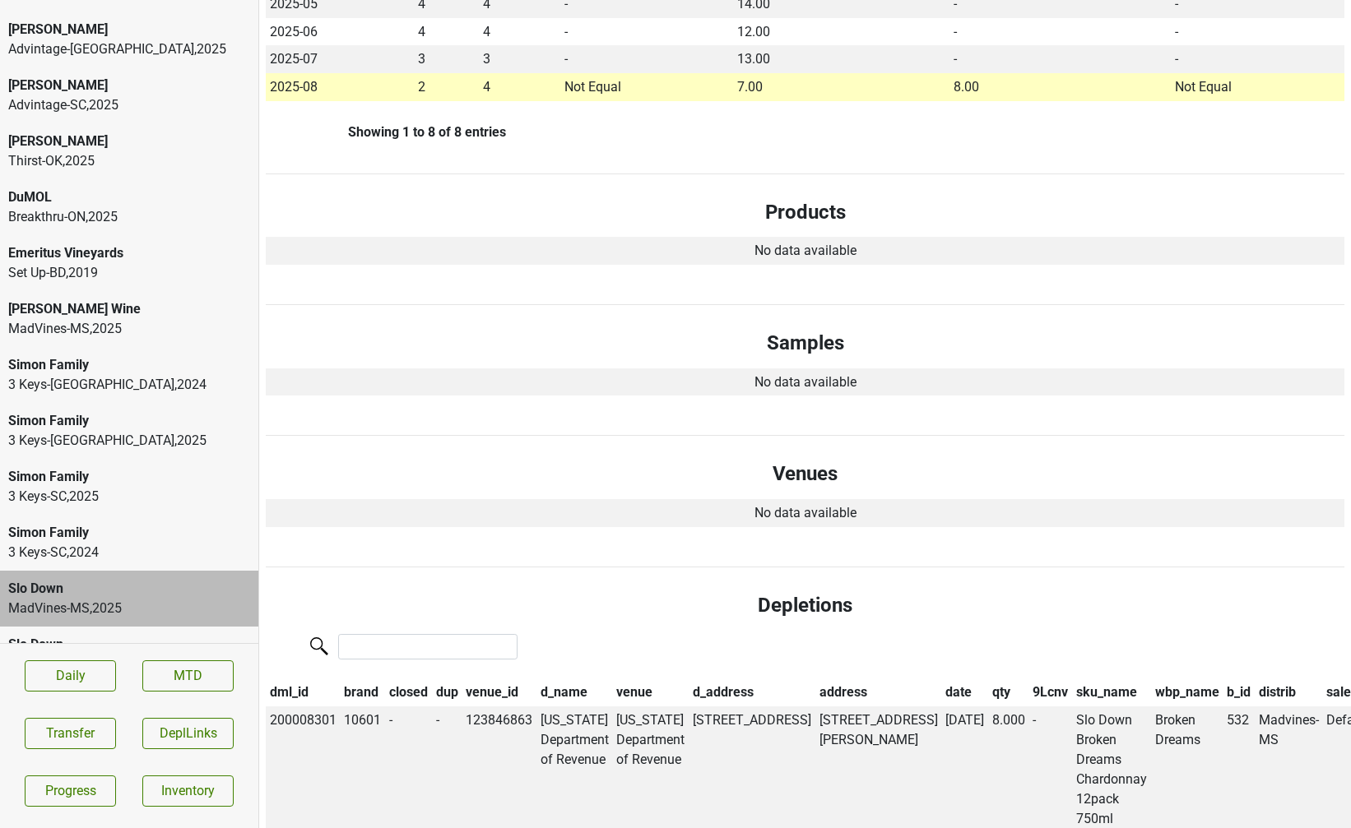
scroll to position [0, 0]
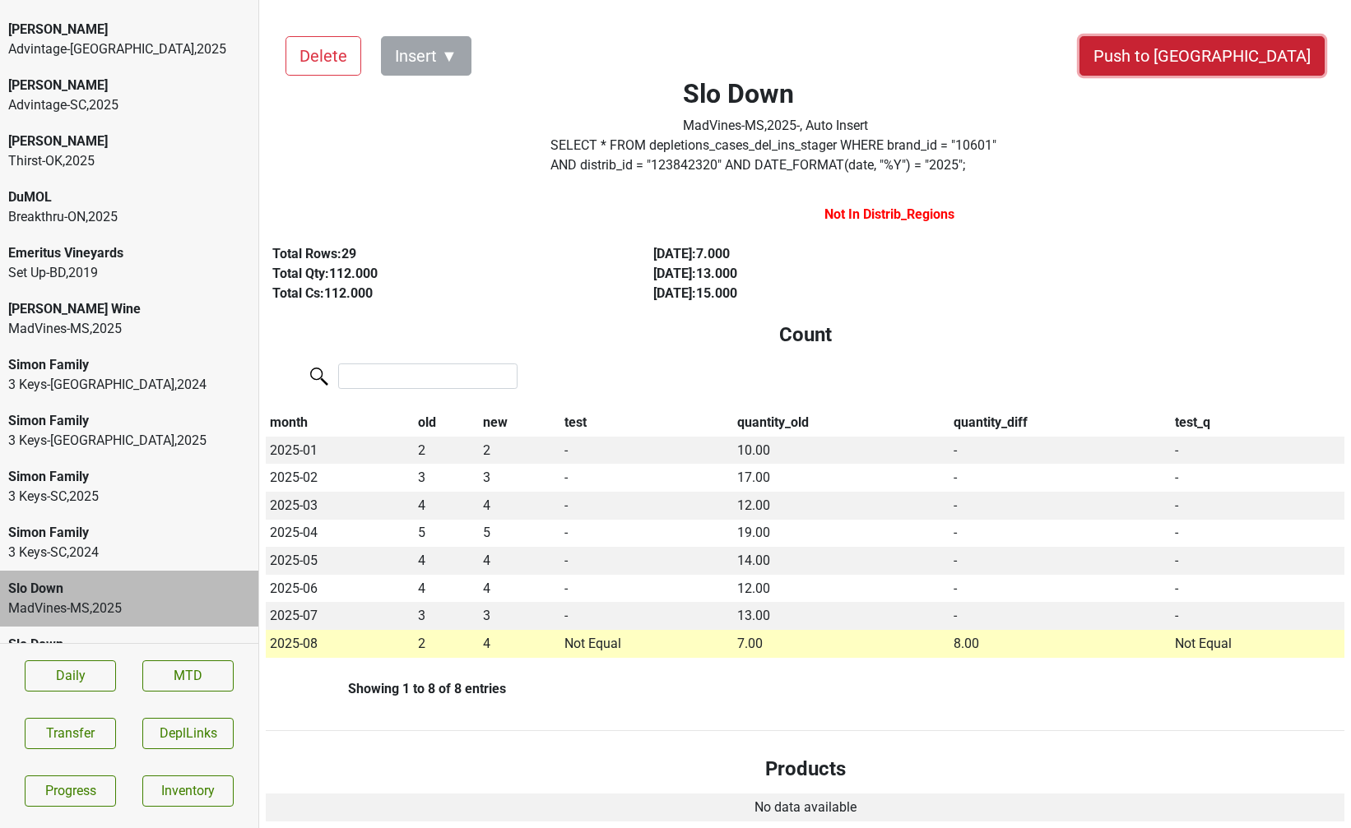
click at [1231, 52] on button "Push to DC" at bounding box center [1201, 55] width 245 height 39
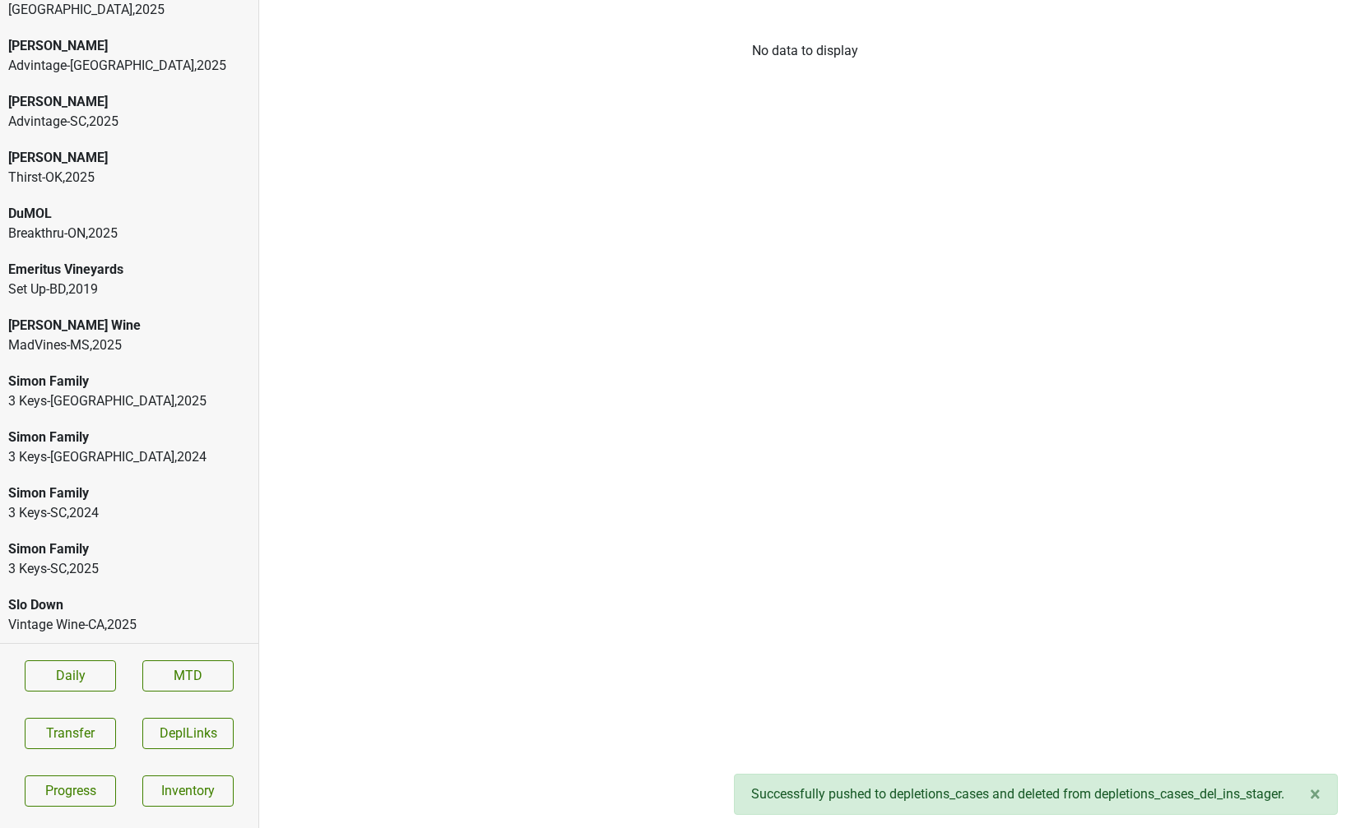
scroll to position [252, 0]
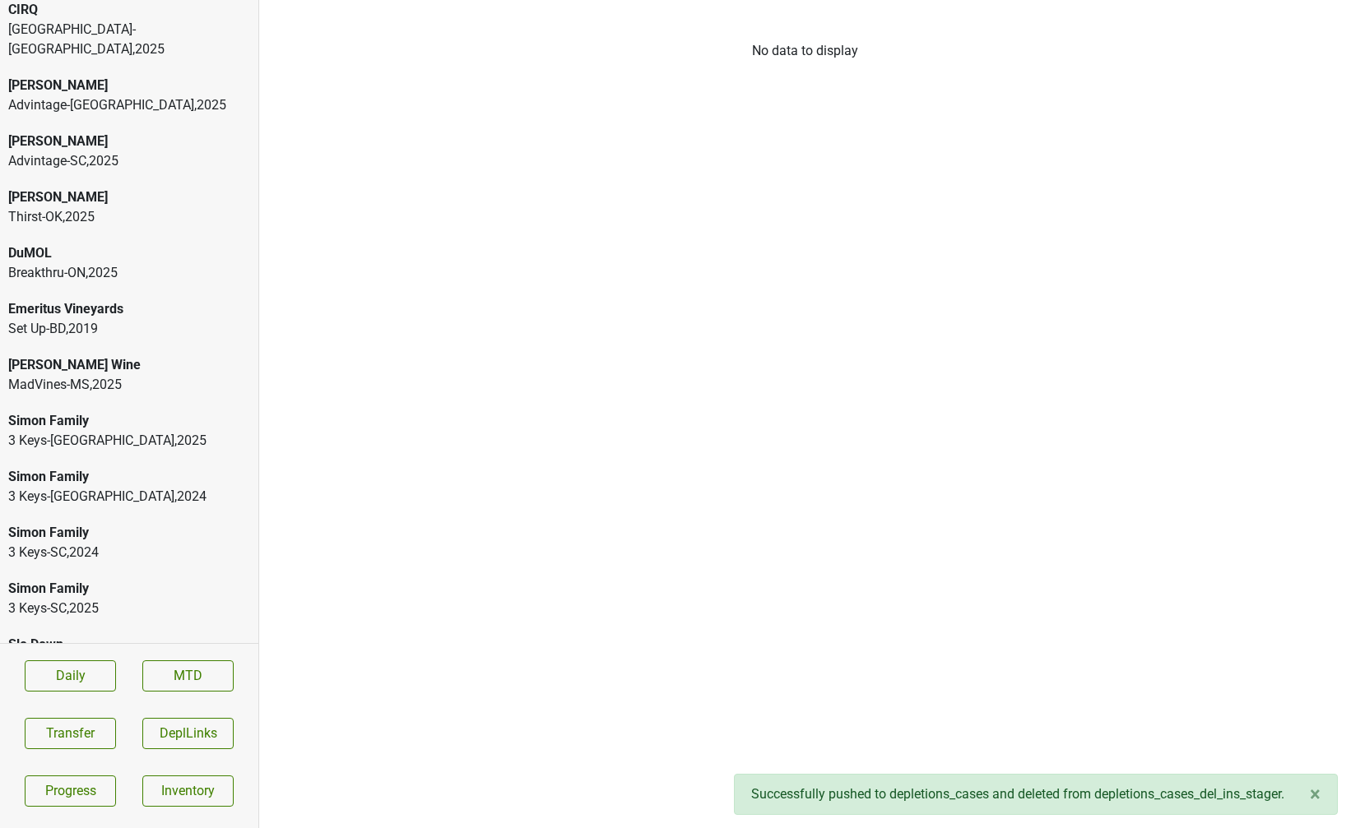
click at [42, 375] on div "MadVines-MS , 2025" at bounding box center [129, 385] width 242 height 20
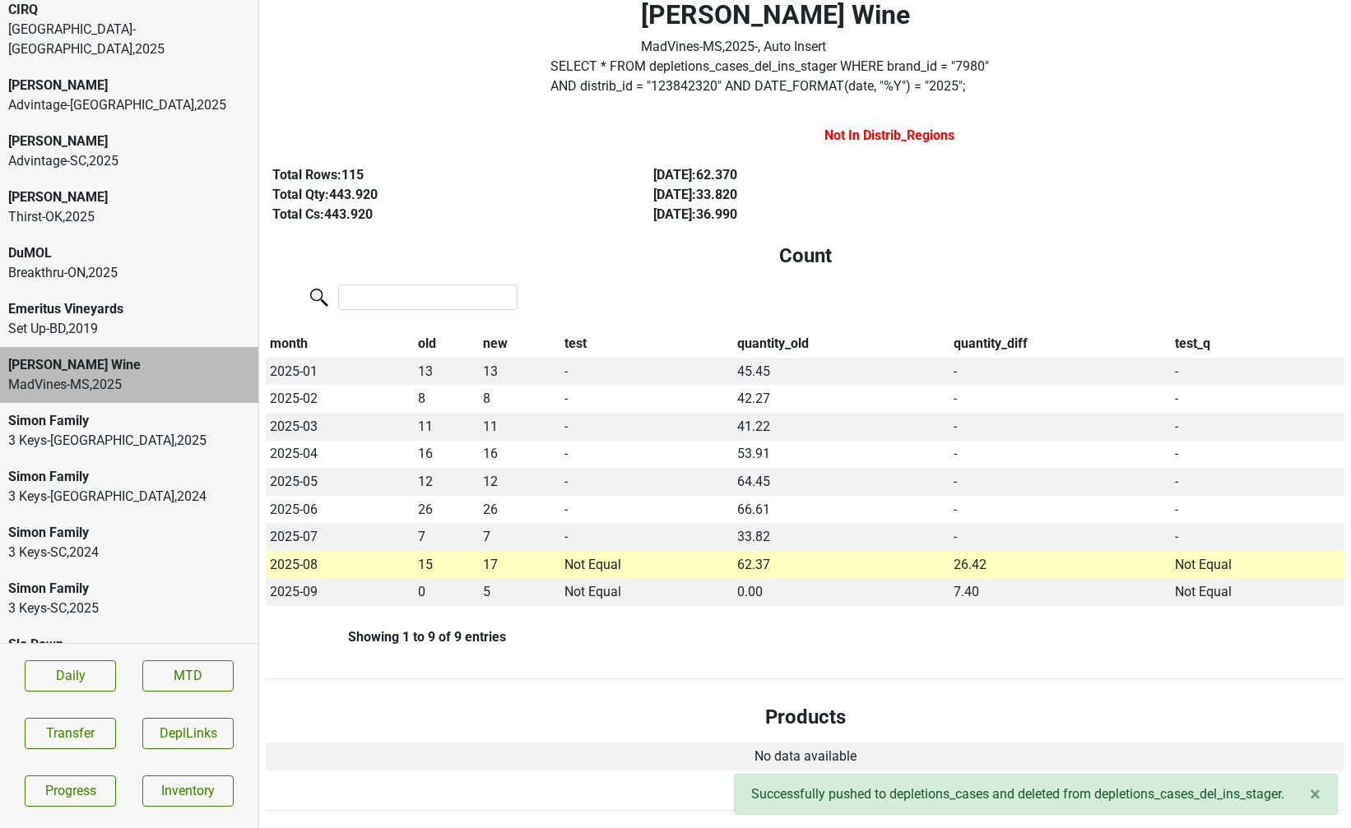
scroll to position [0, 0]
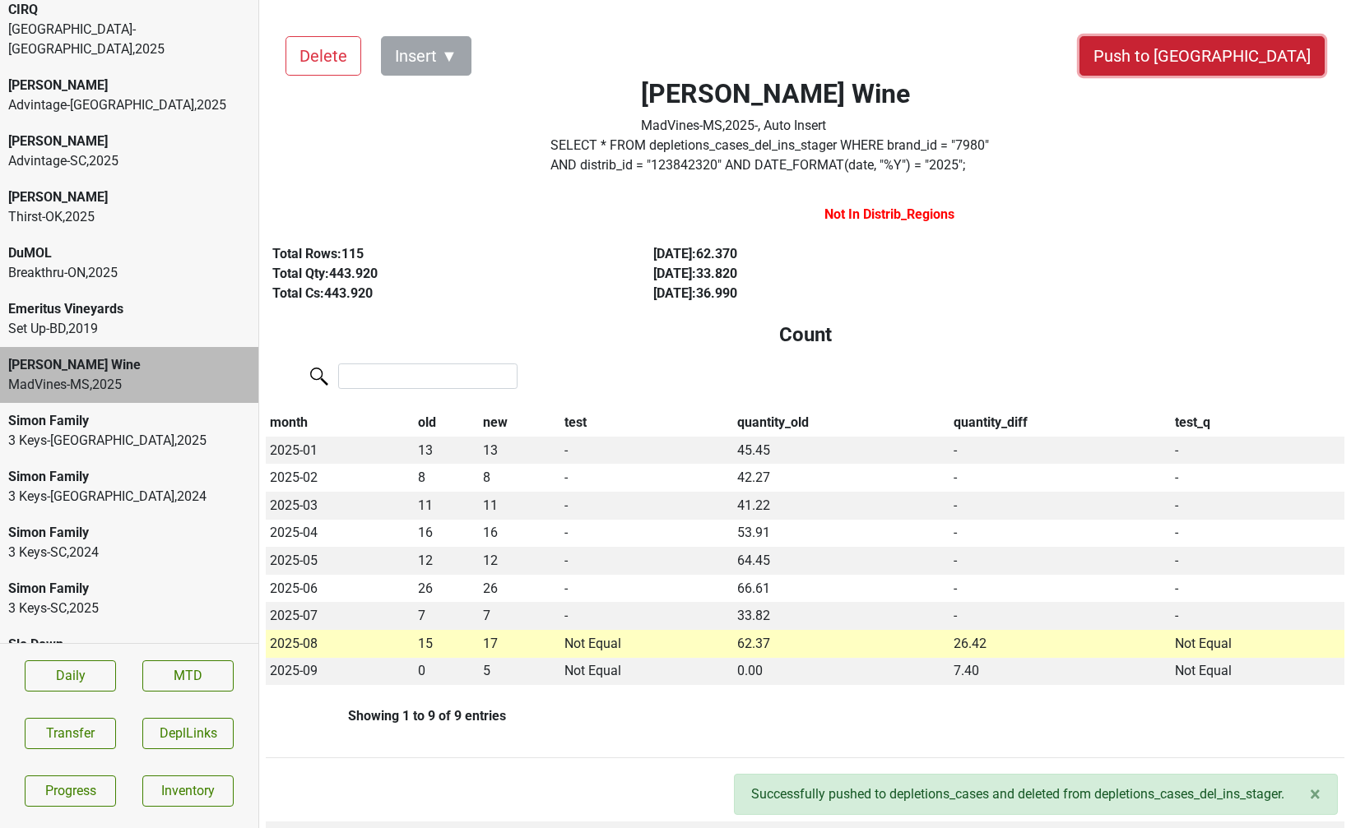
click at [1244, 52] on button "Push to DC" at bounding box center [1201, 55] width 245 height 39
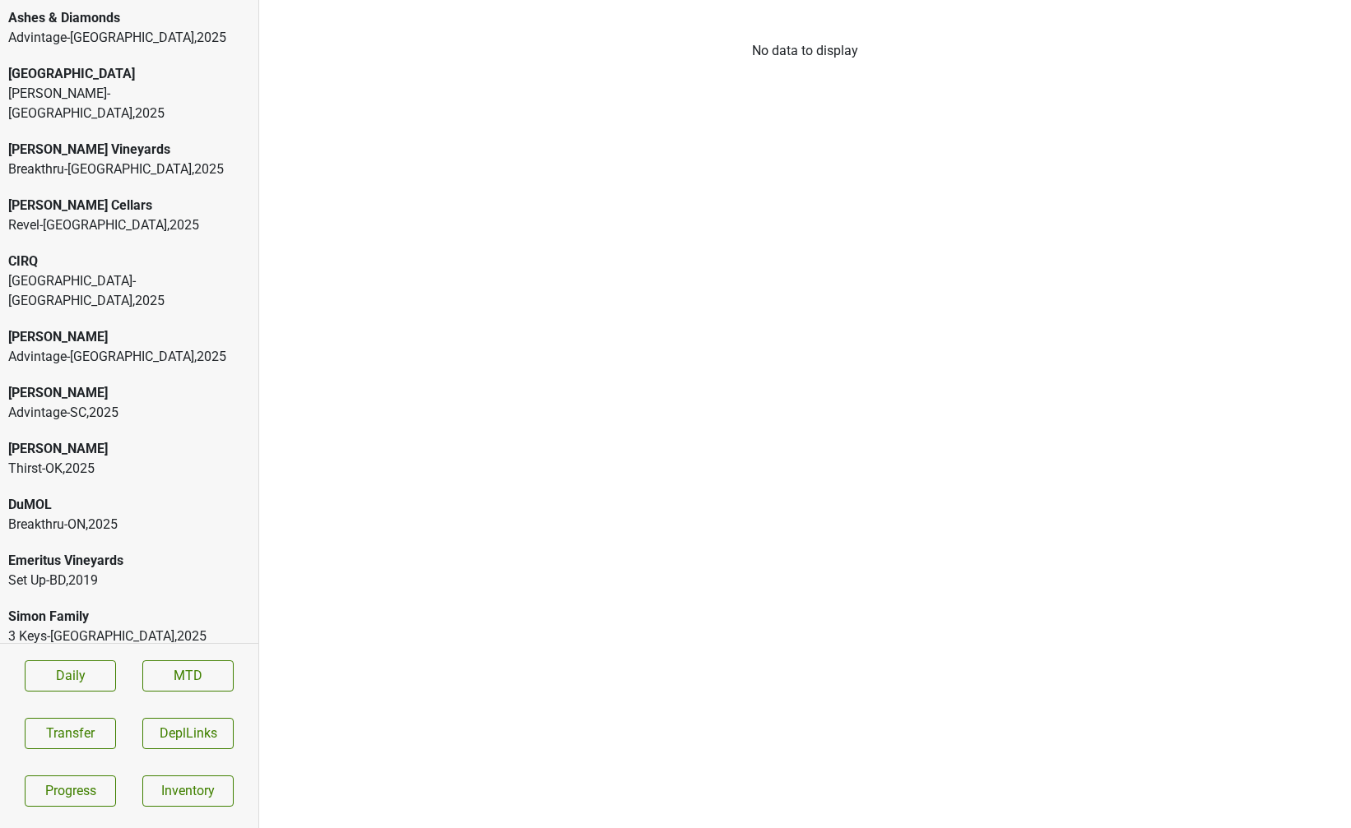
click at [61, 46] on div "Advintage-NC , 2025" at bounding box center [129, 38] width 242 height 20
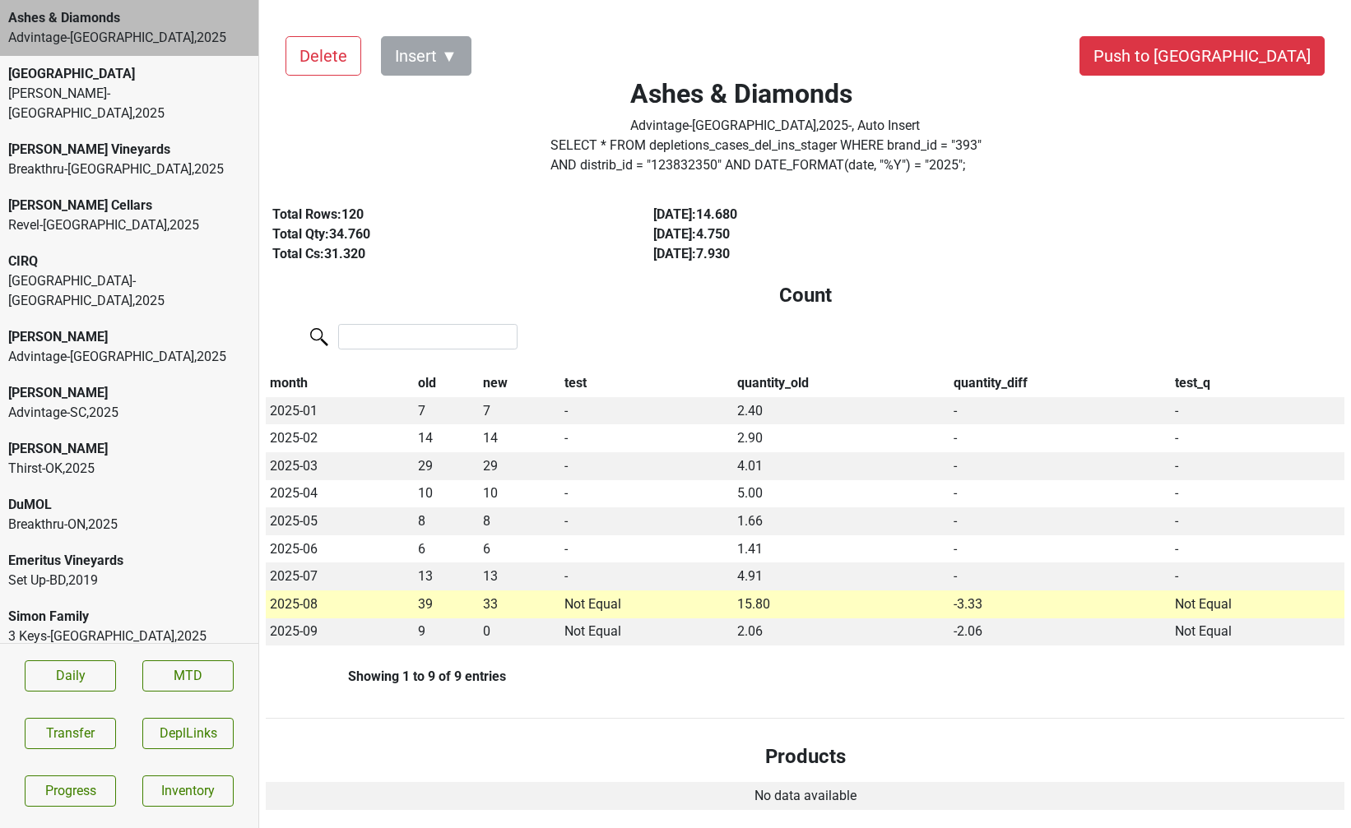
click at [183, 160] on div "Breakthru-PA , 2025" at bounding box center [129, 170] width 242 height 20
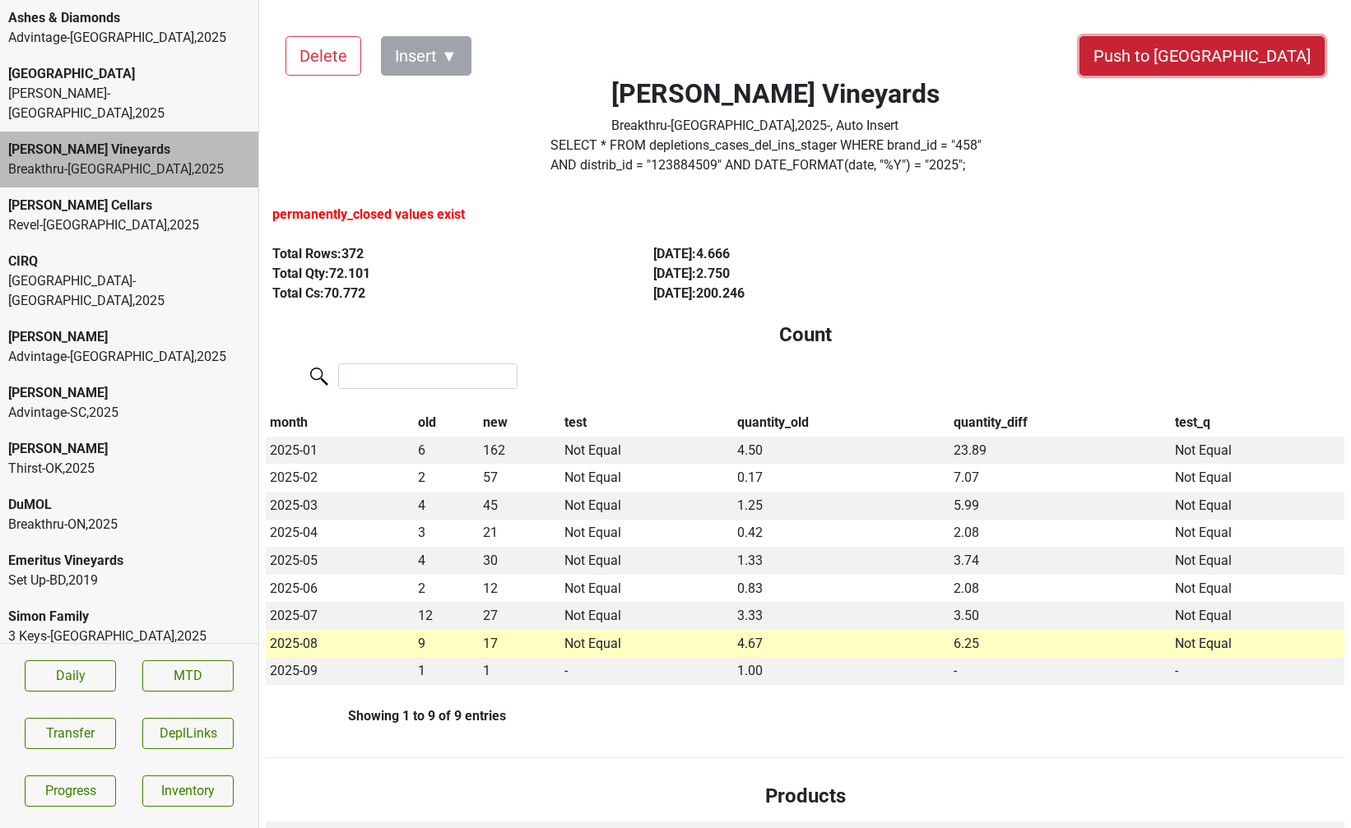
click at [1231, 67] on button "Push to DC" at bounding box center [1201, 55] width 245 height 39
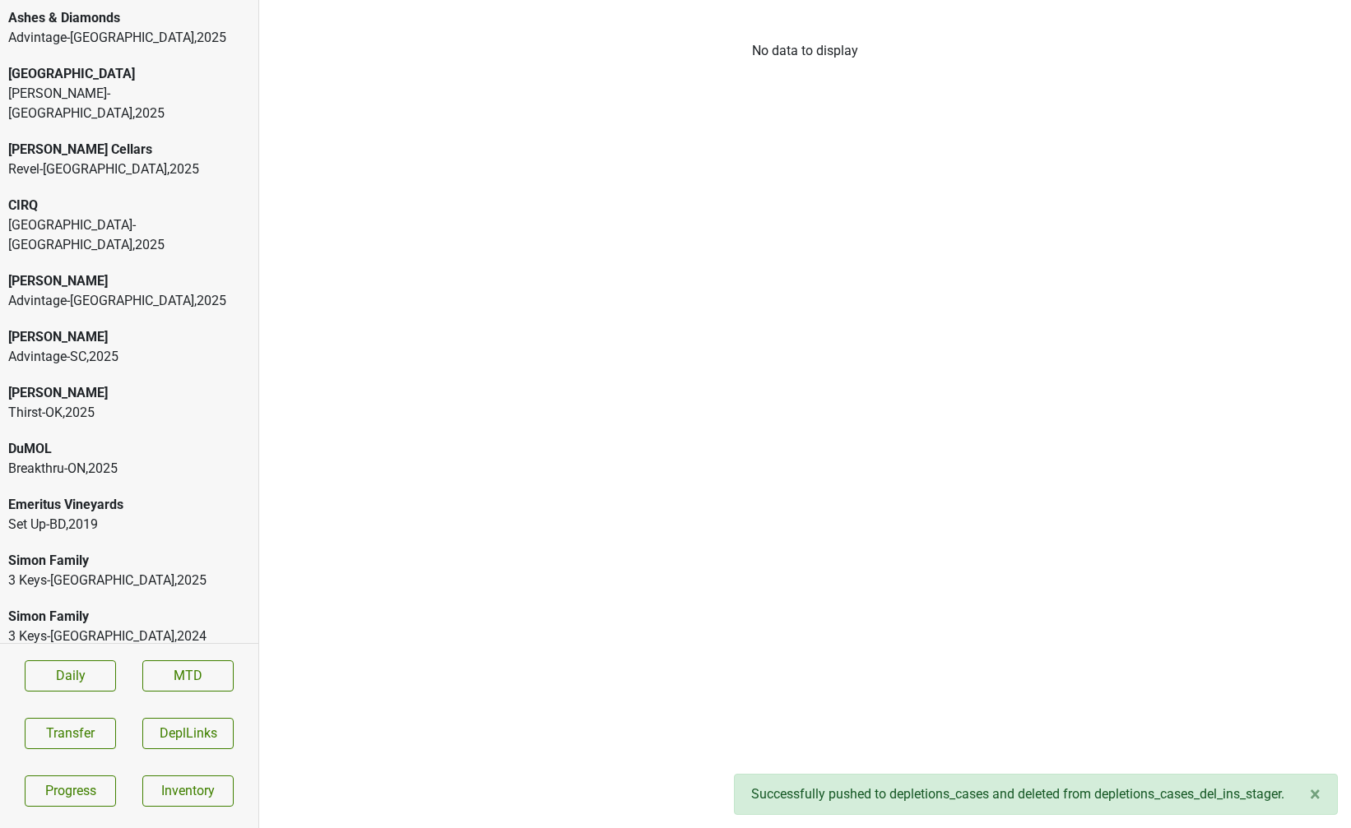
click at [28, 215] on div "Great Lakes-MI , 2025" at bounding box center [129, 234] width 242 height 39
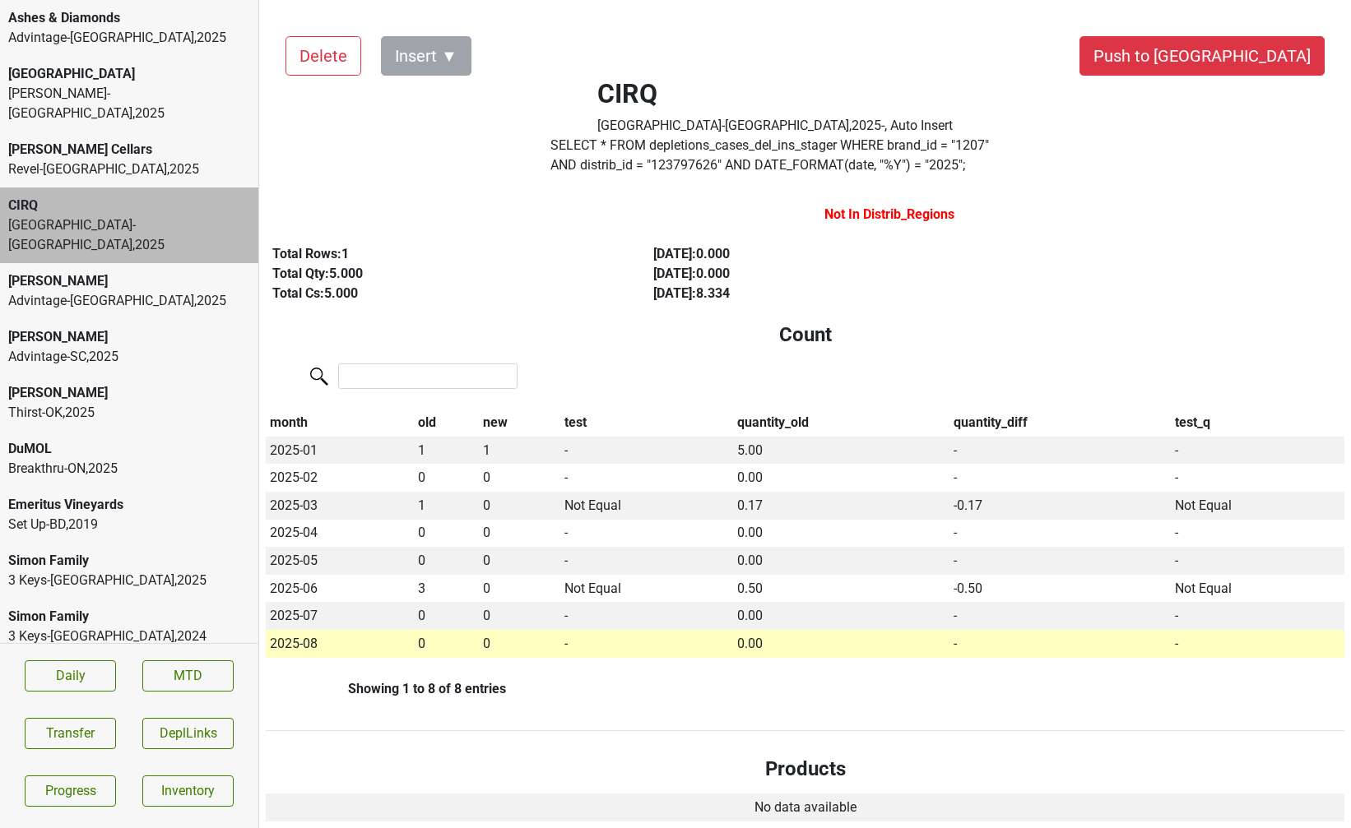
click at [173, 220] on div "CIRQ Great Lakes-MI , 2025" at bounding box center [129, 226] width 258 height 76
click at [170, 291] on div "Advintage-NC , 2025" at bounding box center [129, 301] width 242 height 20
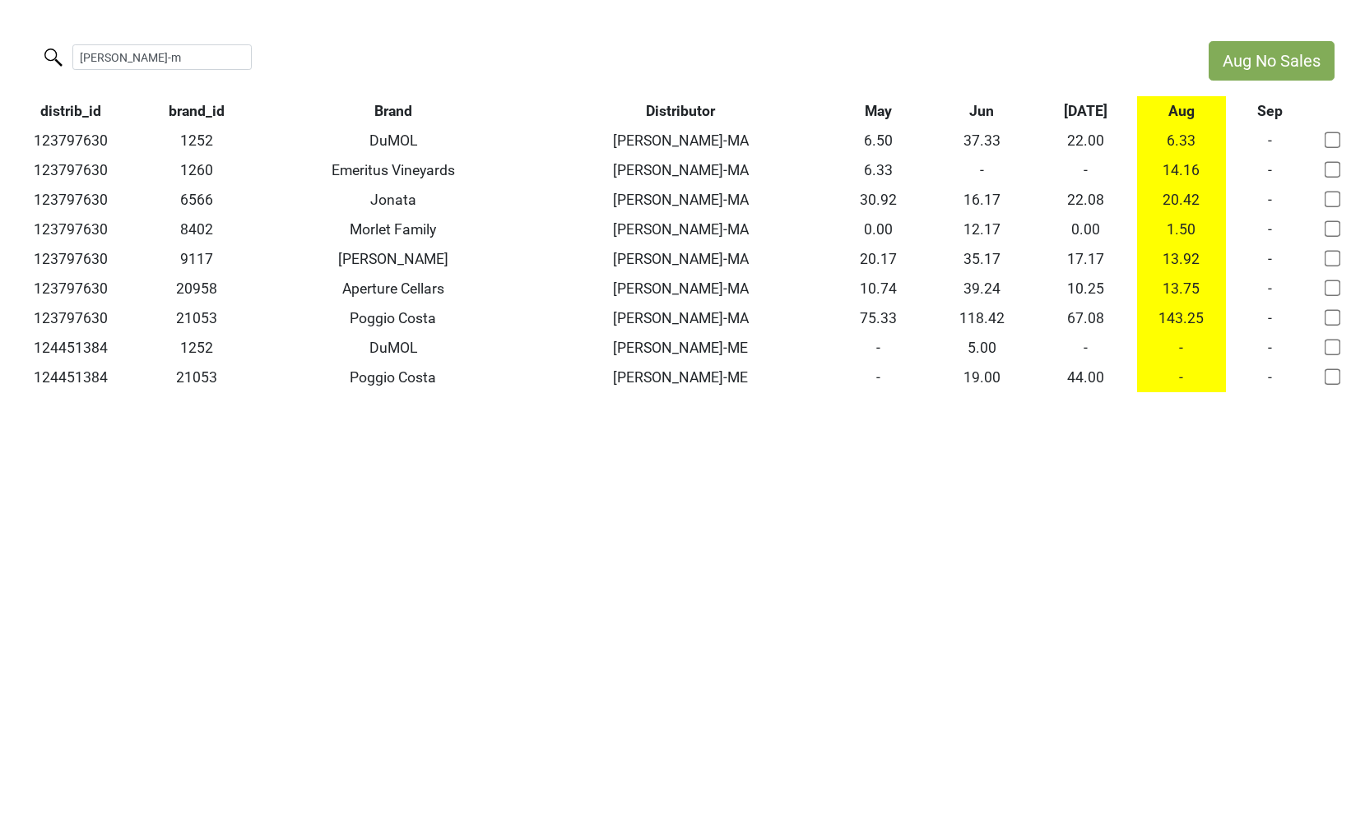
click at [0, 48] on html "Aug No Sales [PERSON_NAME]-m distrib_id brand_id Brand Distributor May Jun [DAT…" at bounding box center [675, 216] width 1351 height 433
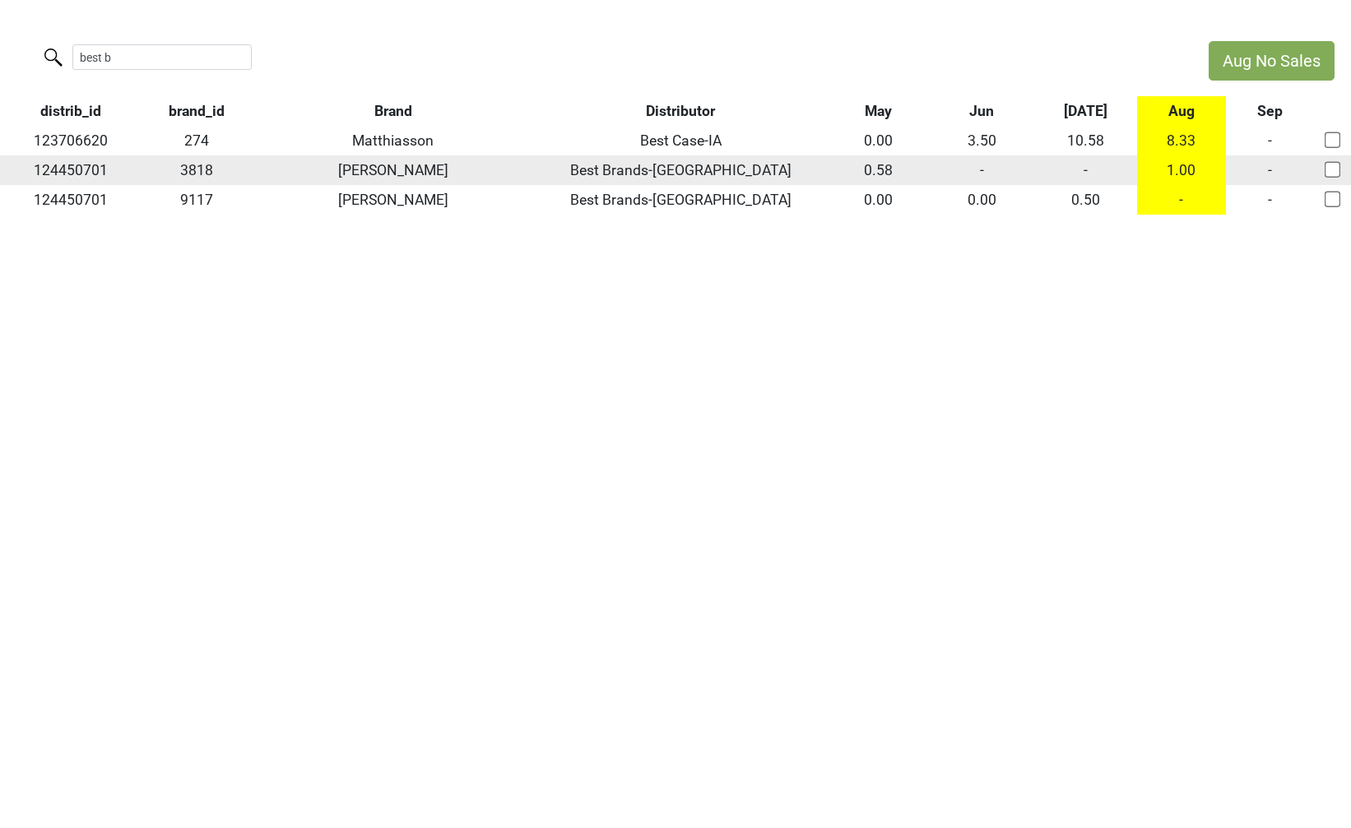
click at [97, 178] on td "124450701" at bounding box center [70, 170] width 141 height 30
copy td "124450701"
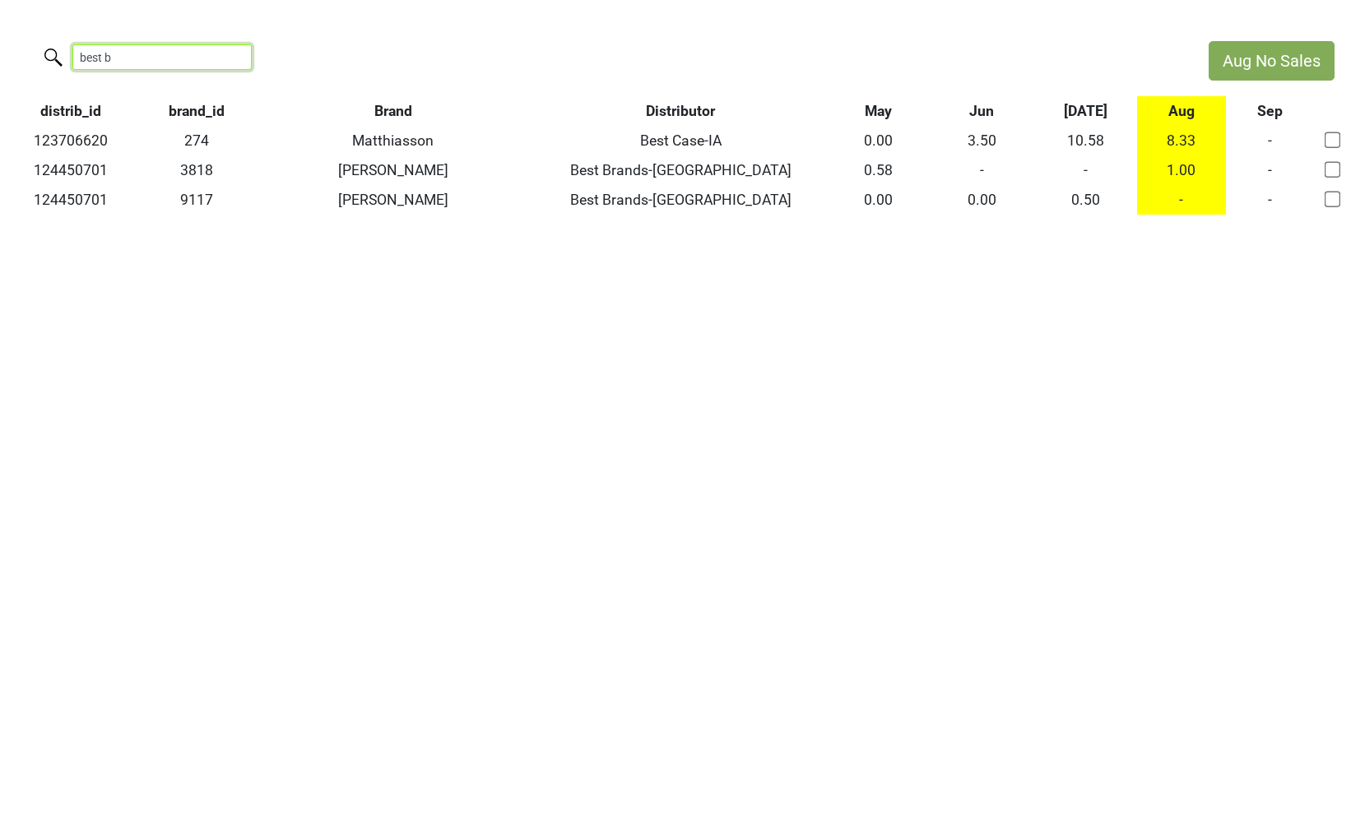
drag, startPoint x: 127, startPoint y: 57, endPoint x: -79, endPoint y: 33, distance: 207.8
click at [0, 33] on html "Aug No Sales best b distrib_id brand_id Brand Distributor May Jun Jul Aug Sep 1…" at bounding box center [675, 128] width 1351 height 256
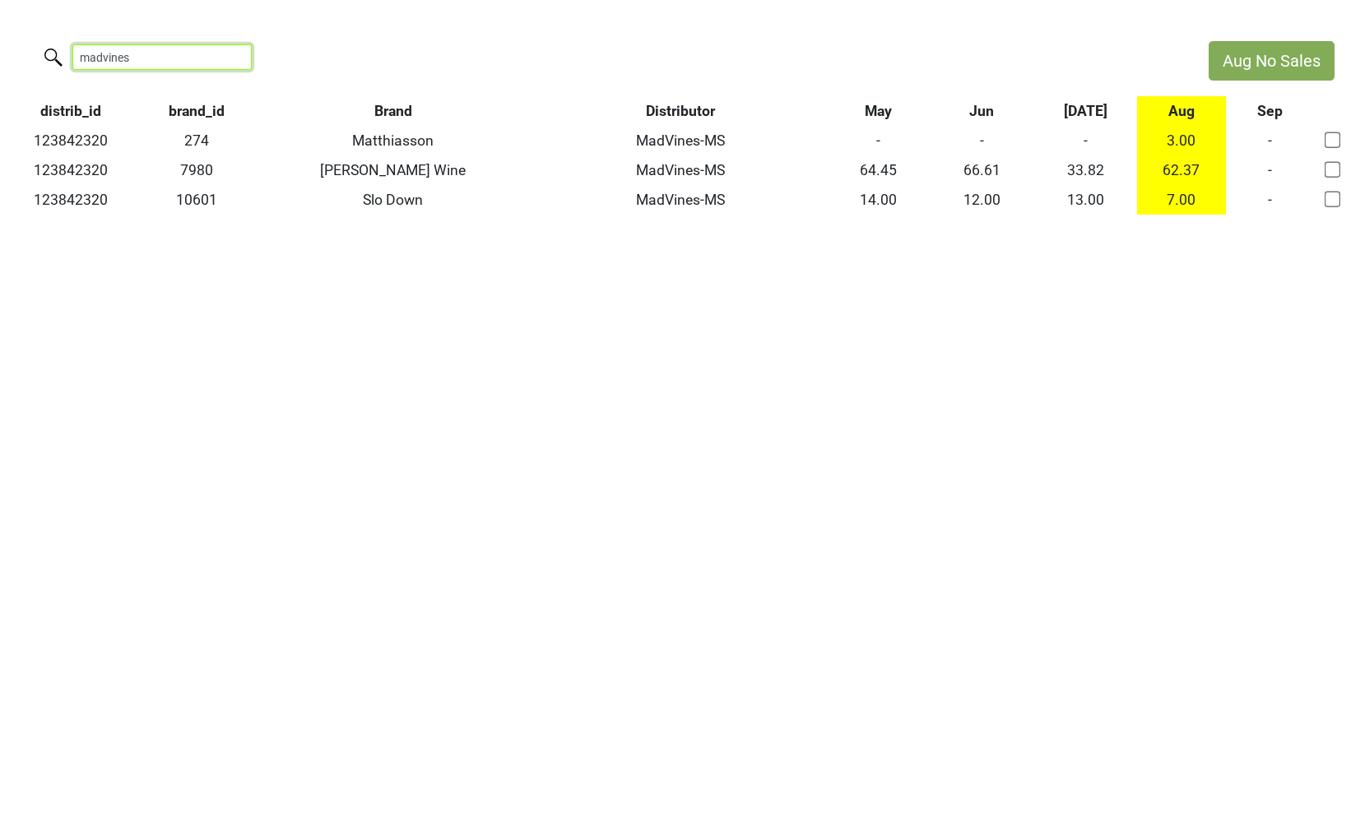
type input "madvines"
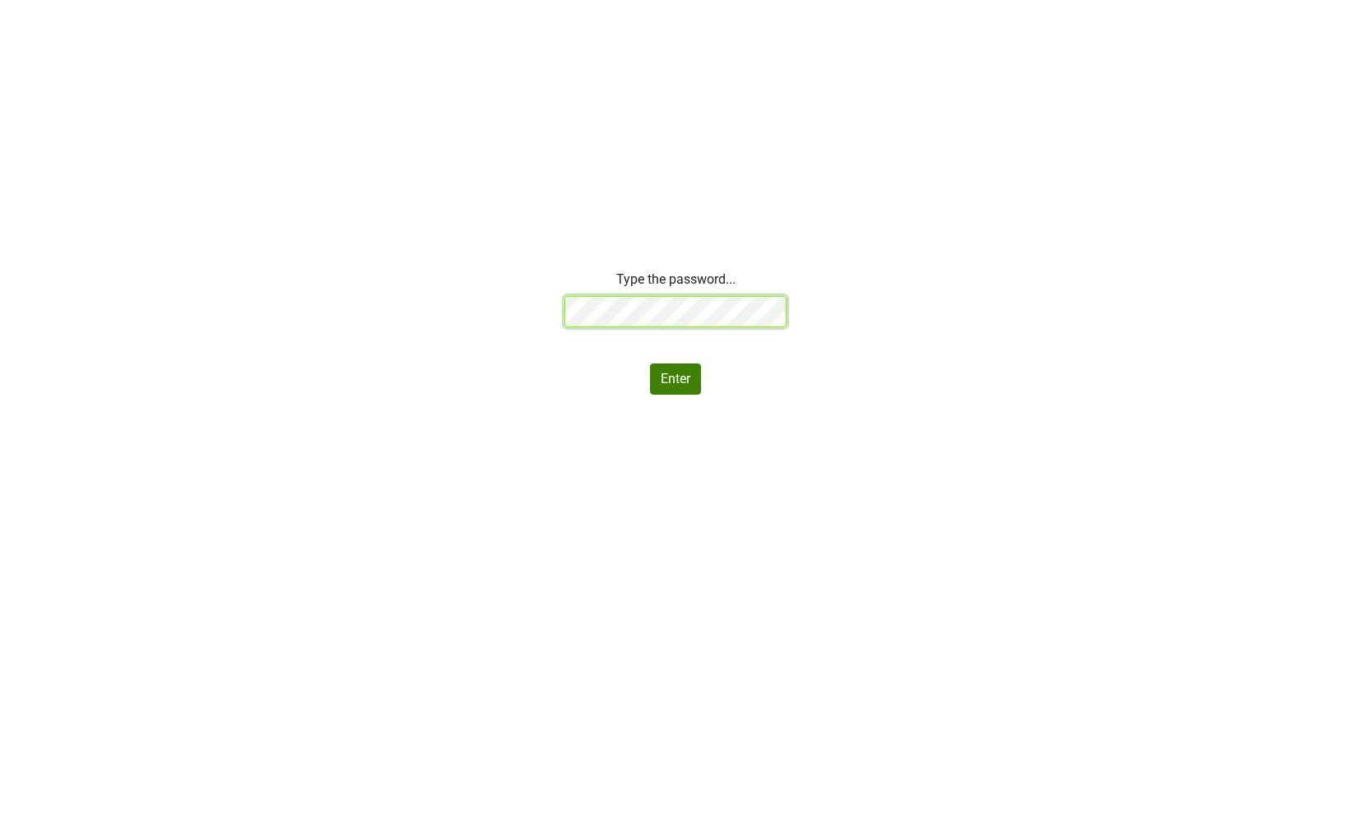
click at [479, 306] on div "Type the password... Enter" at bounding box center [675, 332] width 1351 height 125
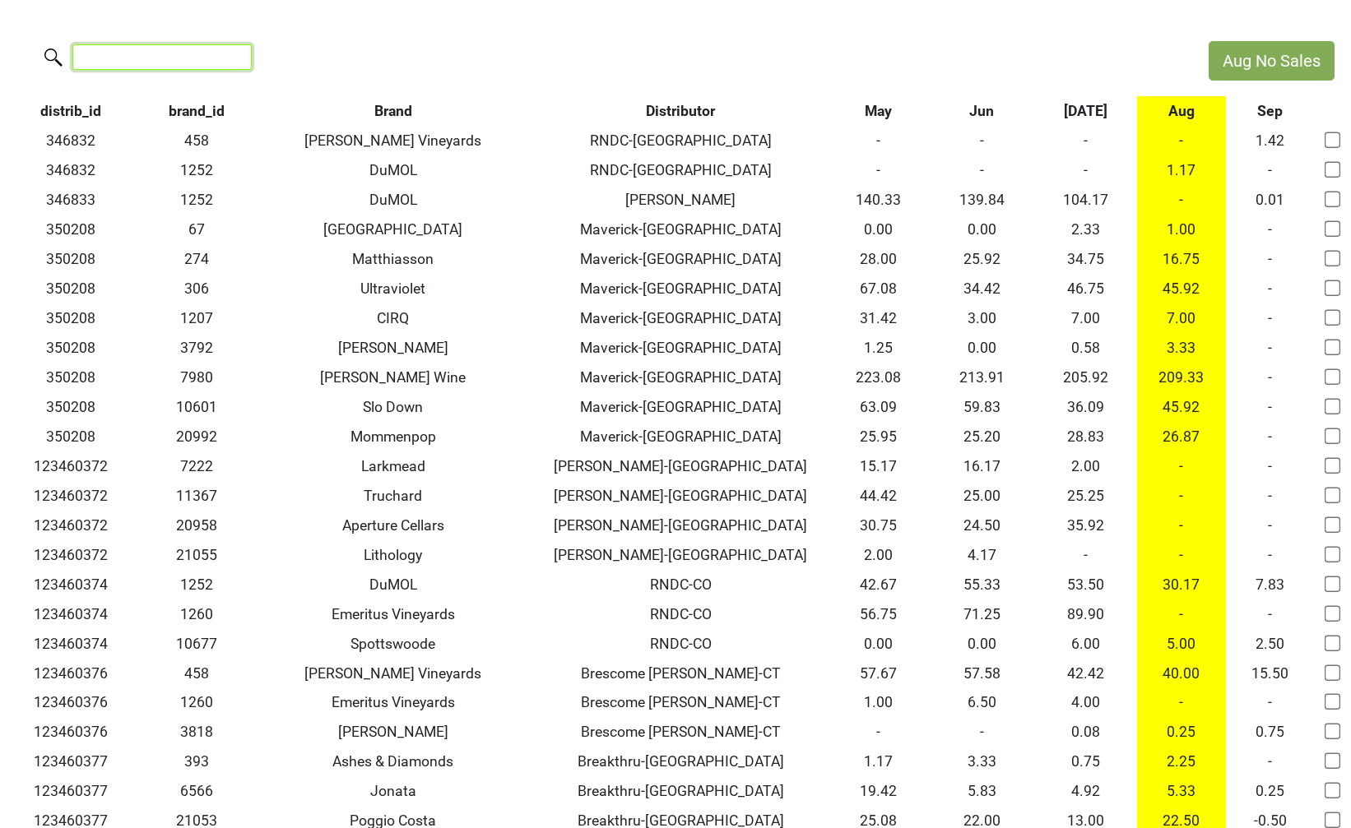
click at [153, 62] on input "search" at bounding box center [161, 56] width 179 height 25
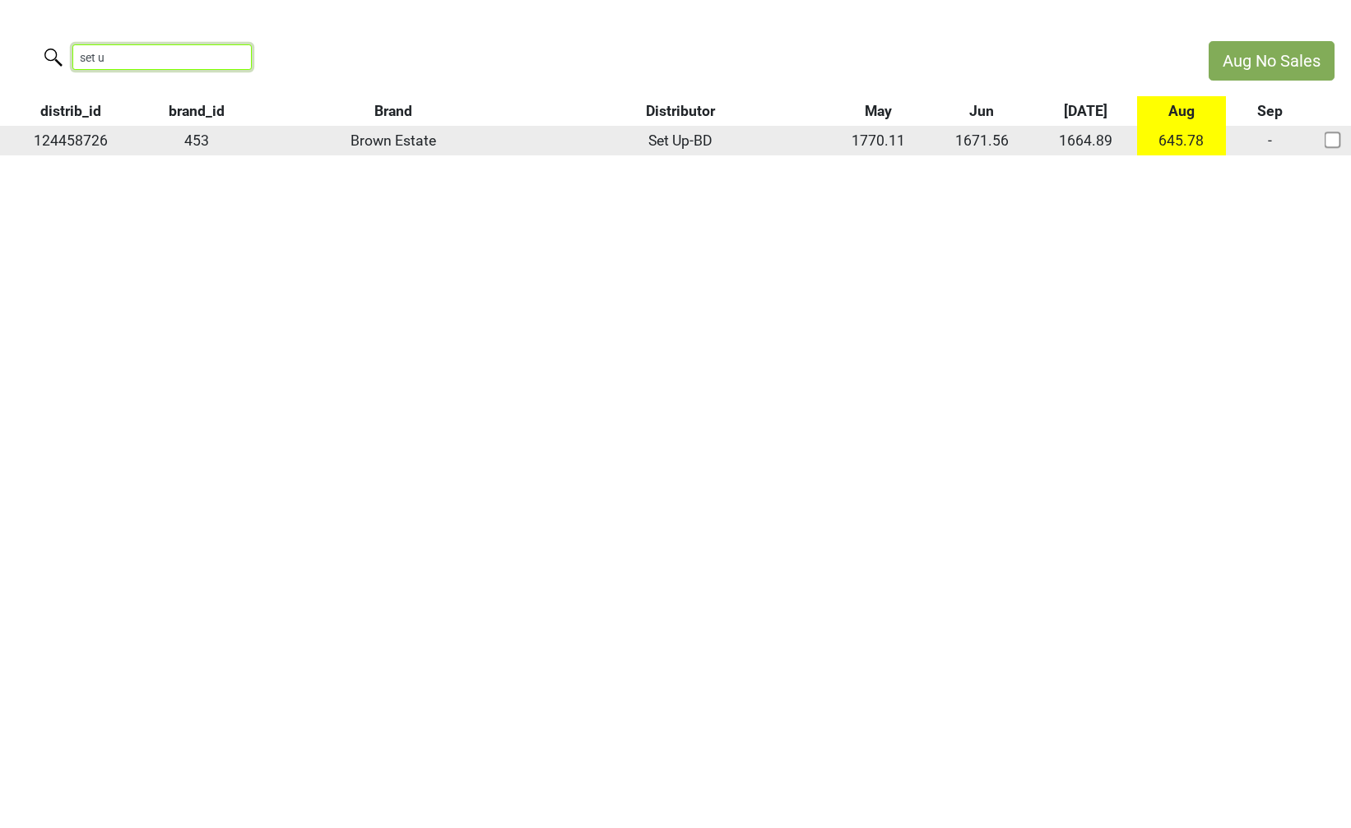
type input "set u"
click at [90, 131] on td "124458726" at bounding box center [70, 141] width 141 height 30
copy td "124458726"
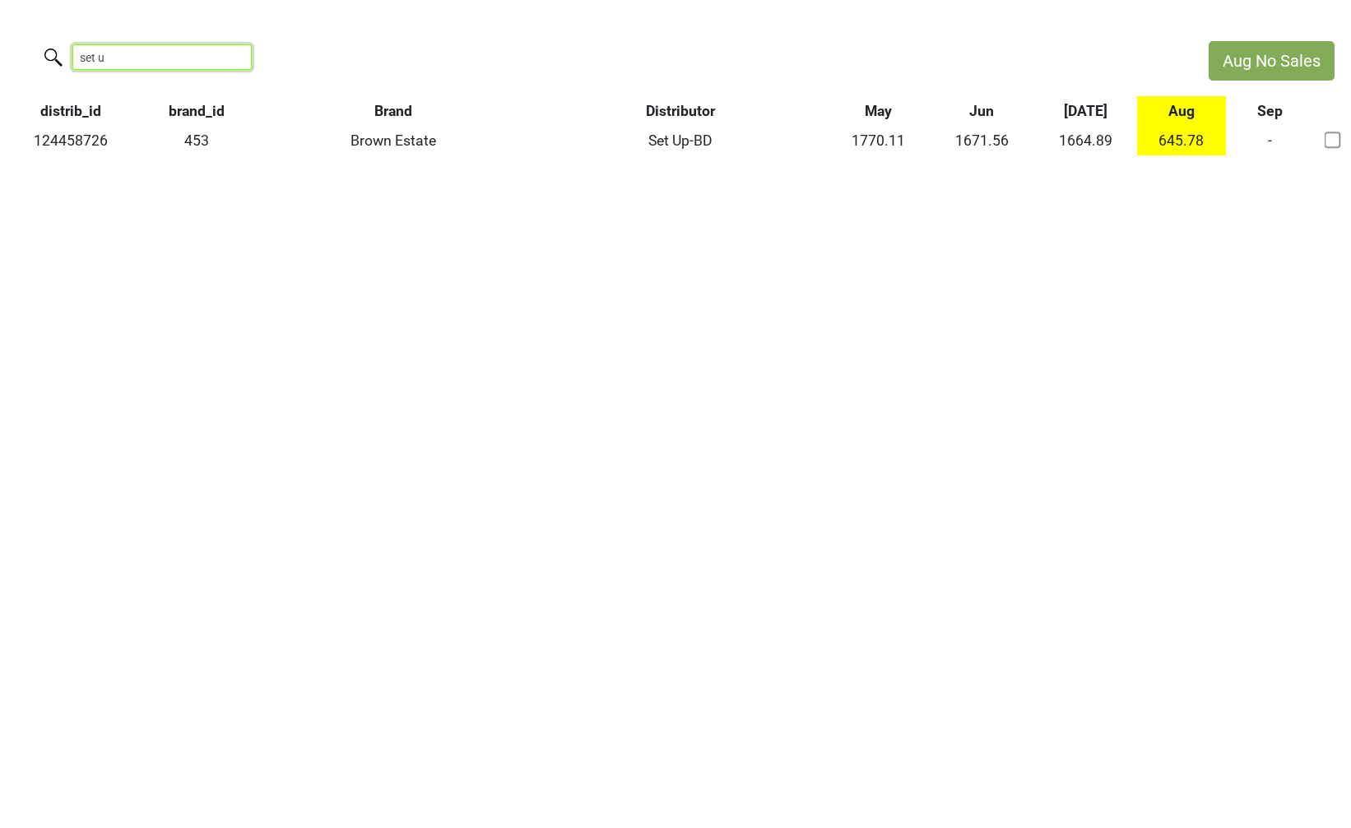
drag, startPoint x: 115, startPoint y: 62, endPoint x: 7, endPoint y: 49, distance: 109.4
click at [7, 49] on div "set u" at bounding box center [596, 58] width 1192 height 35
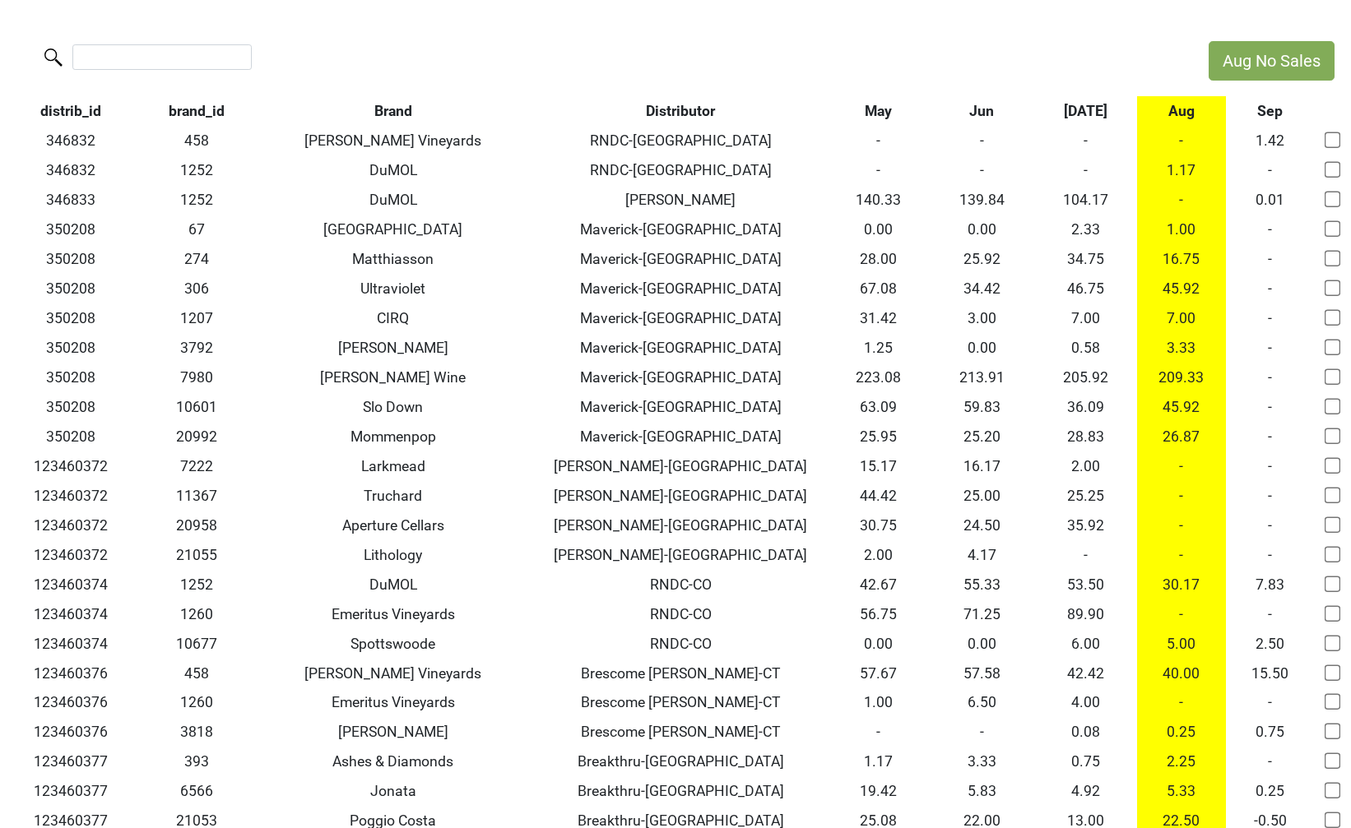
click at [1170, 118] on th "Aug" at bounding box center [1181, 111] width 89 height 30
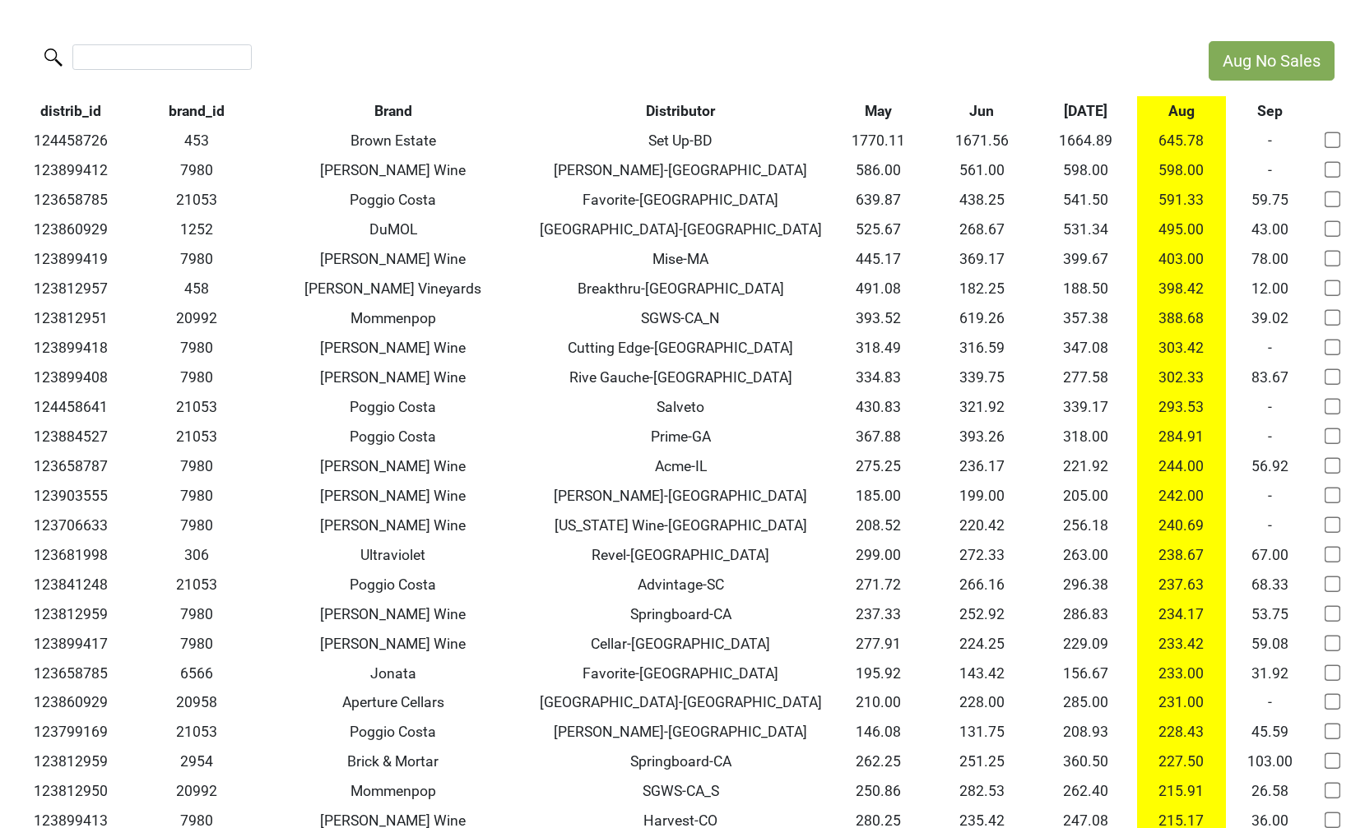
click at [1082, 108] on th "Jul" at bounding box center [1085, 111] width 104 height 30
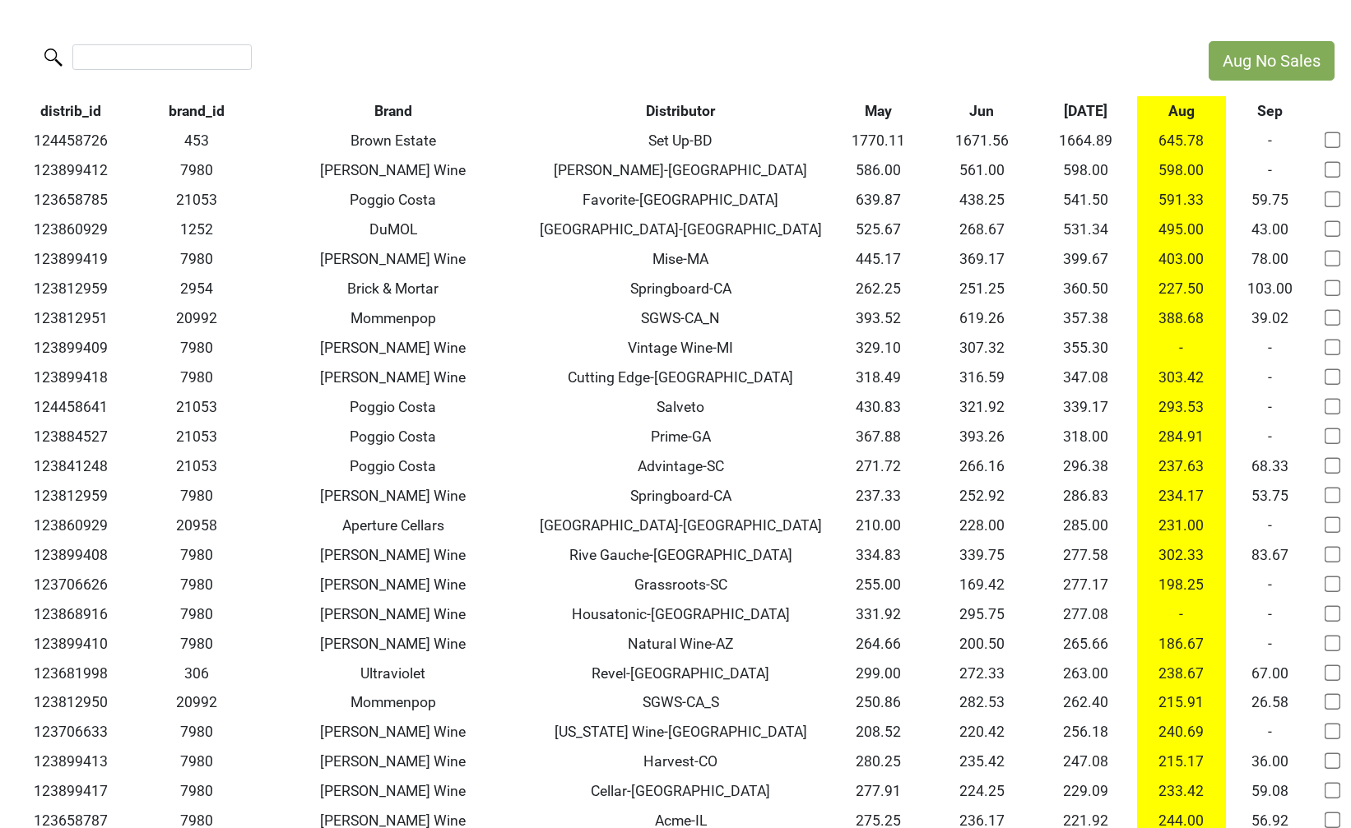
click at [1082, 111] on th "Jul" at bounding box center [1085, 111] width 104 height 30
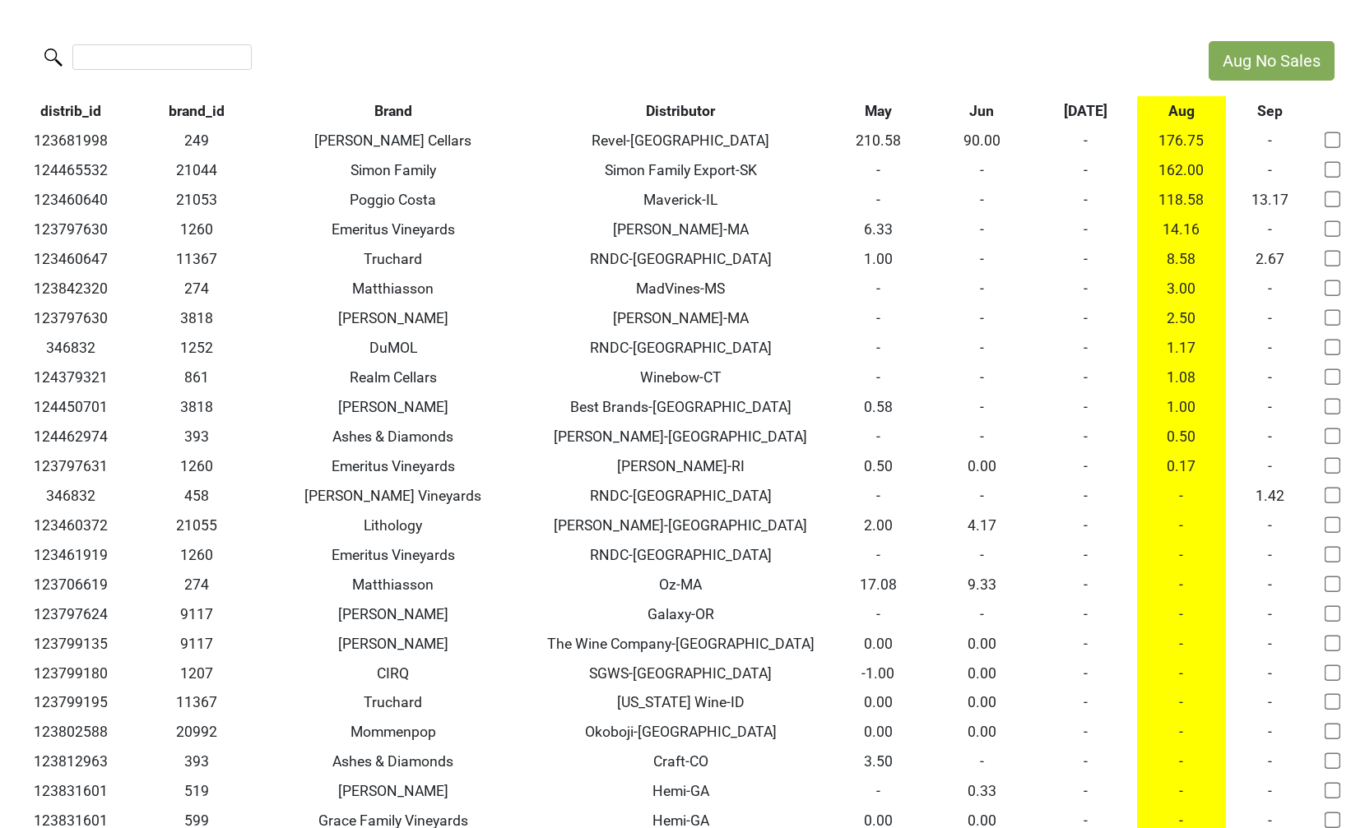
click at [1082, 111] on th "Jul" at bounding box center [1085, 111] width 104 height 30
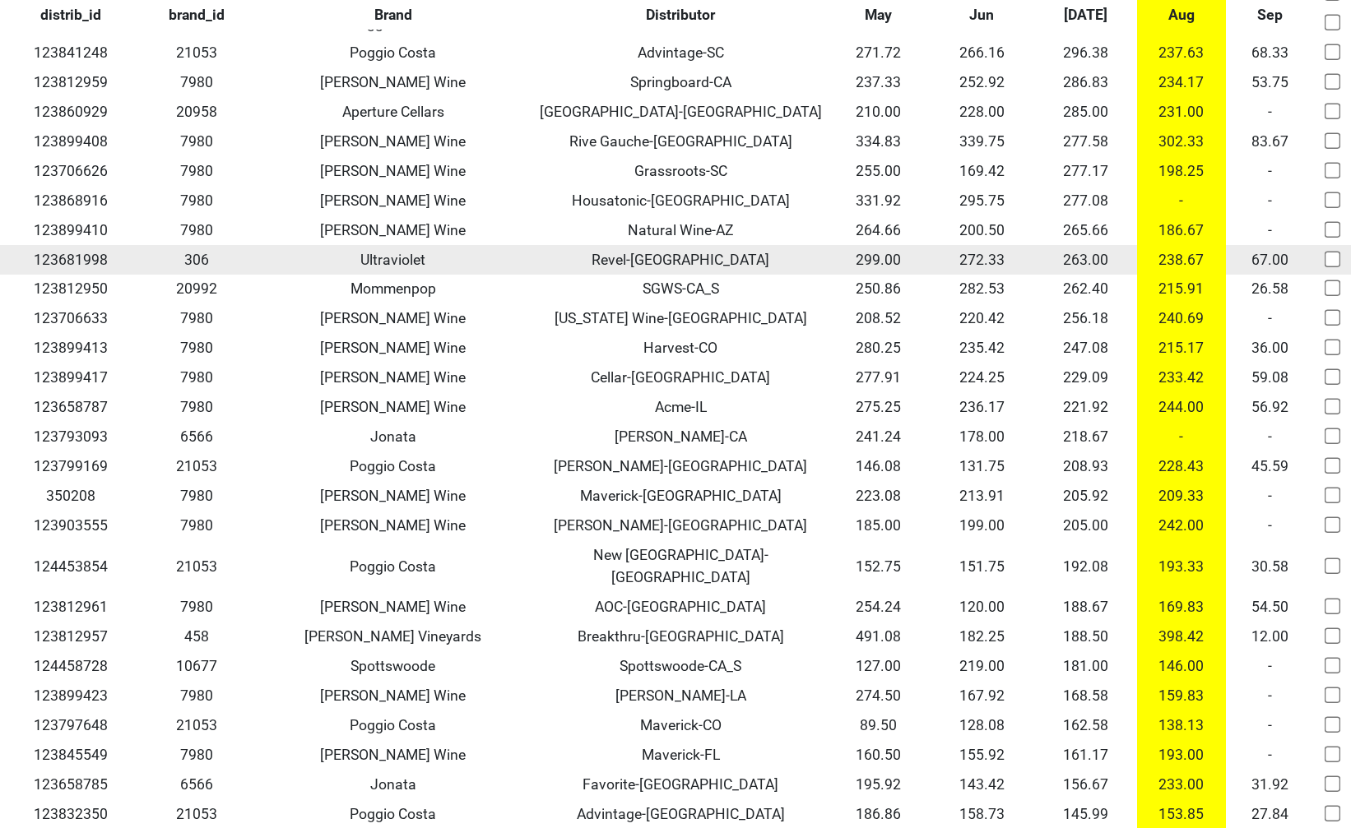
scroll to position [429, 0]
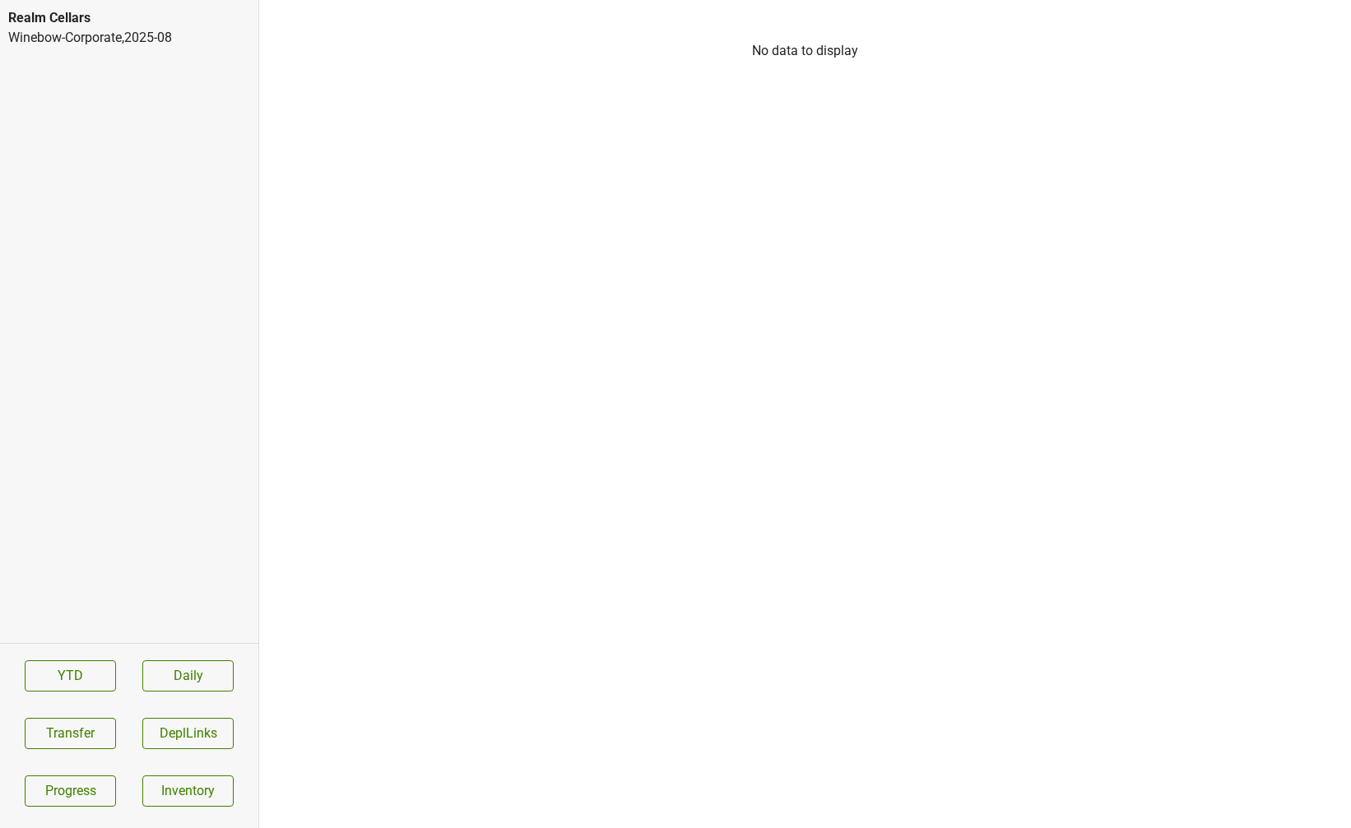
click at [111, 35] on div "Winebow-Corporate , 2025 - 08" at bounding box center [129, 38] width 242 height 20
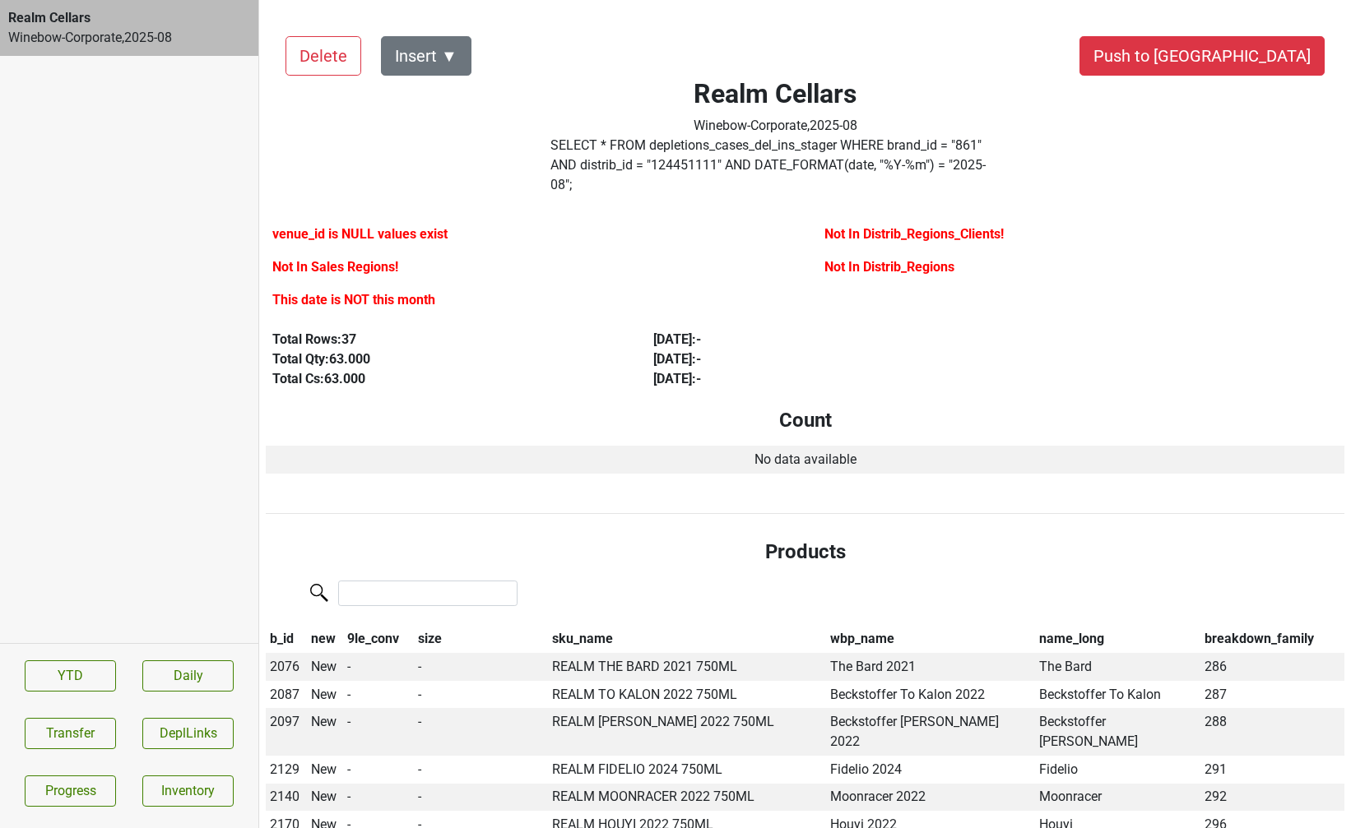
click at [611, 164] on label "SELECT * FROM depletions_cases_del_ins_stager WHERE brand_id = " 861 " AND dist…" at bounding box center [774, 165] width 449 height 59
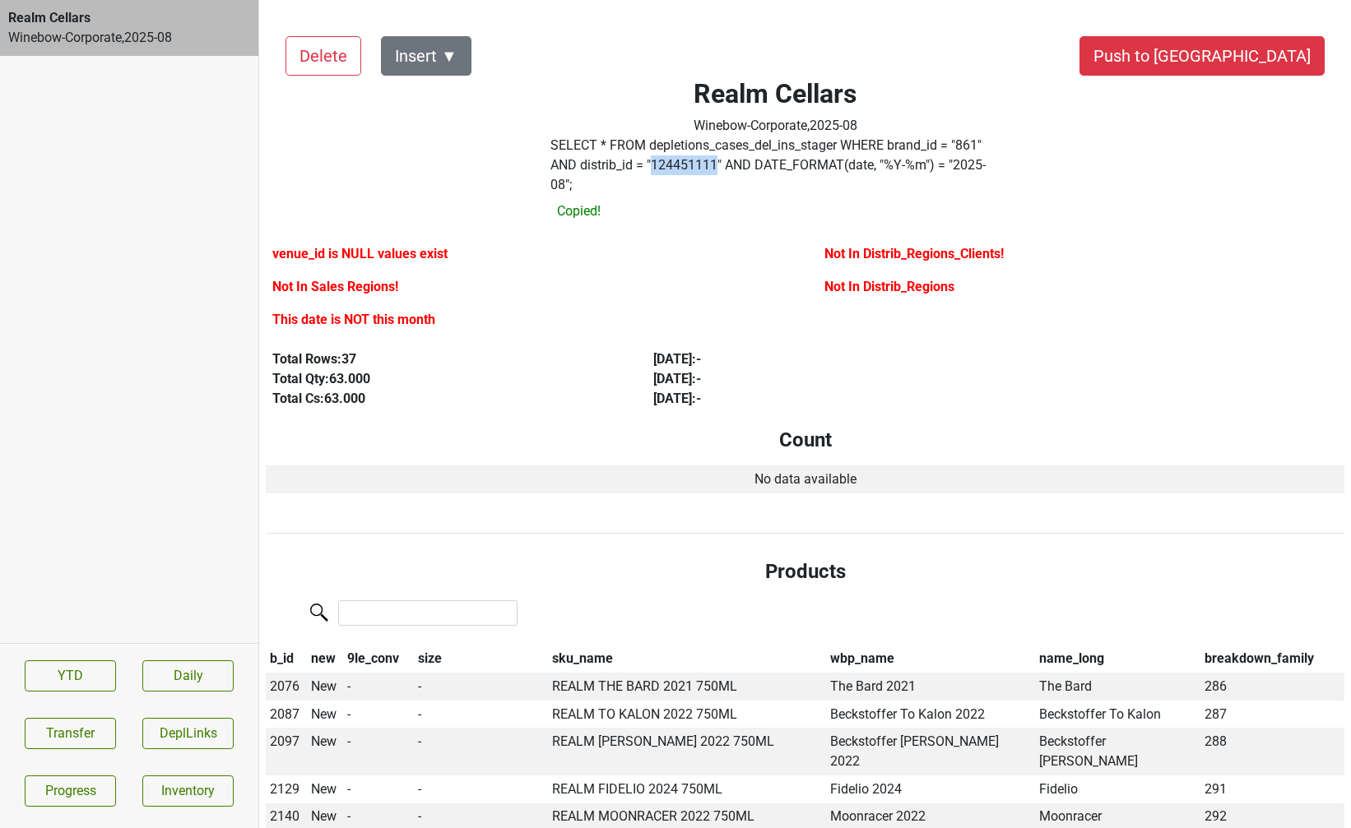
click at [611, 164] on label "SELECT * FROM depletions_cases_del_ins_stager WHERE brand_id = " 861 " AND dist…" at bounding box center [774, 165] width 449 height 59
copy label "124451111"
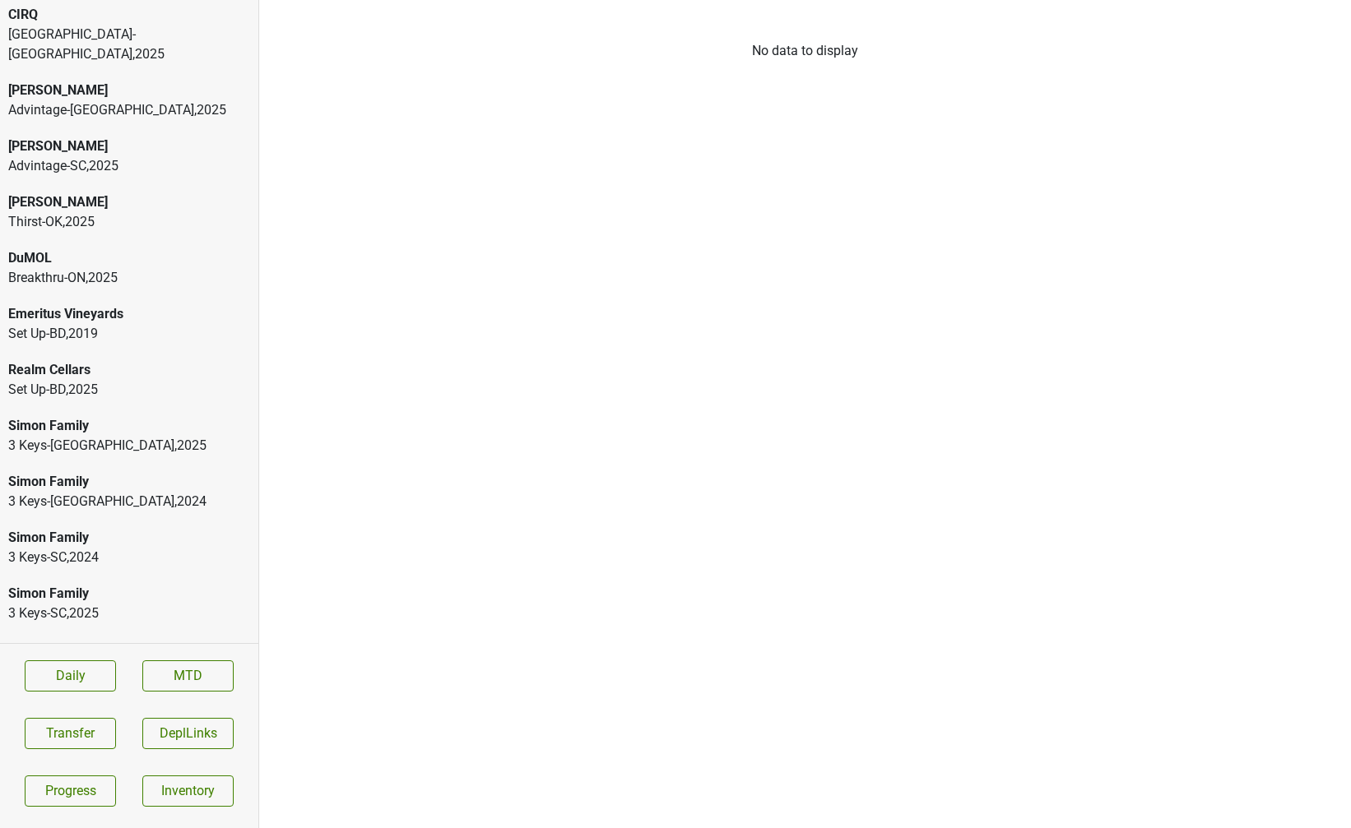
scroll to position [196, 0]
